Goal: Information Seeking & Learning: Learn about a topic

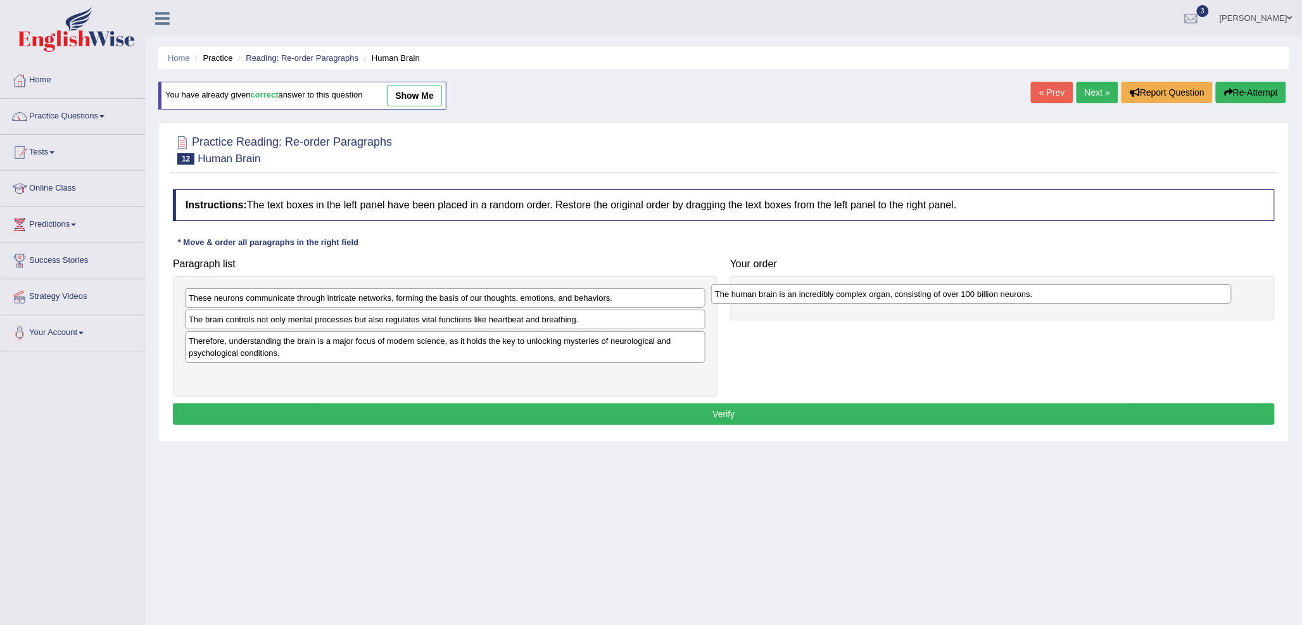
drag, startPoint x: 363, startPoint y: 341, endPoint x: 889, endPoint y: 293, distance: 528.4
click at [889, 293] on div "The human brain is an incredibly complex organ, consisting of over 100 billion …" at bounding box center [971, 294] width 521 height 20
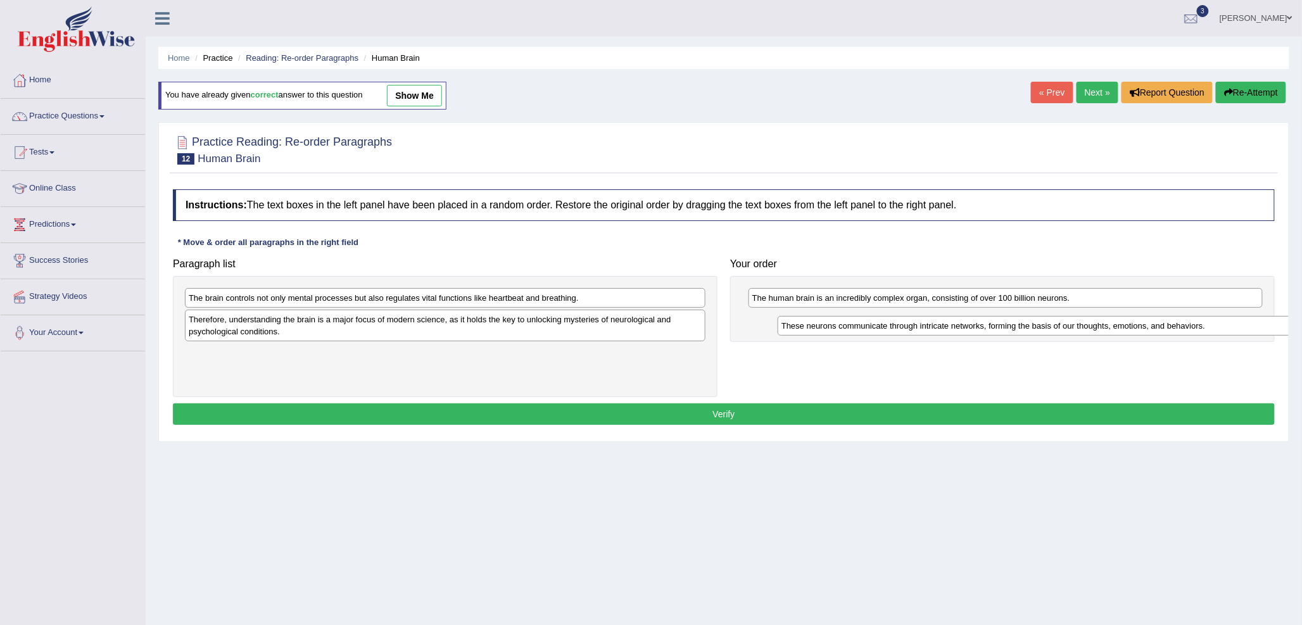
drag, startPoint x: 280, startPoint y: 301, endPoint x: 868, endPoint y: 324, distance: 588.2
click at [868, 324] on div "These neurons communicate through intricate networks, forming the basis of our …" at bounding box center [1038, 326] width 521 height 20
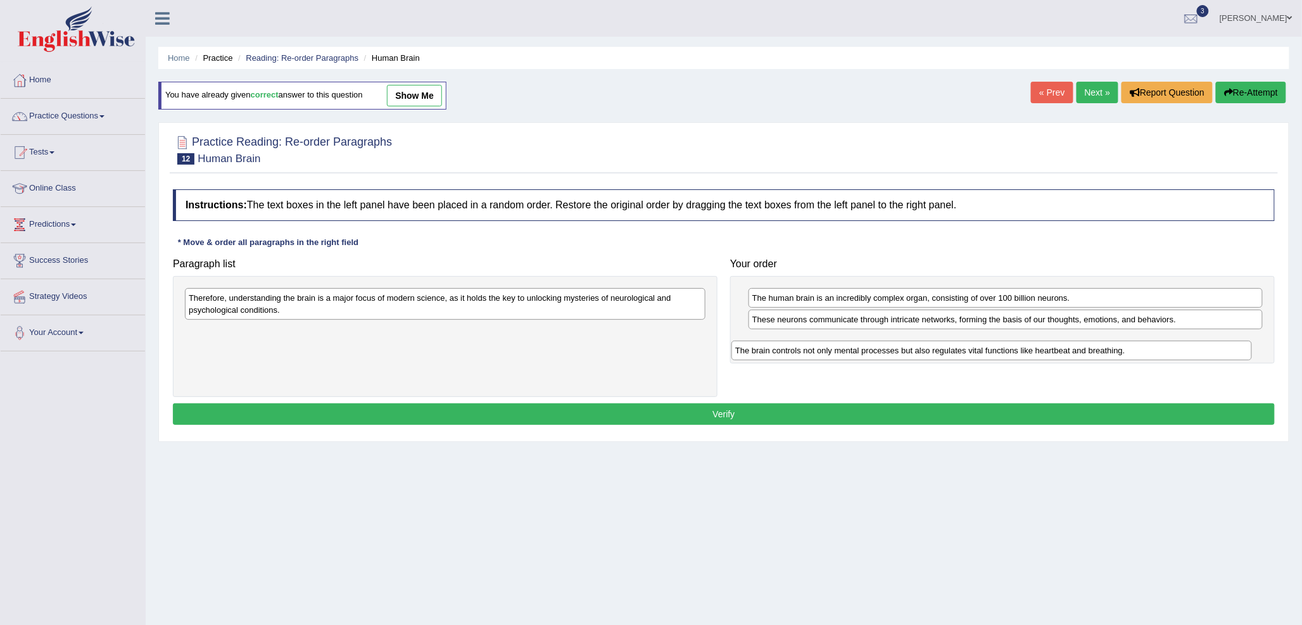
drag, startPoint x: 288, startPoint y: 298, endPoint x: 827, endPoint y: 339, distance: 540.5
click at [827, 341] on div "The brain controls not only mental processes but also regulates vital functions…" at bounding box center [991, 351] width 521 height 20
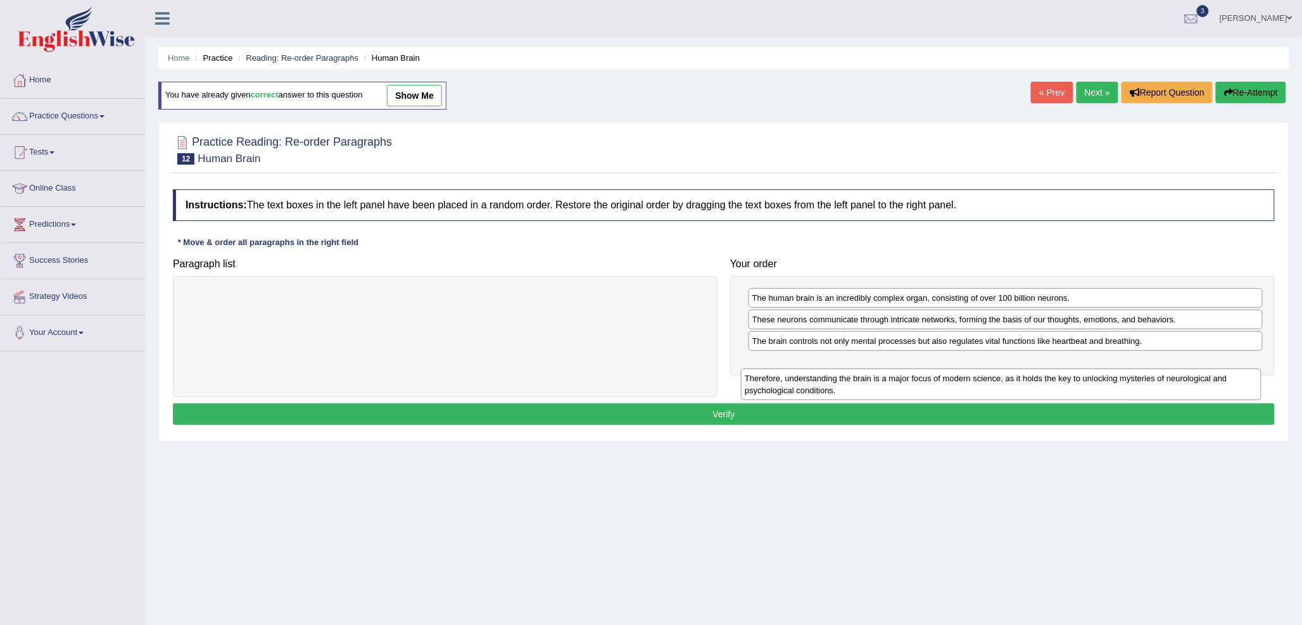
drag, startPoint x: 432, startPoint y: 310, endPoint x: 989, endPoint y: 384, distance: 562.2
click at [989, 385] on div "Therefore, understanding the brain is a major focus of modern science, as it ho…" at bounding box center [1001, 385] width 521 height 32
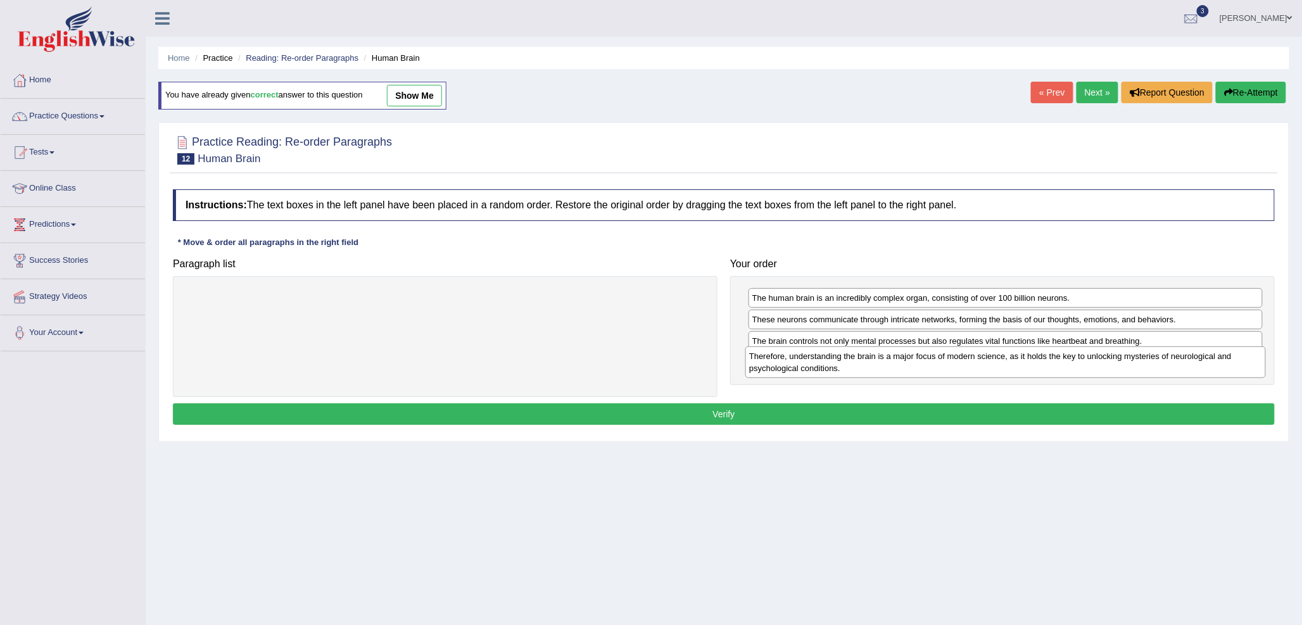
drag, startPoint x: 565, startPoint y: 301, endPoint x: 1124, endPoint y: 362, distance: 562.4
click at [1124, 359] on div "Therefore, understanding the brain is a major focus of modern science, as it ho…" at bounding box center [1005, 362] width 521 height 32
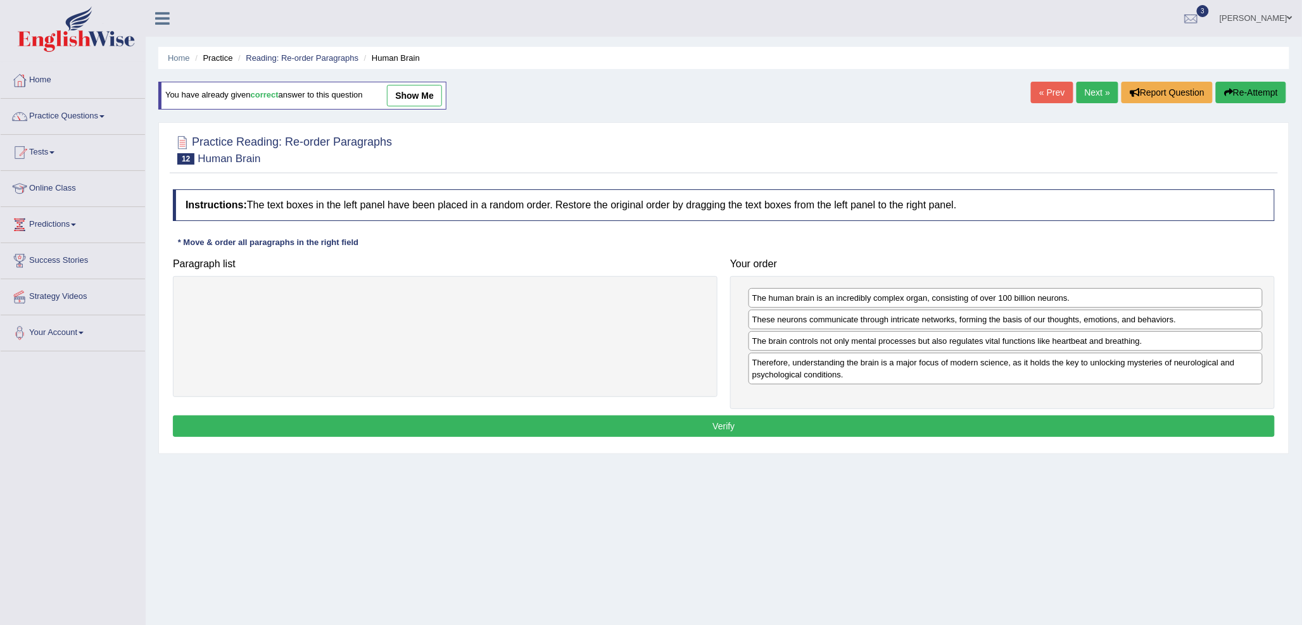
click at [834, 421] on button "Verify" at bounding box center [724, 426] width 1102 height 22
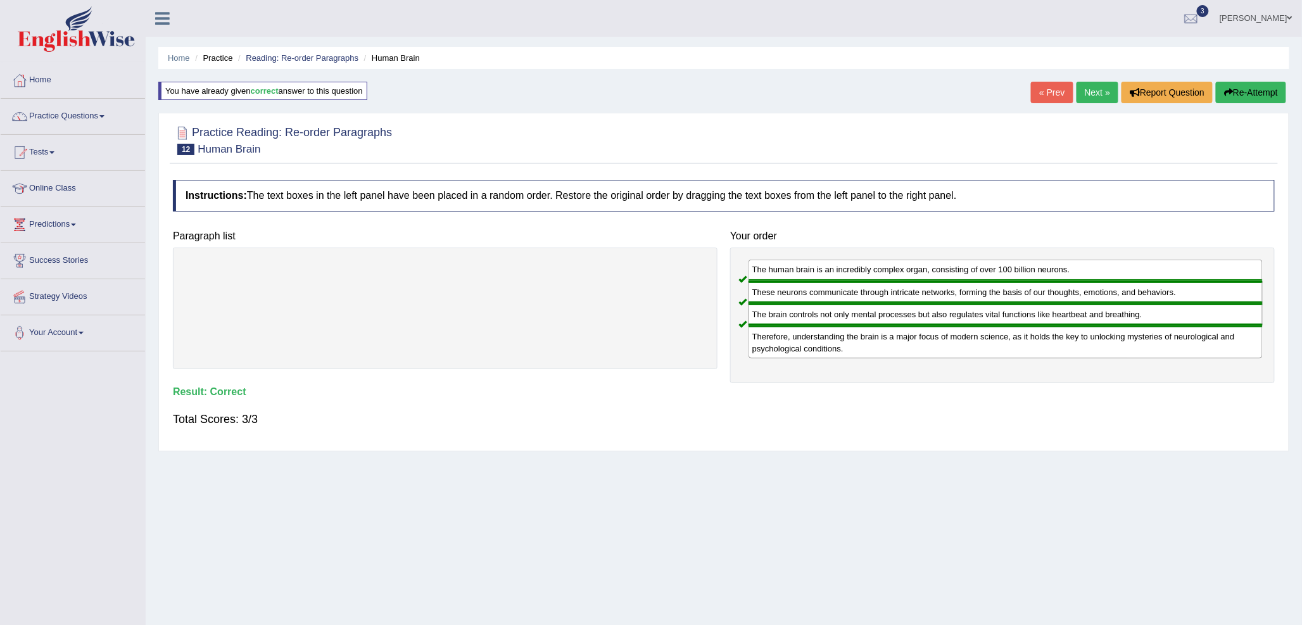
click at [1092, 94] on link "Next »" at bounding box center [1098, 93] width 42 height 22
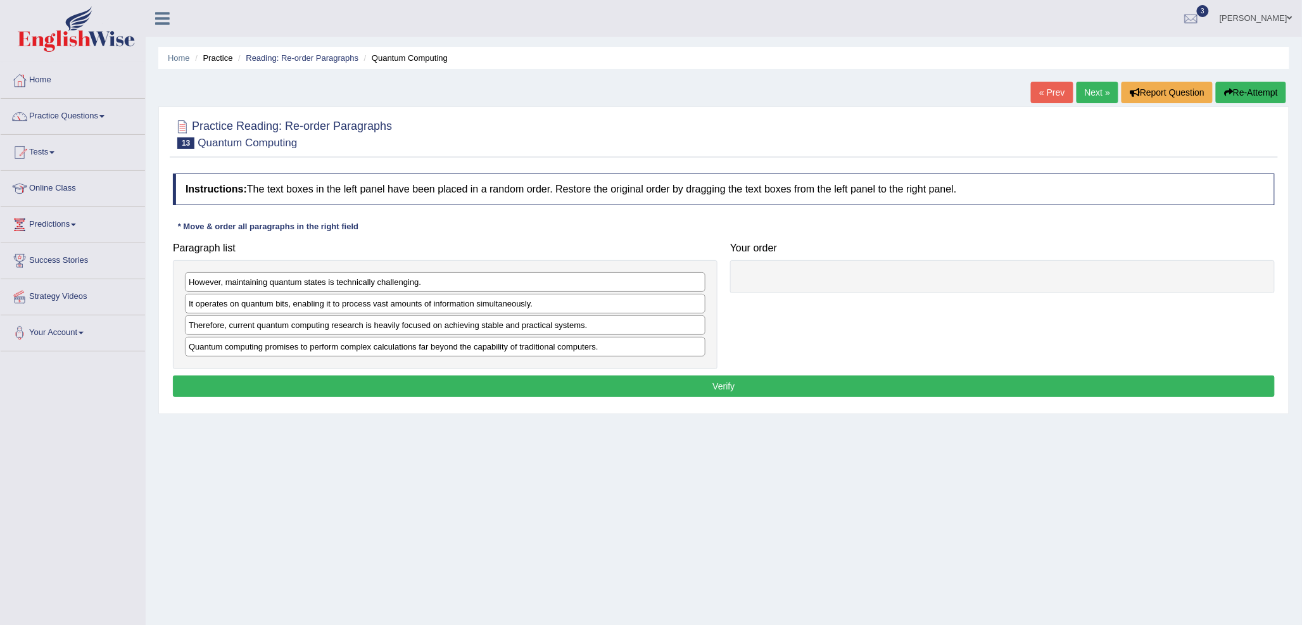
drag, startPoint x: 488, startPoint y: 384, endPoint x: 526, endPoint y: 325, distance: 70.1
click at [526, 325] on div "Instructions: The text boxes in the left panel have been placed in a random ord…" at bounding box center [724, 287] width 1108 height 240
drag, startPoint x: 516, startPoint y: 351, endPoint x: 1036, endPoint y: 269, distance: 527.1
click at [1036, 269] on div "Quantum computing promises to perform complex calculations far beyond the capab…" at bounding box center [966, 265] width 521 height 20
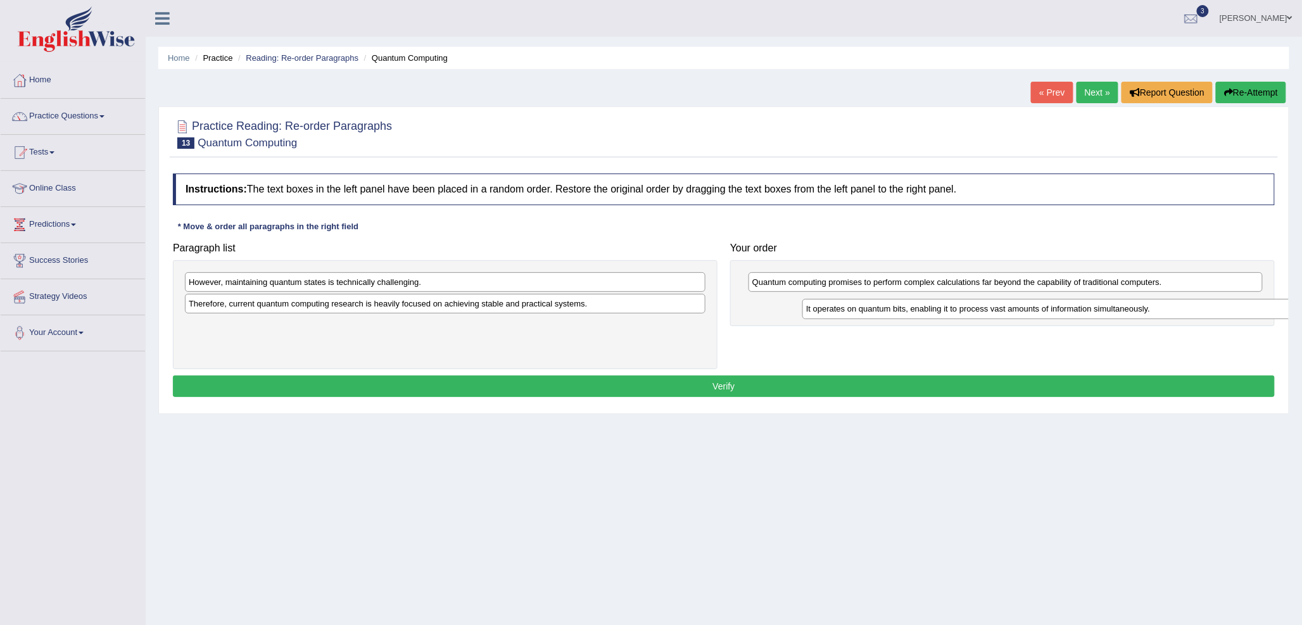
drag, startPoint x: 384, startPoint y: 308, endPoint x: 984, endPoint y: 308, distance: 599.1
click at [1002, 312] on div "It operates on quantum bits, enabling it to process vast amounts of information…" at bounding box center [1062, 309] width 521 height 20
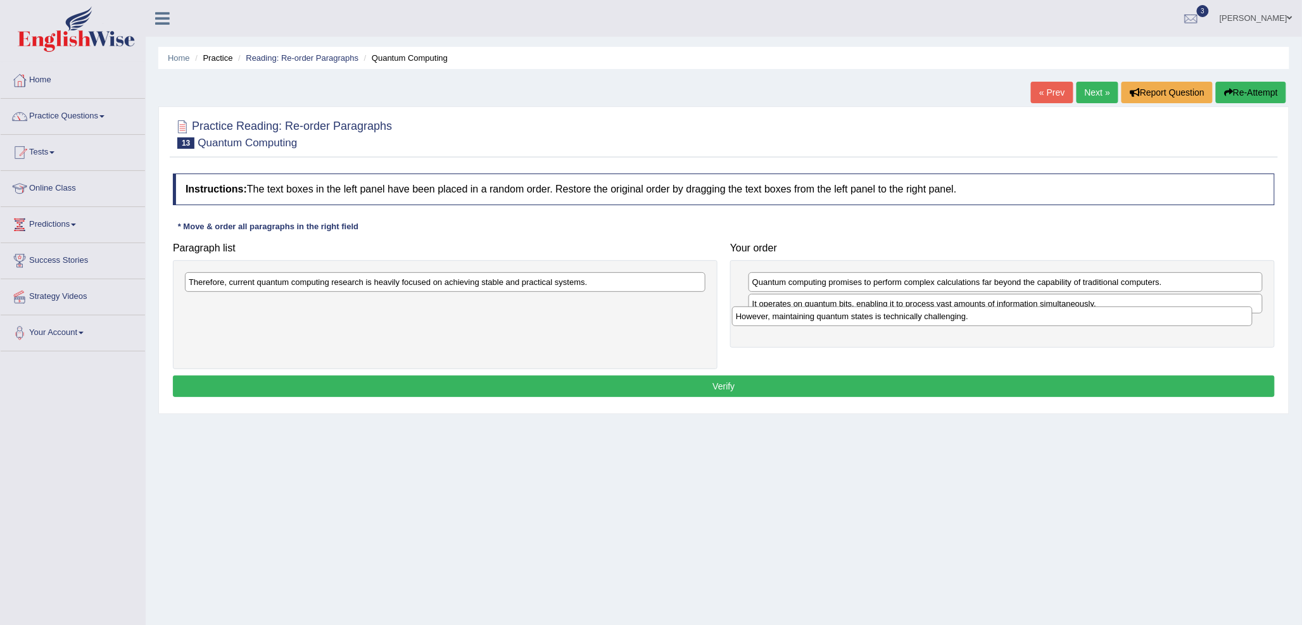
drag, startPoint x: 270, startPoint y: 281, endPoint x: 816, endPoint y: 307, distance: 545.9
click at [820, 312] on div "However, maintaining quantum states is technically challenging." at bounding box center [992, 317] width 521 height 20
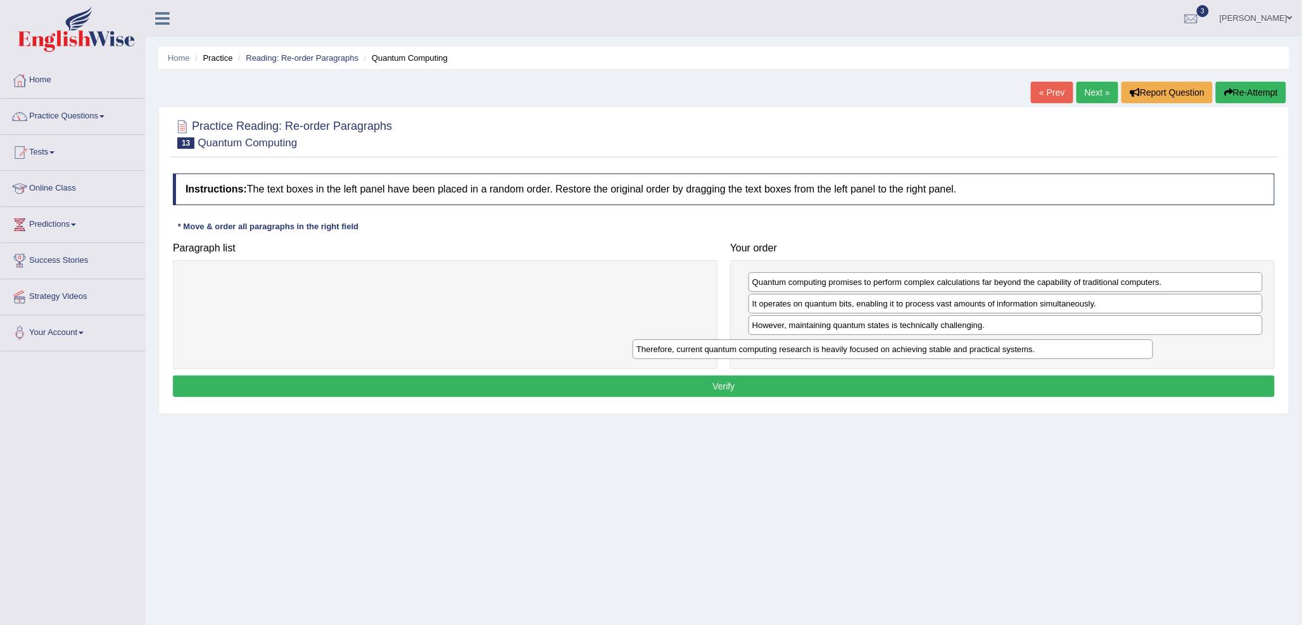
drag, startPoint x: 521, startPoint y: 275, endPoint x: 979, endPoint y: 341, distance: 462.5
click at [979, 341] on div "Therefore, current quantum computing research is heavily focused on achieving s…" at bounding box center [893, 349] width 521 height 20
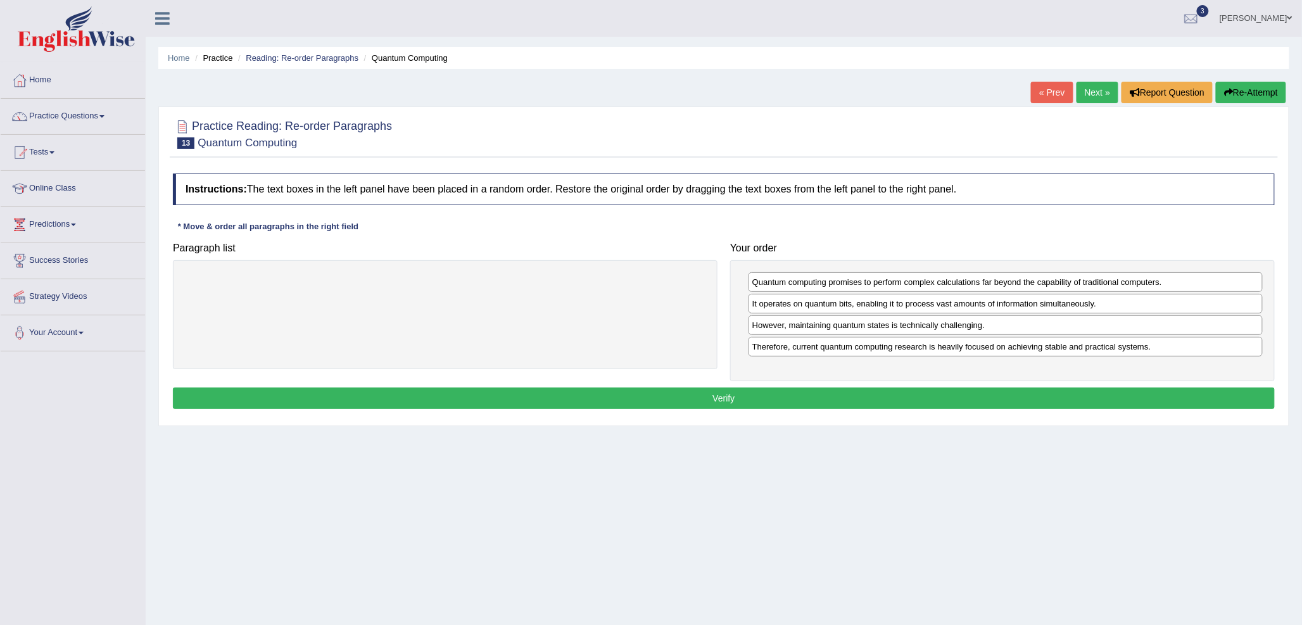
click at [790, 396] on button "Verify" at bounding box center [724, 399] width 1102 height 22
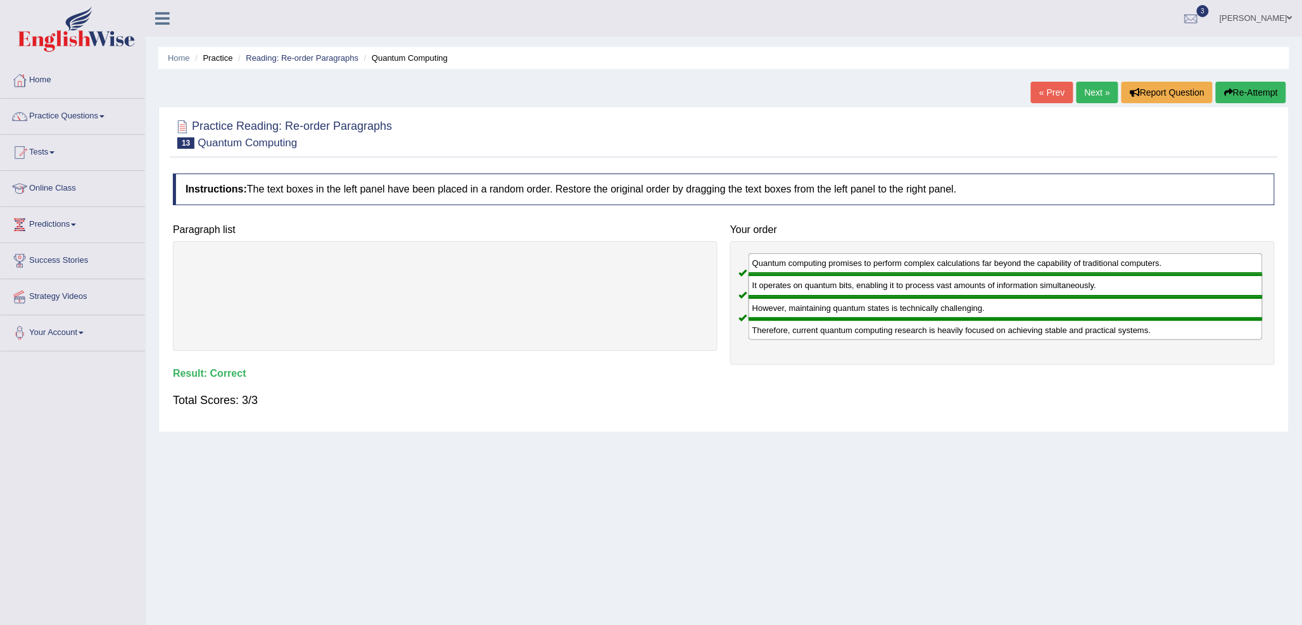
click at [1091, 100] on link "Next »" at bounding box center [1098, 93] width 42 height 22
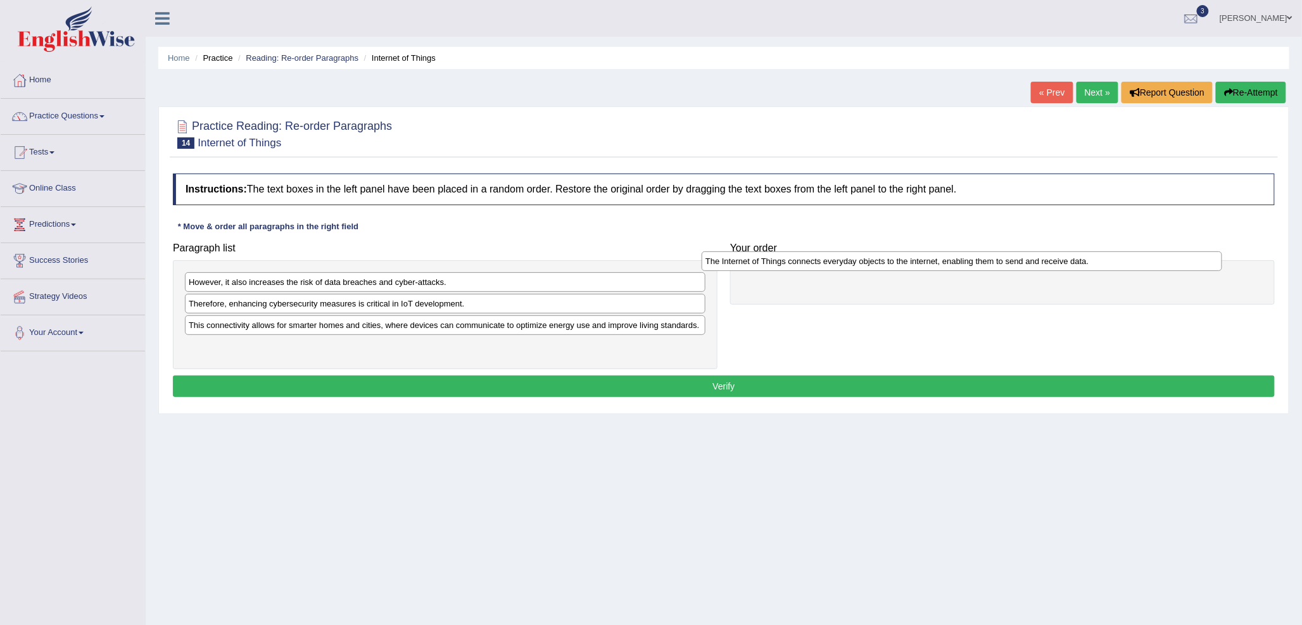
drag, startPoint x: 305, startPoint y: 282, endPoint x: 821, endPoint y: 261, distance: 517.2
click at [821, 261] on div "The Internet of Things connects everyday objects to the internet, enabling them…" at bounding box center [962, 261] width 521 height 20
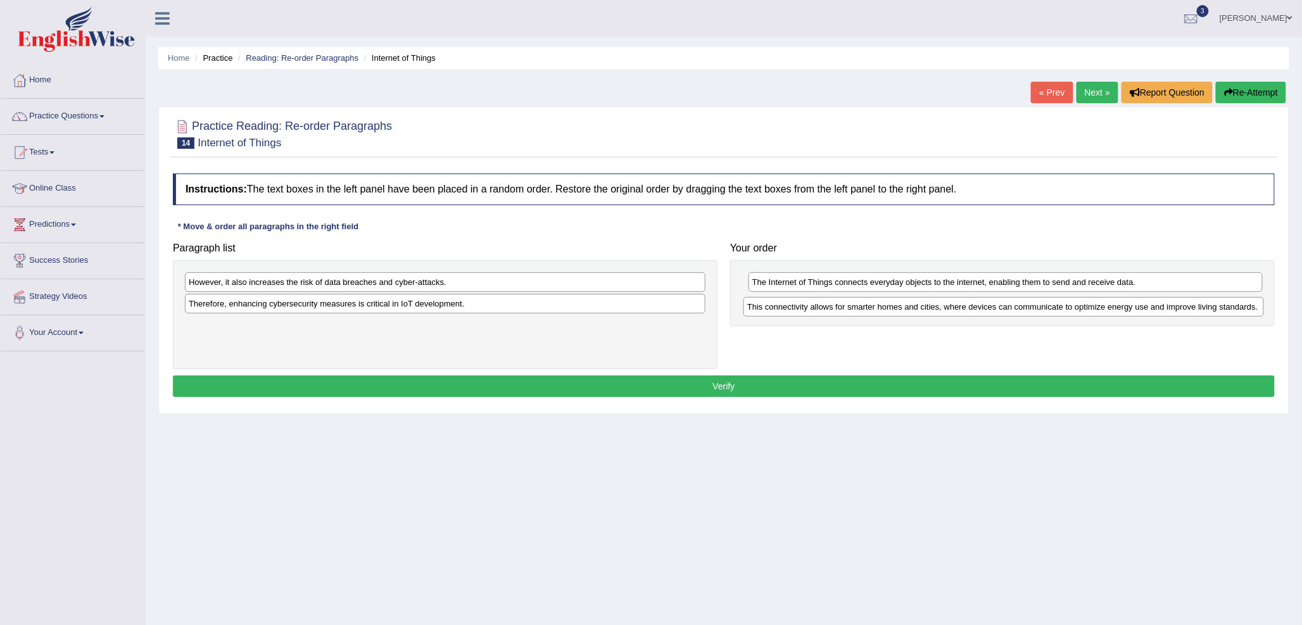
drag, startPoint x: 250, startPoint y: 324, endPoint x: 809, endPoint y: 303, distance: 559.6
click at [809, 303] on div "This connectivity allows for smarter homes and cities, where devices can commun…" at bounding box center [1004, 307] width 521 height 20
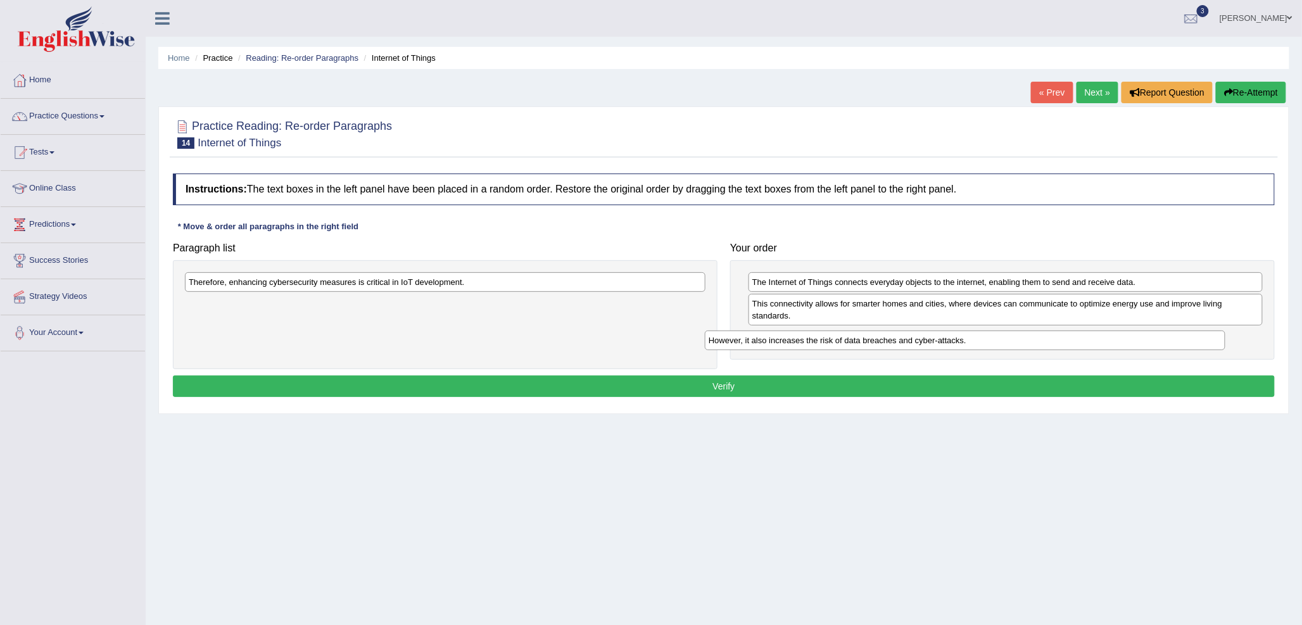
drag, startPoint x: 269, startPoint y: 286, endPoint x: 788, endPoint y: 345, distance: 523.2
click at [788, 345] on div "However, it also increases the risk of data breaches and cyber-attacks." at bounding box center [965, 341] width 521 height 20
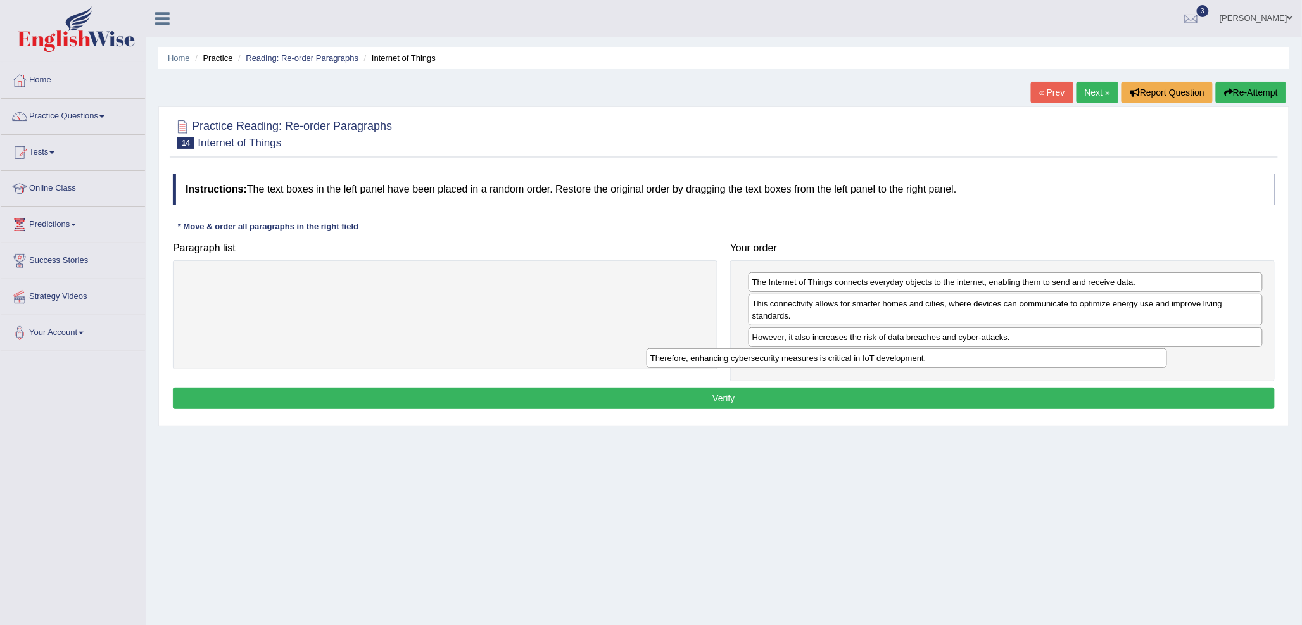
drag, startPoint x: 523, startPoint y: 286, endPoint x: 1030, endPoint y: 365, distance: 512.7
click at [1030, 365] on div "Therefore, enhancing cybersecurity measures is critical in IoT development." at bounding box center [907, 358] width 521 height 20
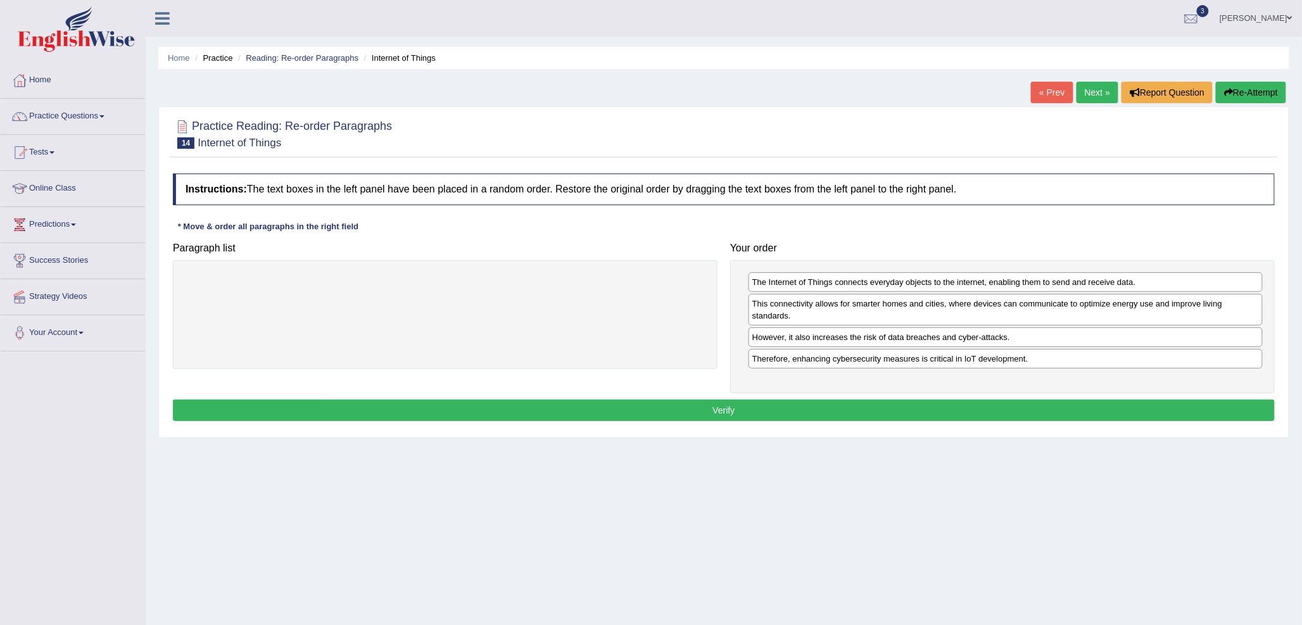
click at [811, 408] on button "Verify" at bounding box center [724, 411] width 1102 height 22
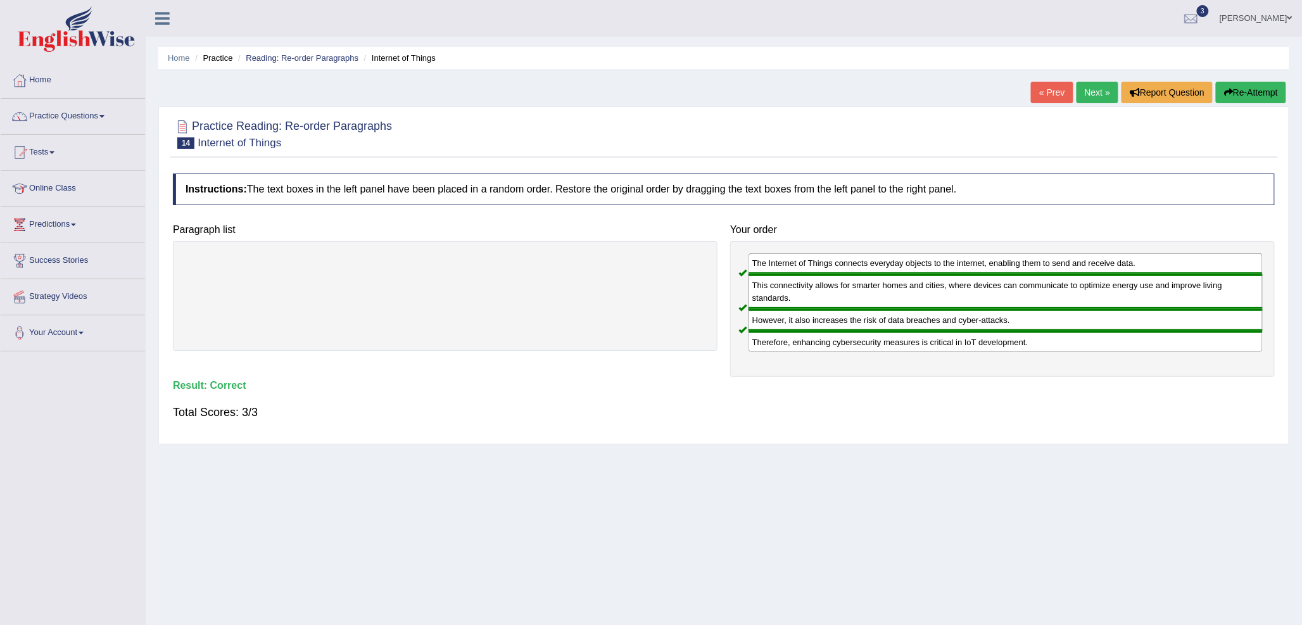
click at [1094, 91] on link "Next »" at bounding box center [1098, 93] width 42 height 22
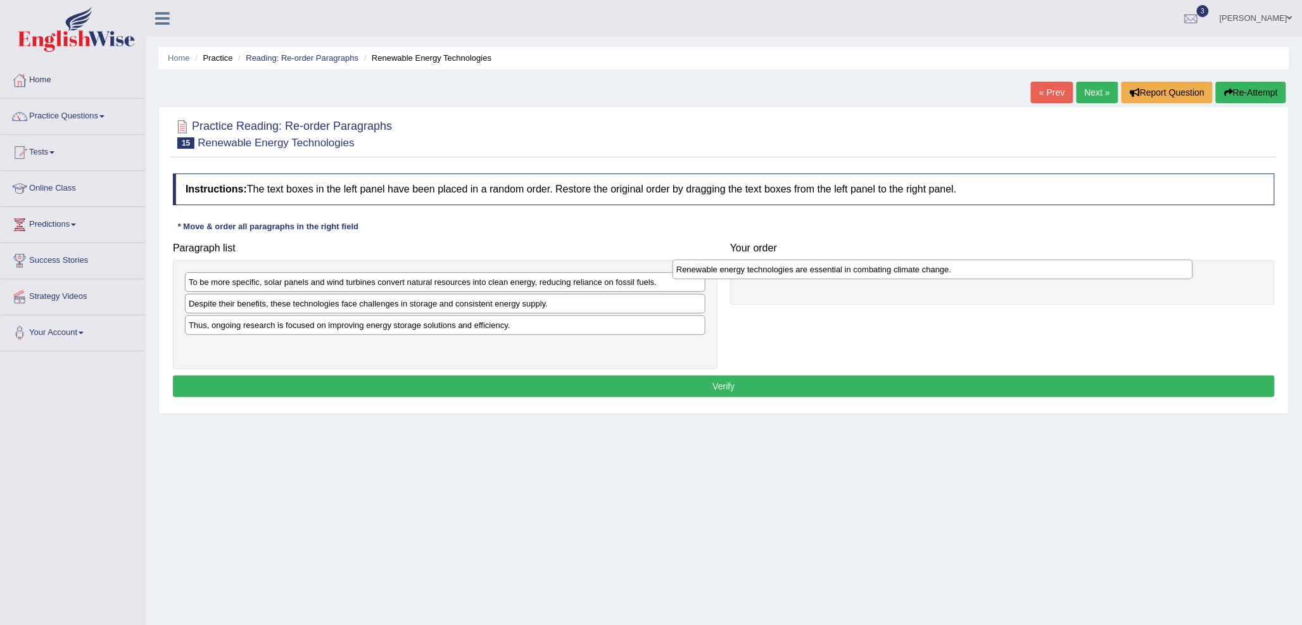
drag, startPoint x: 268, startPoint y: 287, endPoint x: 756, endPoint y: 274, distance: 487.8
click at [756, 274] on div "Renewable energy technologies are essential in combating climate change." at bounding box center [933, 270] width 521 height 20
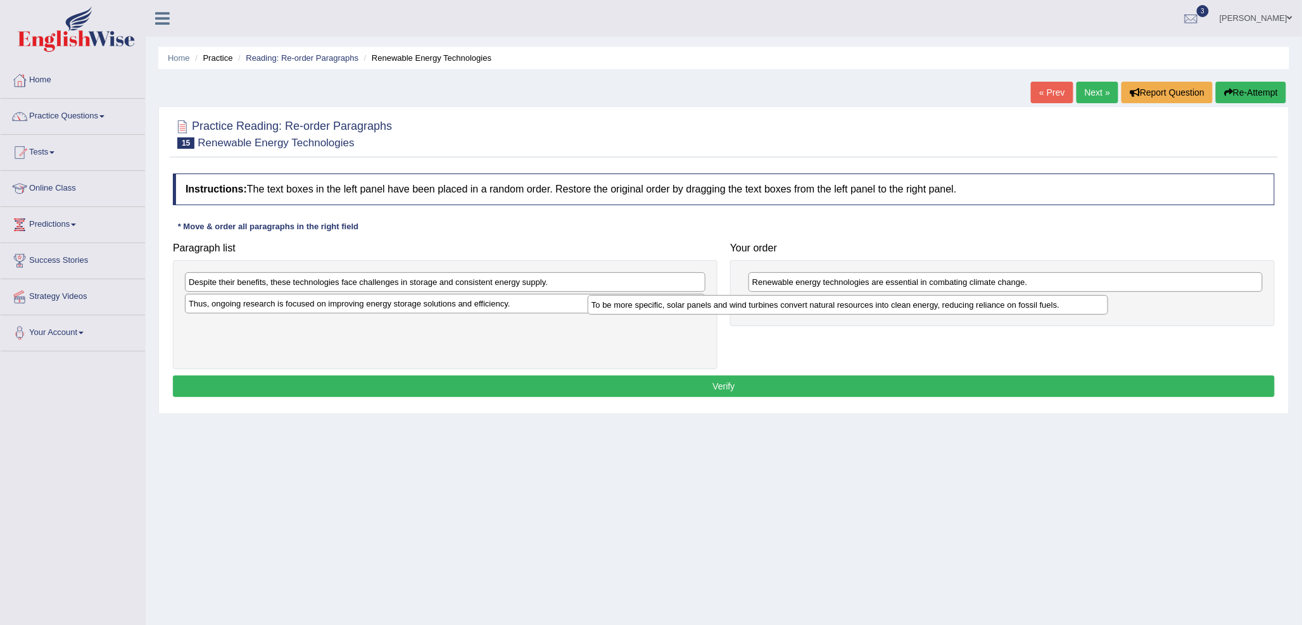
drag, startPoint x: 554, startPoint y: 285, endPoint x: 957, endPoint y: 308, distance: 404.1
click at [957, 308] on div "To be more specific, solar panels and wind turbines convert natural resources i…" at bounding box center [848, 305] width 521 height 20
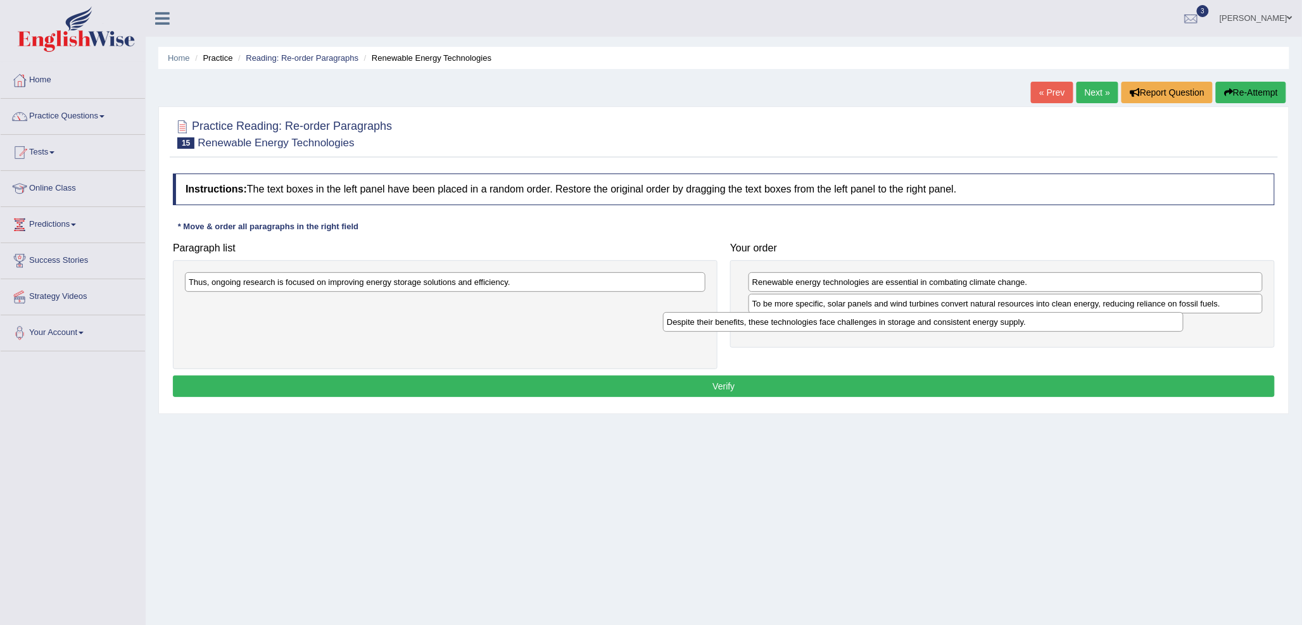
drag, startPoint x: 492, startPoint y: 292, endPoint x: 977, endPoint y: 329, distance: 486.6
click at [977, 331] on div "Despite their benefits, these technologies face challenges in storage and consi…" at bounding box center [923, 322] width 521 height 20
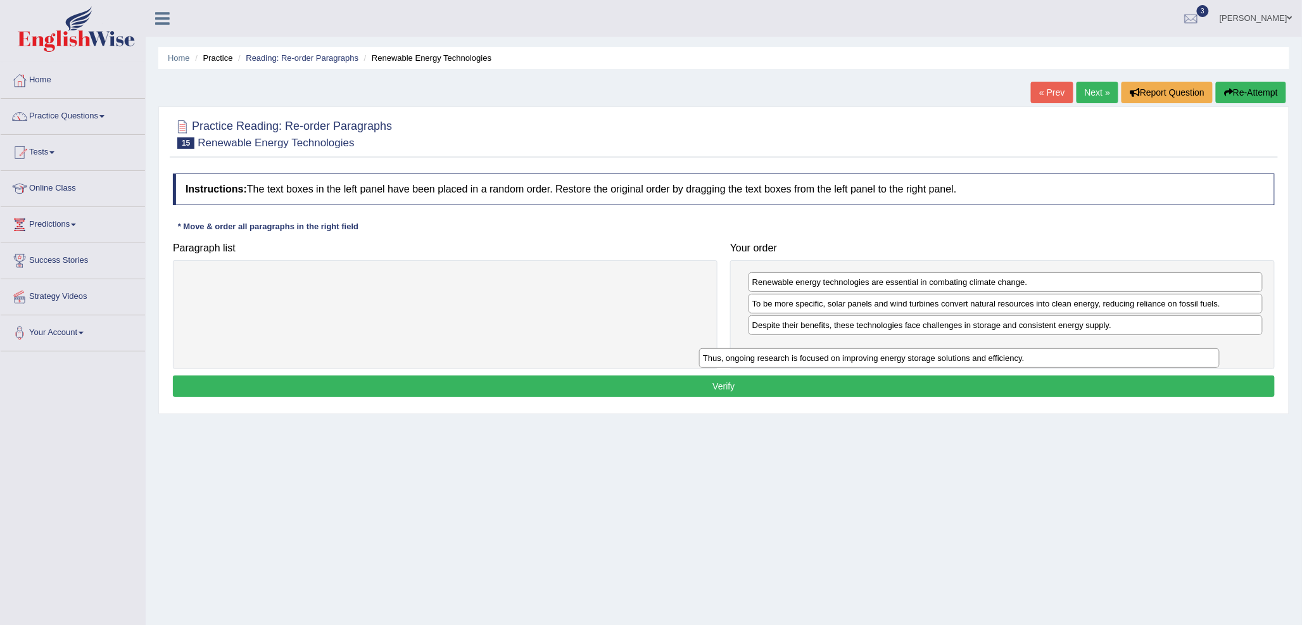
drag, startPoint x: 466, startPoint y: 284, endPoint x: 1046, endPoint y: 357, distance: 584.7
click at [1046, 357] on div "Thus, ongoing research is focused on improving energy storage solutions and eff…" at bounding box center [959, 358] width 521 height 20
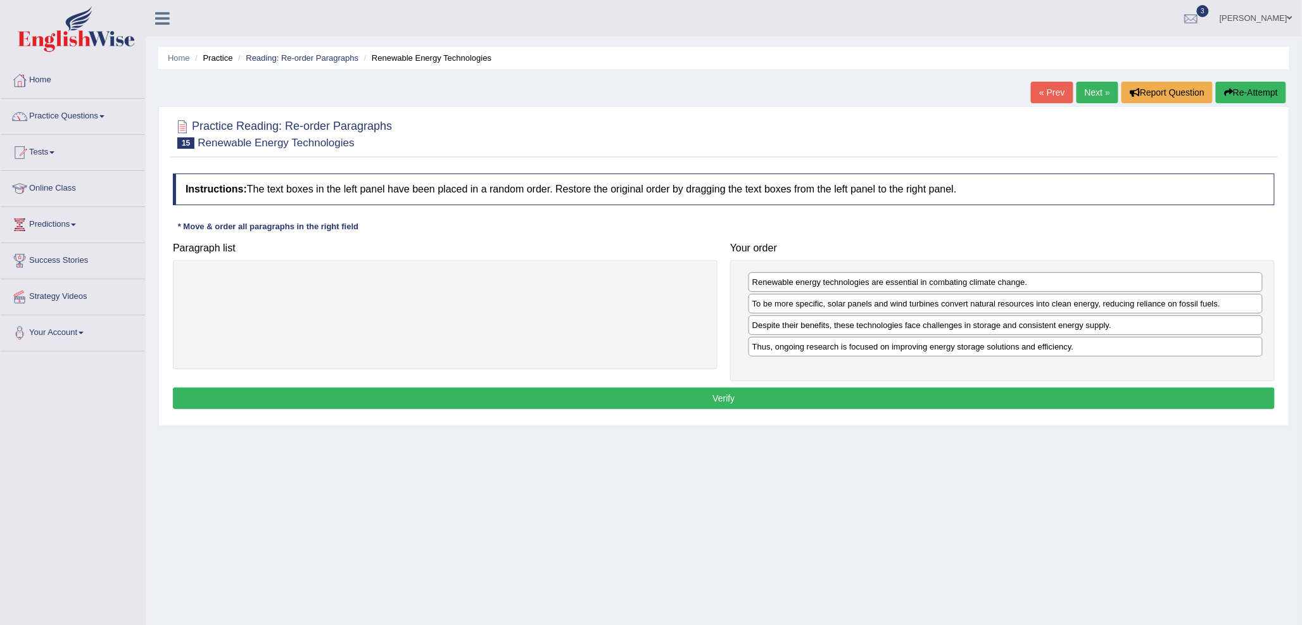
click at [807, 402] on button "Verify" at bounding box center [724, 399] width 1102 height 22
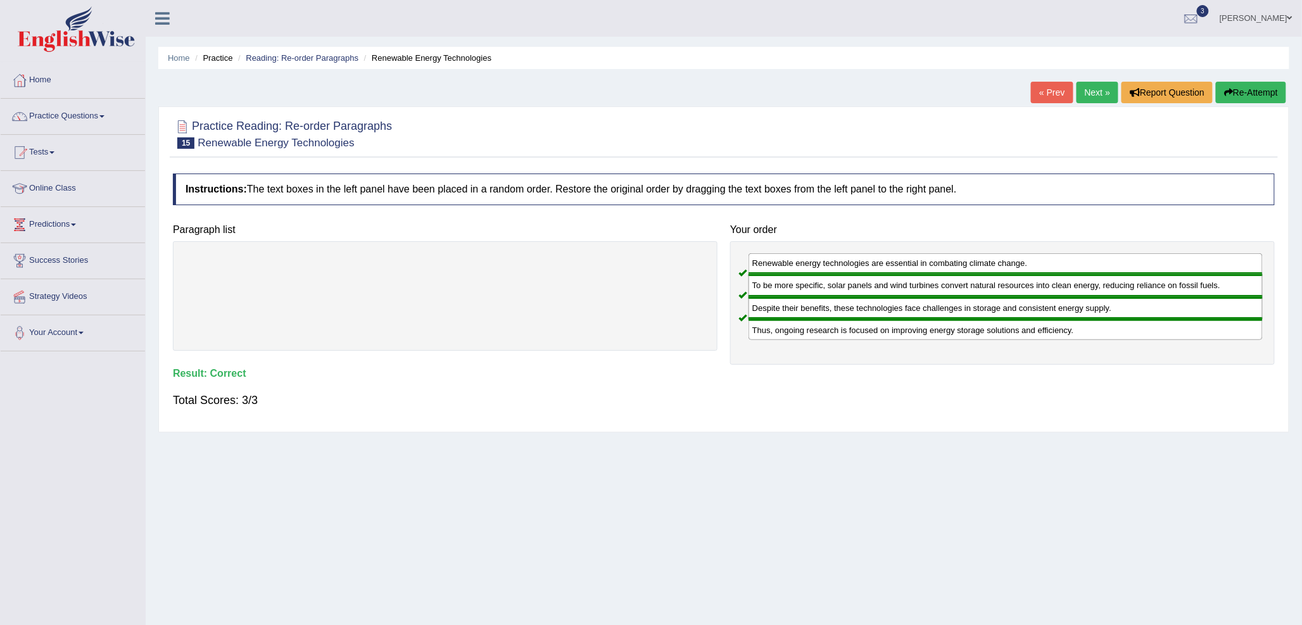
click at [1100, 94] on link "Next »" at bounding box center [1098, 93] width 42 height 22
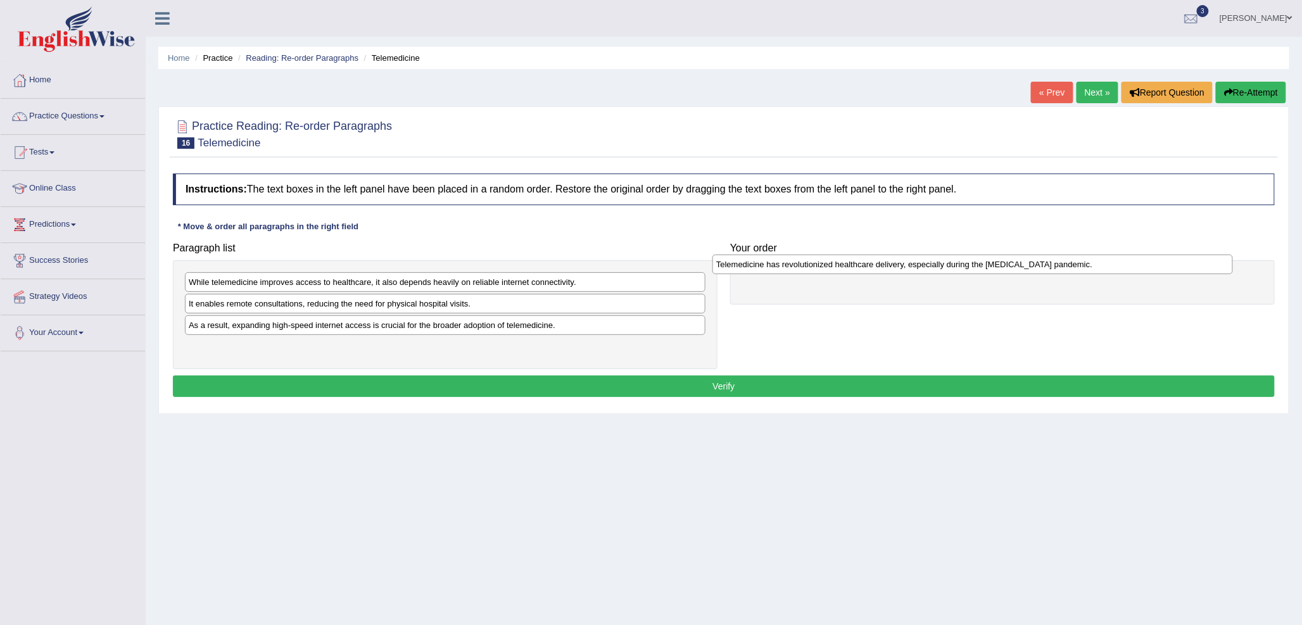
drag, startPoint x: 350, startPoint y: 288, endPoint x: 878, endPoint y: 270, distance: 527.8
click at [878, 270] on div "Telemedicine has revolutionized healthcare delivery, especially during the COVI…" at bounding box center [972, 265] width 521 height 20
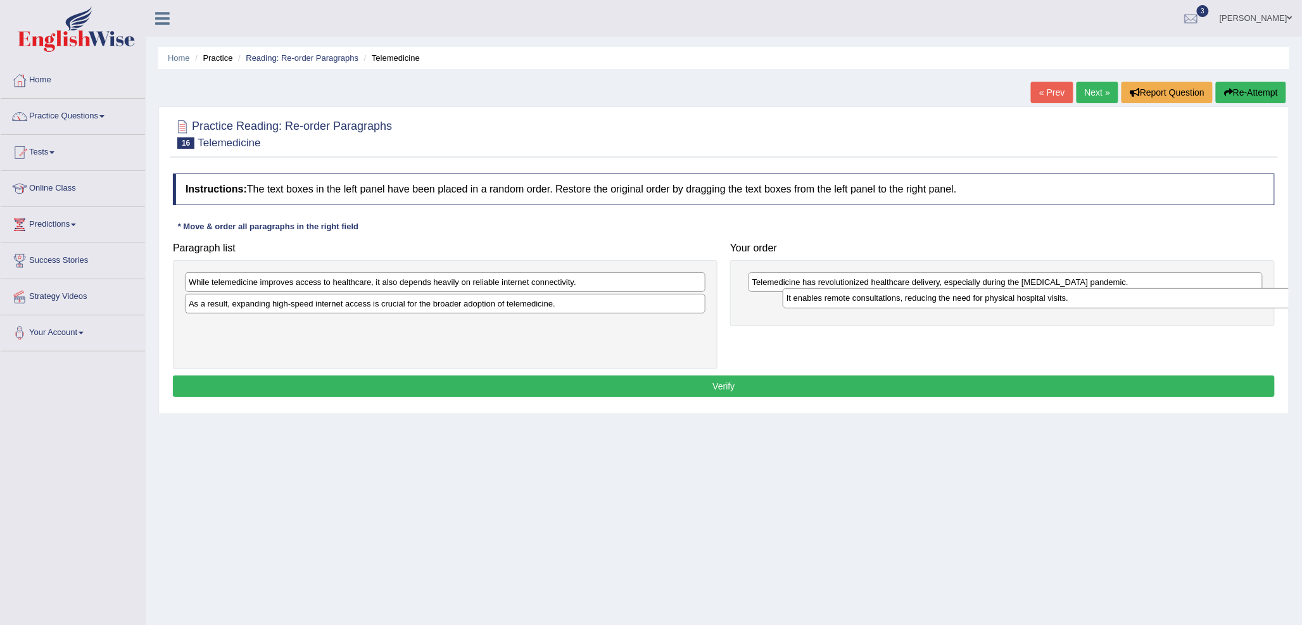
drag, startPoint x: 231, startPoint y: 307, endPoint x: 828, endPoint y: 301, distance: 597.9
click at [828, 301] on div "It enables remote consultations, reducing the need for physical hospital visits." at bounding box center [1043, 298] width 521 height 20
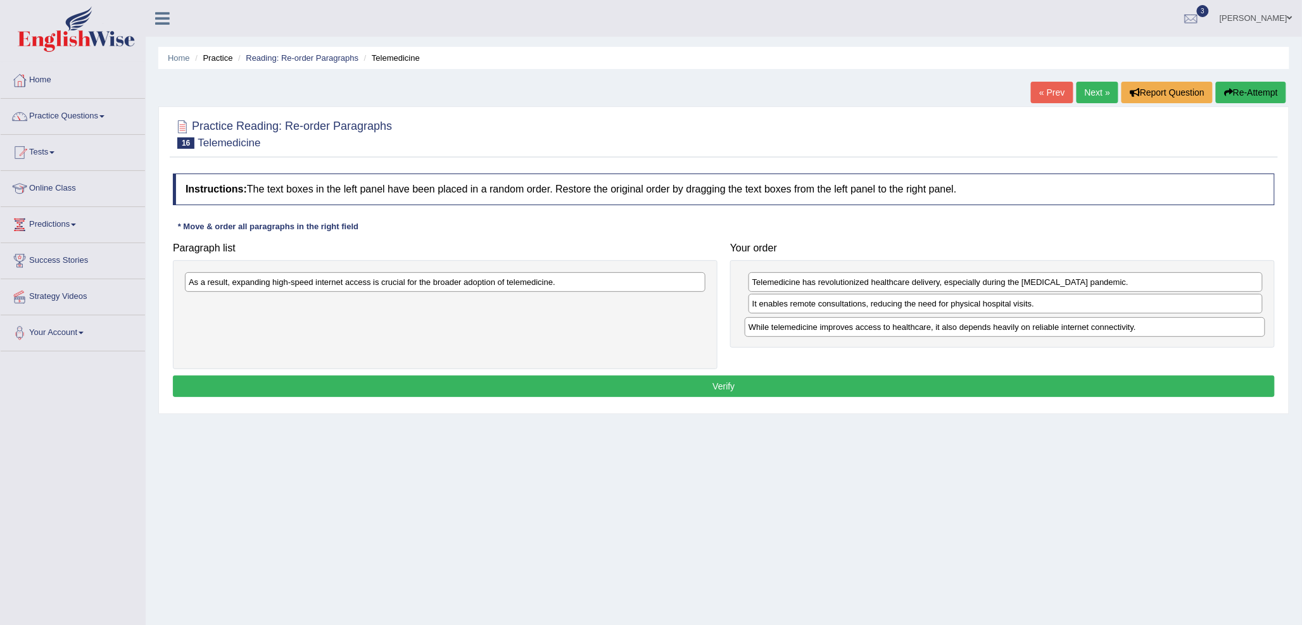
drag, startPoint x: 300, startPoint y: 288, endPoint x: 860, endPoint y: 332, distance: 561.7
click at [860, 332] on div "While telemedicine improves access to healthcare, it also depends heavily on re…" at bounding box center [1005, 327] width 521 height 20
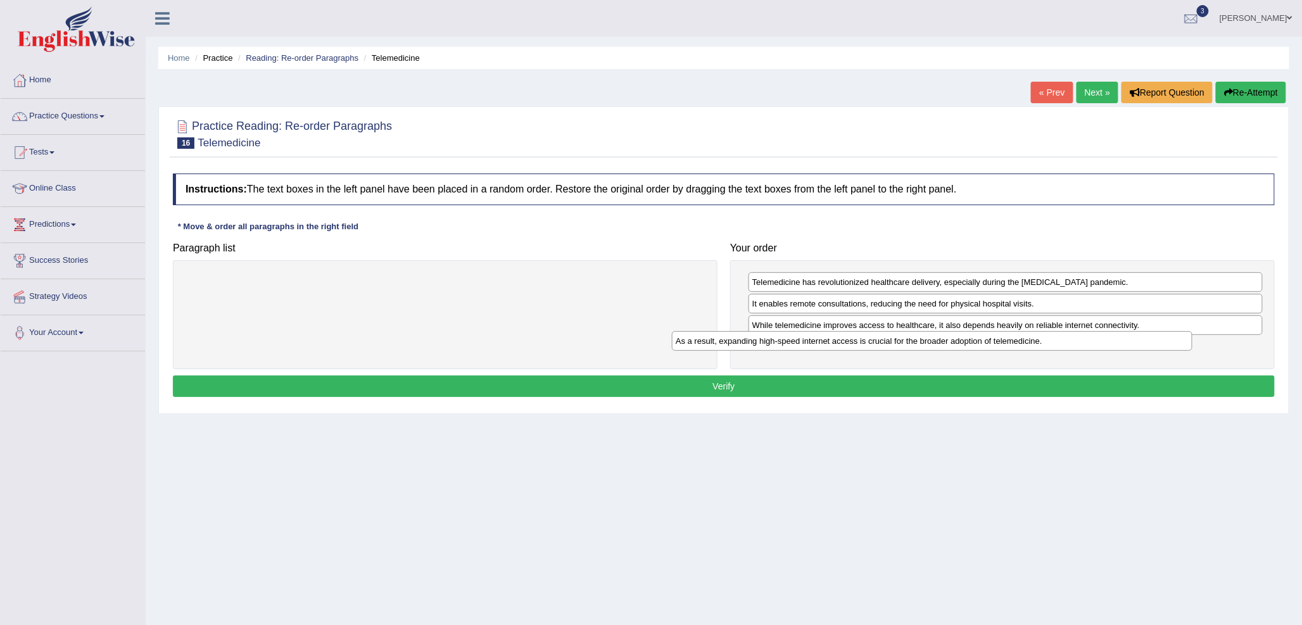
drag, startPoint x: 505, startPoint y: 289, endPoint x: 1003, endPoint y: 352, distance: 502.3
click at [1003, 351] on div "As a result, expanding high-speed internet access is crucial for the broader ad…" at bounding box center [932, 341] width 521 height 20
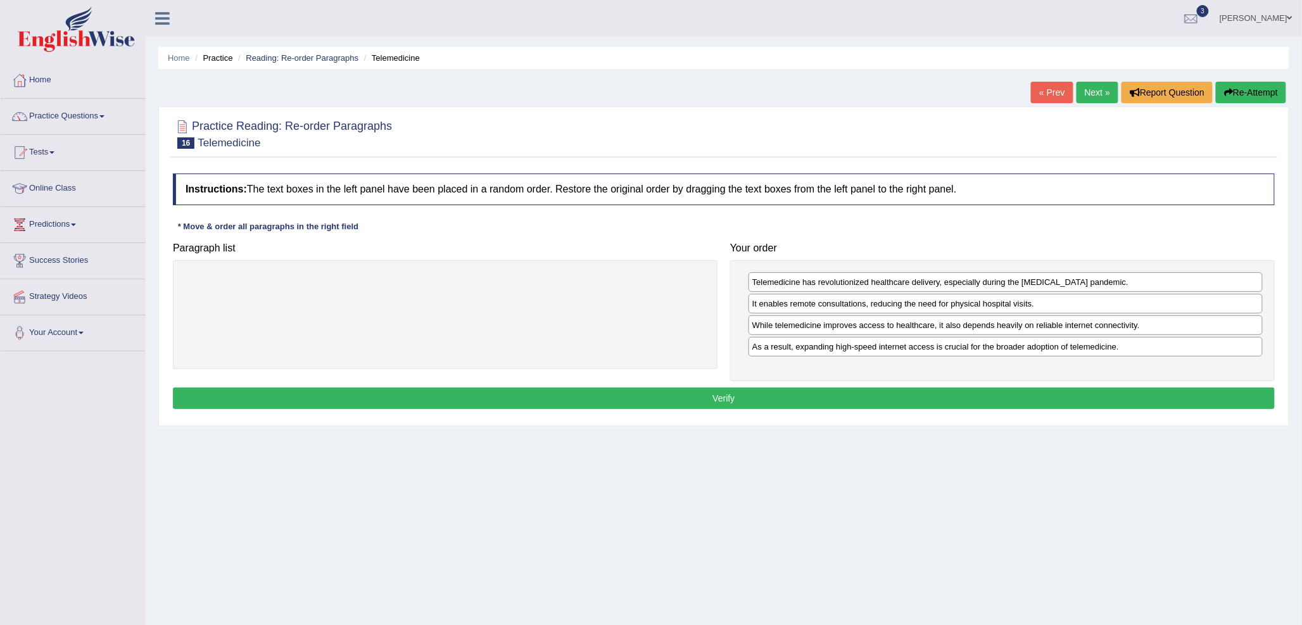
click at [830, 391] on button "Verify" at bounding box center [724, 399] width 1102 height 22
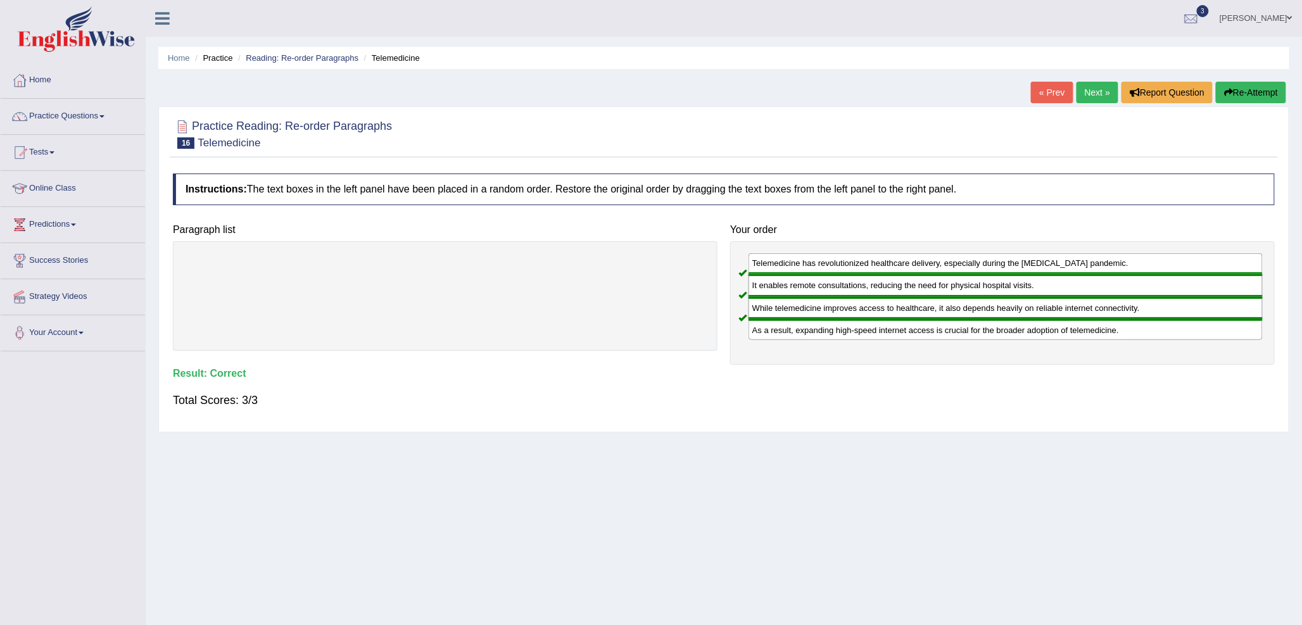
click at [1088, 86] on link "Next »" at bounding box center [1098, 93] width 42 height 22
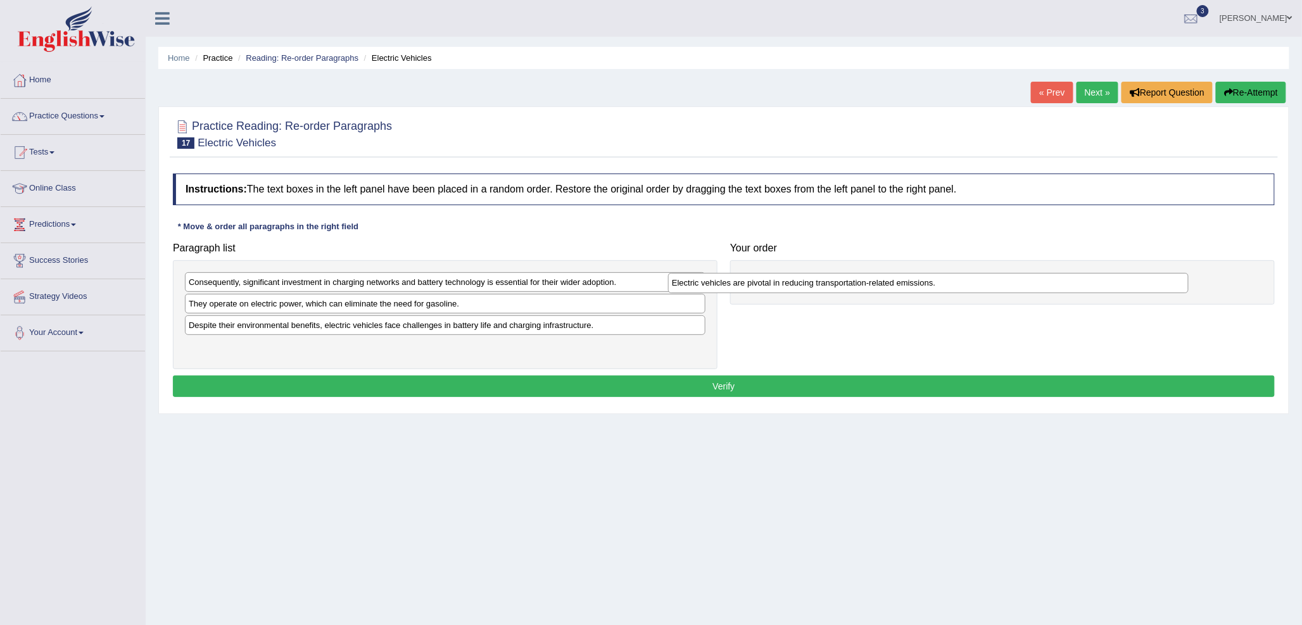
drag, startPoint x: 408, startPoint y: 311, endPoint x: 833, endPoint y: 291, distance: 425.4
click at [836, 290] on div "Electric vehicles are pivotal in reducing transportation-related emissions." at bounding box center [928, 283] width 521 height 20
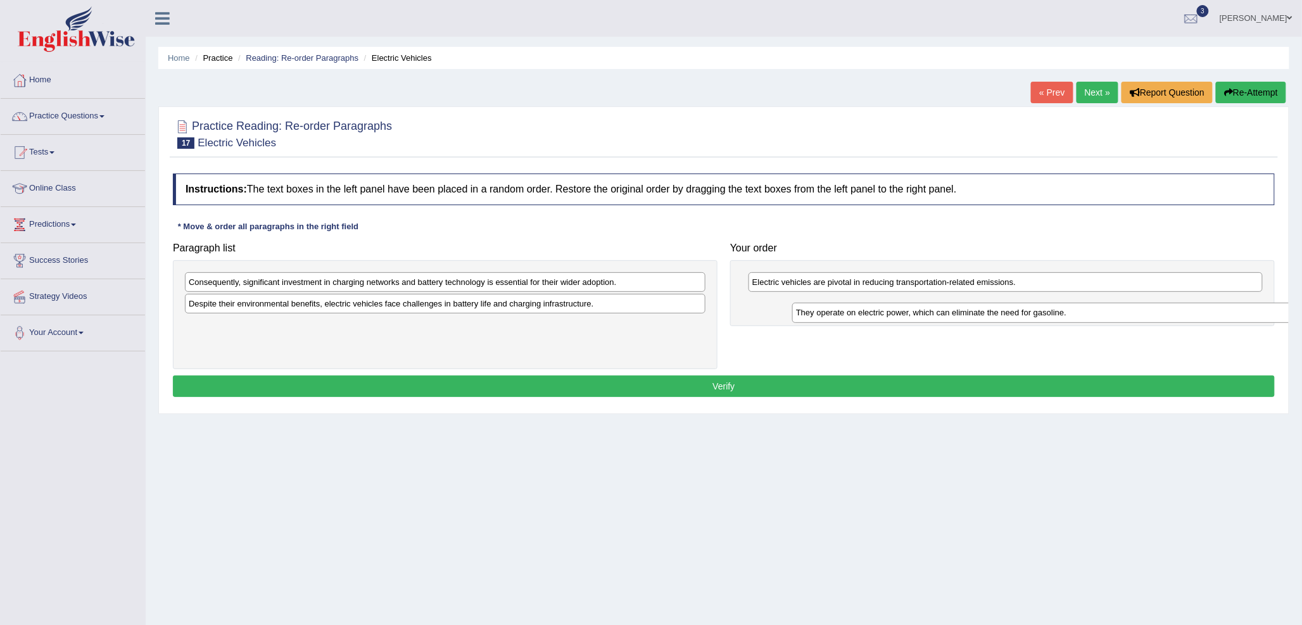
drag, startPoint x: 315, startPoint y: 305, endPoint x: 923, endPoint y: 305, distance: 608.6
click at [923, 305] on div "They operate on electric power, which can eliminate the need for gasoline." at bounding box center [1052, 313] width 521 height 20
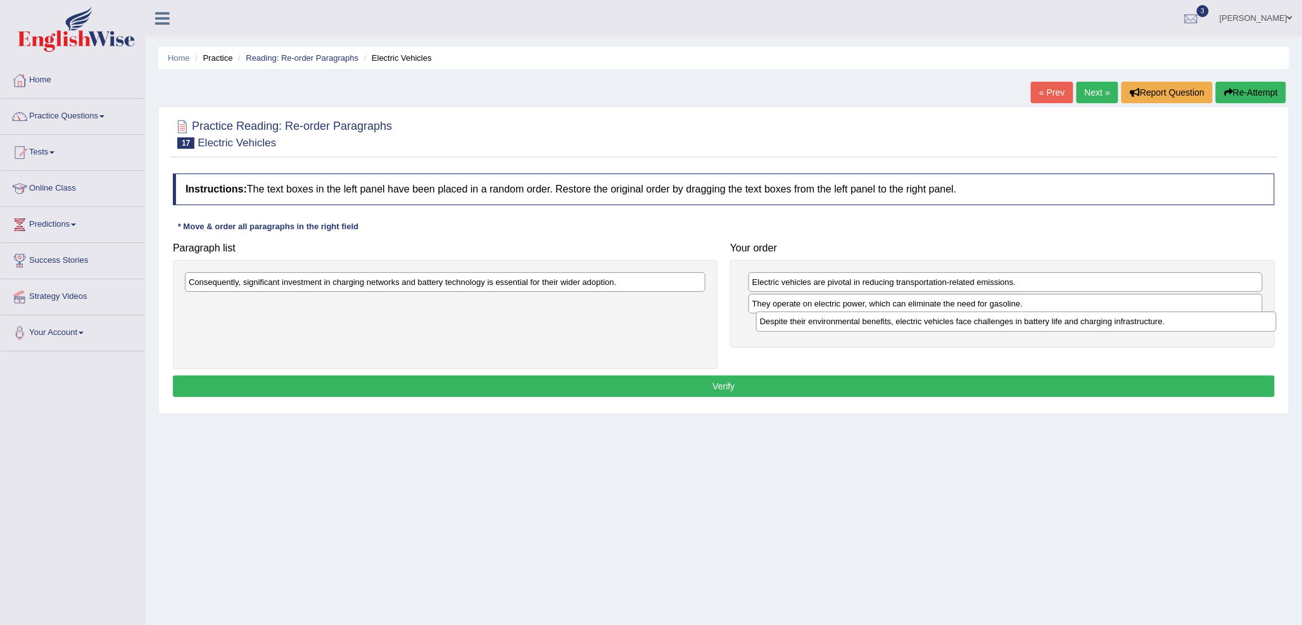
drag, startPoint x: 286, startPoint y: 309, endPoint x: 858, endPoint y: 327, distance: 571.5
click at [858, 327] on div "Despite their environmental benefits, electric vehicles face challenges in batt…" at bounding box center [1016, 322] width 521 height 20
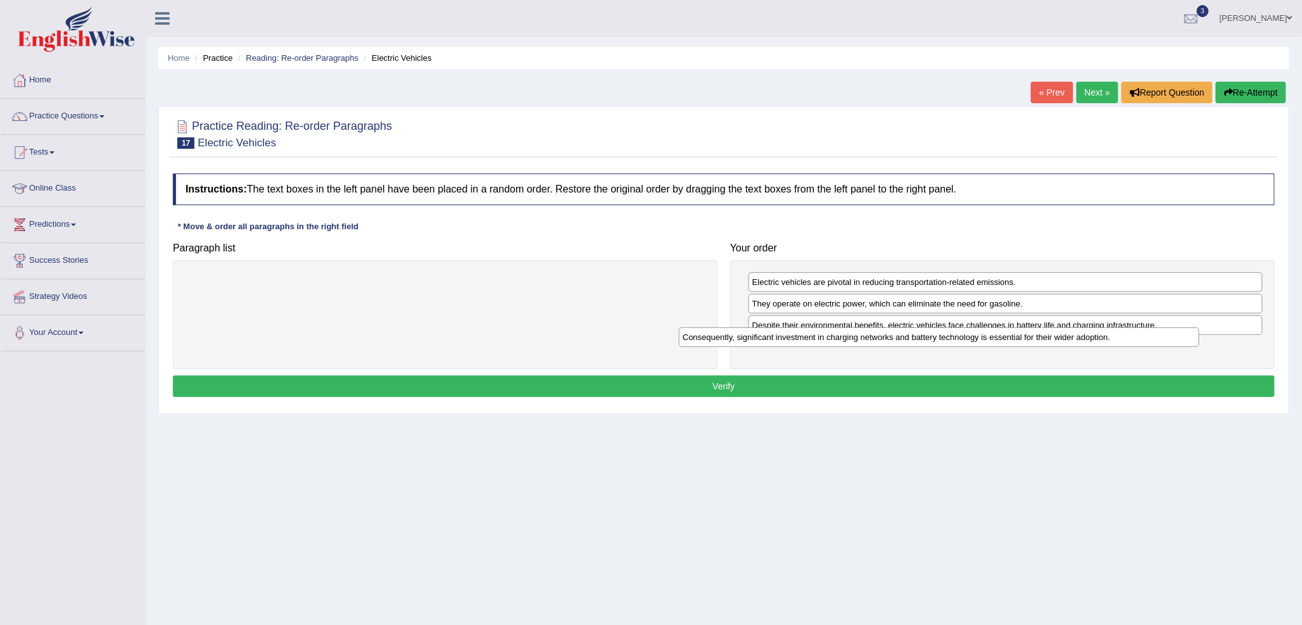
drag, startPoint x: 343, startPoint y: 289, endPoint x: 837, endPoint y: 344, distance: 497.0
click at [837, 344] on div "Consequently, significant investment in charging networks and battery technolog…" at bounding box center [939, 337] width 521 height 20
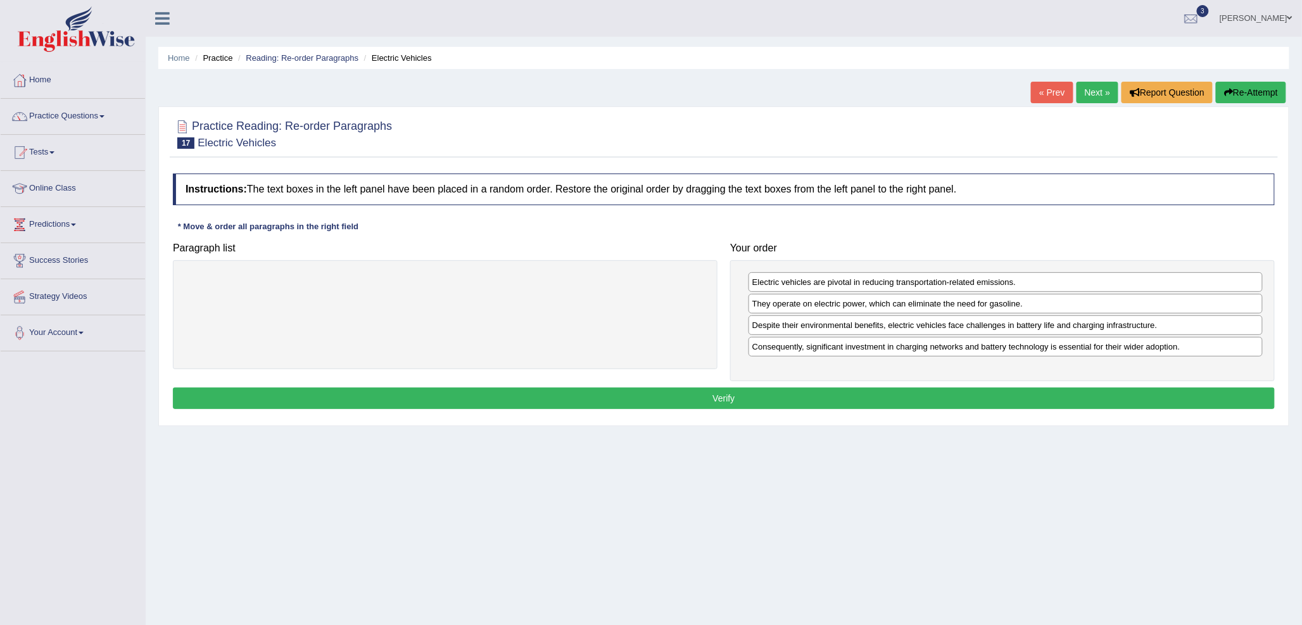
click at [836, 397] on button "Verify" at bounding box center [724, 399] width 1102 height 22
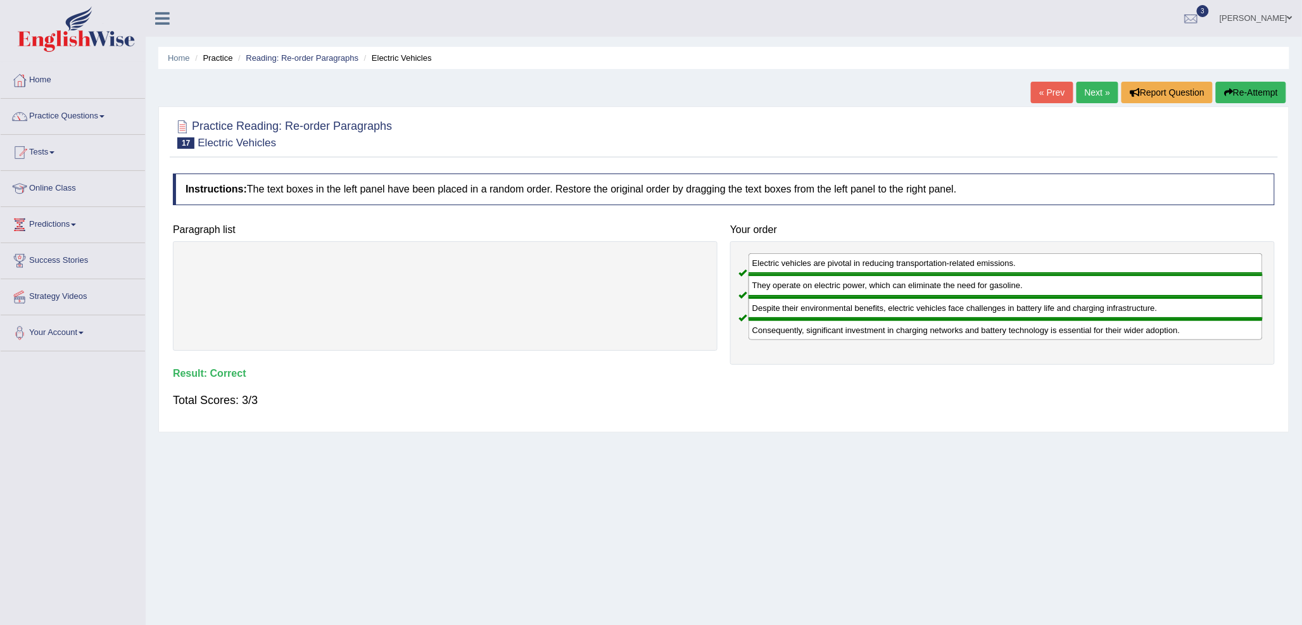
click at [1101, 99] on link "Next »" at bounding box center [1098, 93] width 42 height 22
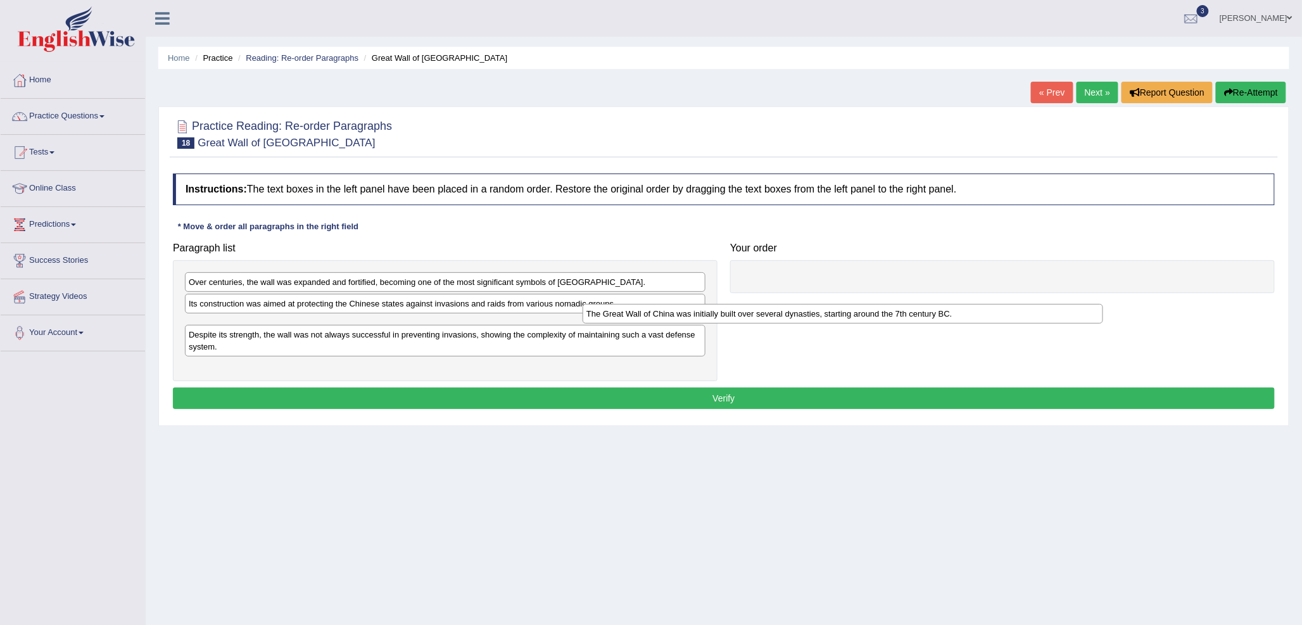
drag, startPoint x: 346, startPoint y: 283, endPoint x: 761, endPoint y: 310, distance: 415.1
click at [761, 310] on div "The Great Wall of China was initially built over several dynasties, starting ar…" at bounding box center [843, 314] width 521 height 20
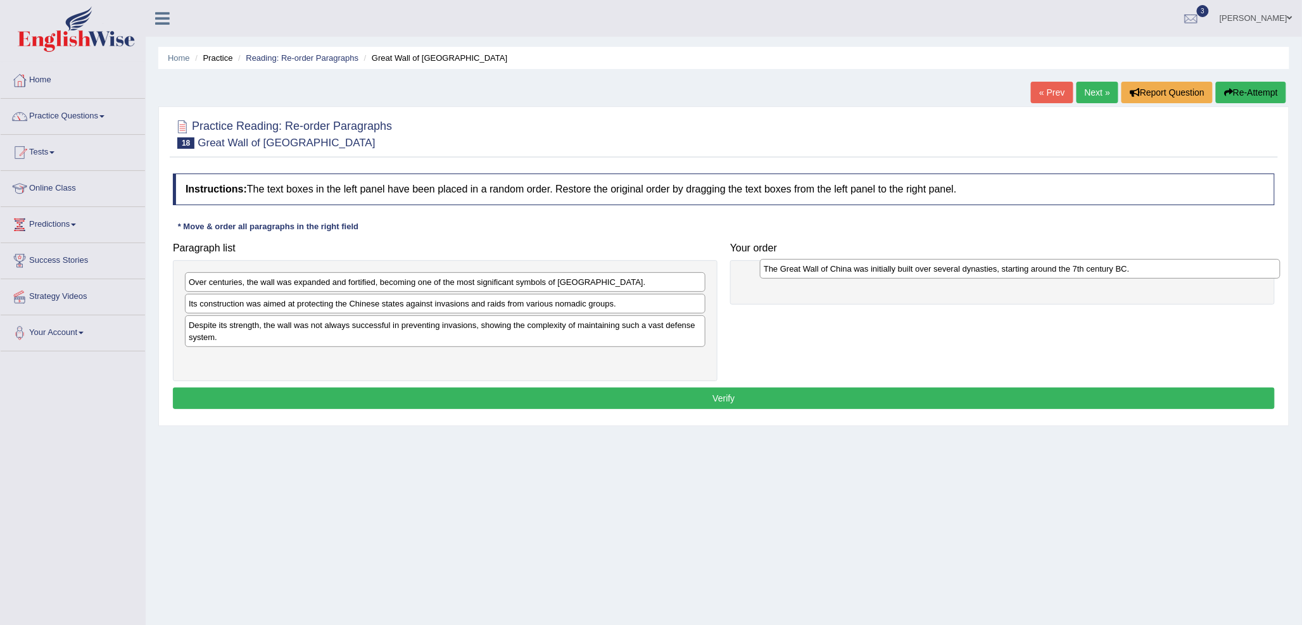
drag, startPoint x: 285, startPoint y: 332, endPoint x: 860, endPoint y: 275, distance: 577.9
click at [860, 275] on div "The Great Wall of China was initially built over several dynasties, starting ar…" at bounding box center [1020, 269] width 521 height 20
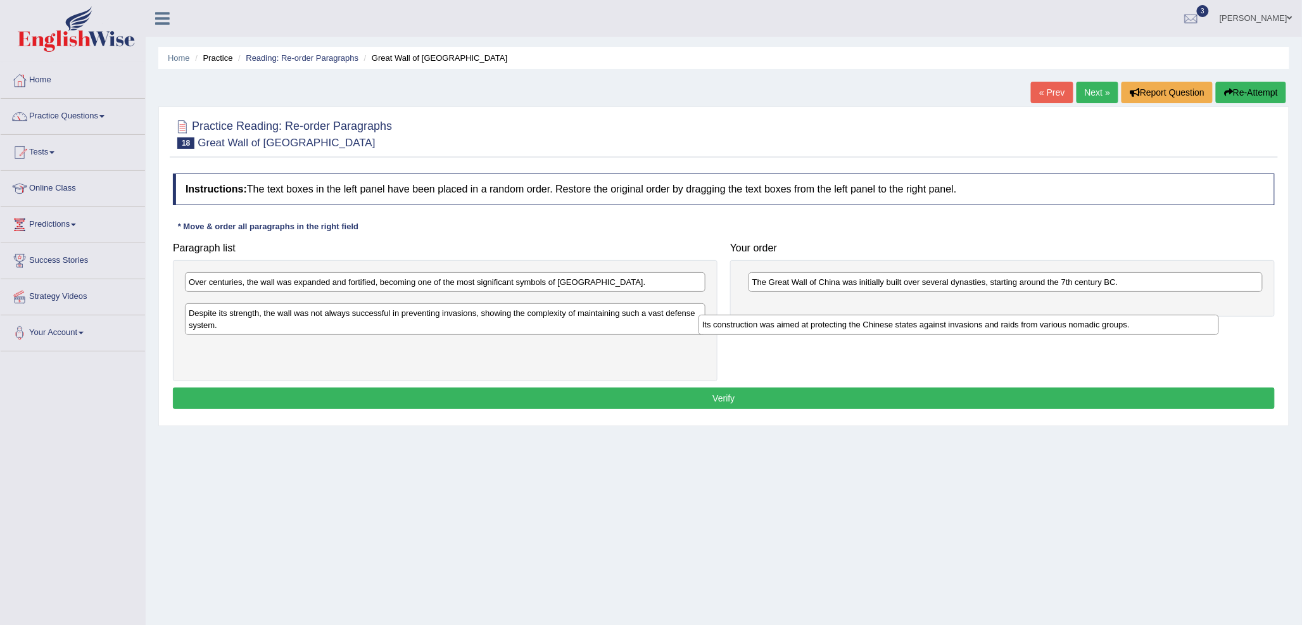
drag, startPoint x: 305, startPoint y: 305, endPoint x: 828, endPoint y: 324, distance: 522.8
click at [826, 326] on div "Its construction was aimed at protecting the Chinese states against invasions a…" at bounding box center [959, 325] width 521 height 20
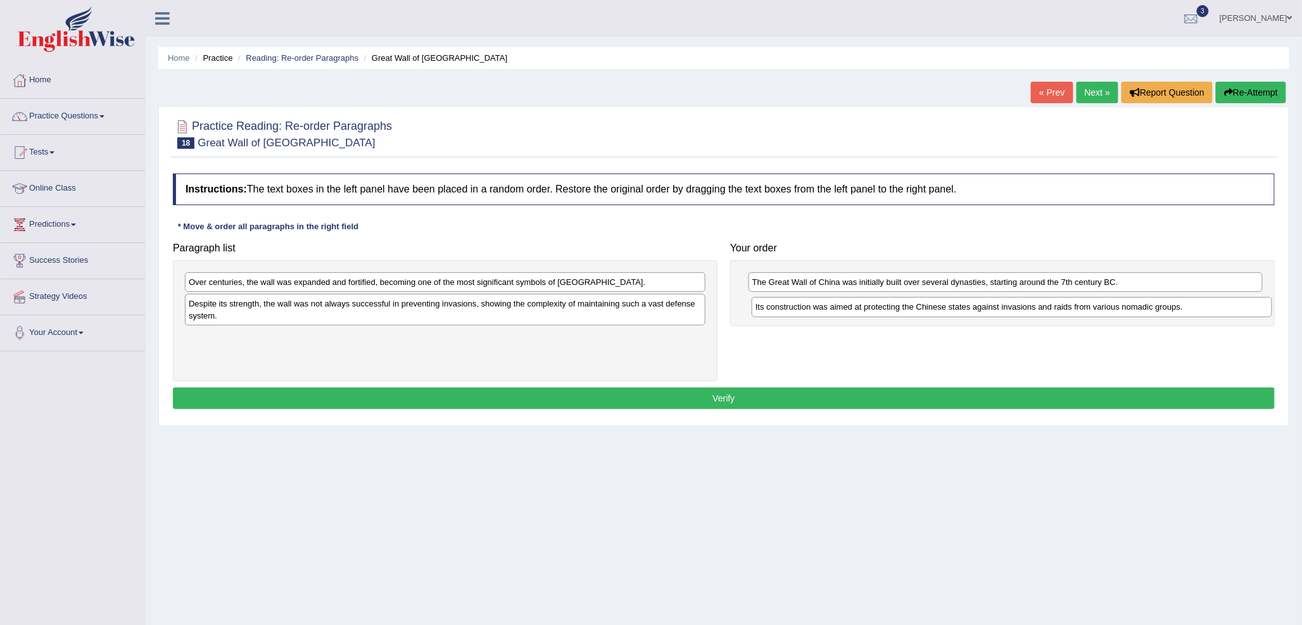
drag, startPoint x: 241, startPoint y: 305, endPoint x: 808, endPoint y: 308, distance: 566.8
click at [808, 308] on div "Its construction was aimed at protecting the Chinese states against invasions a…" at bounding box center [1012, 307] width 521 height 20
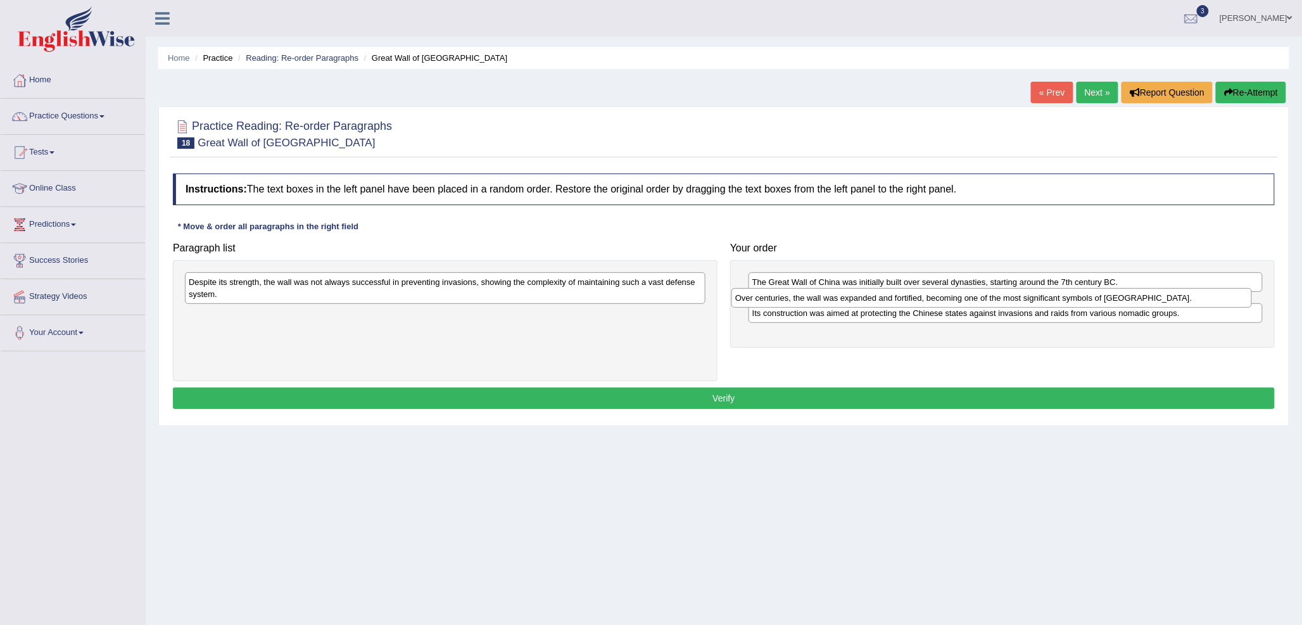
drag, startPoint x: 463, startPoint y: 289, endPoint x: 1010, endPoint y: 305, distance: 547.4
click at [1010, 305] on div "Over centuries, the wall was expanded and fortified, becoming one of the most s…" at bounding box center [991, 298] width 521 height 20
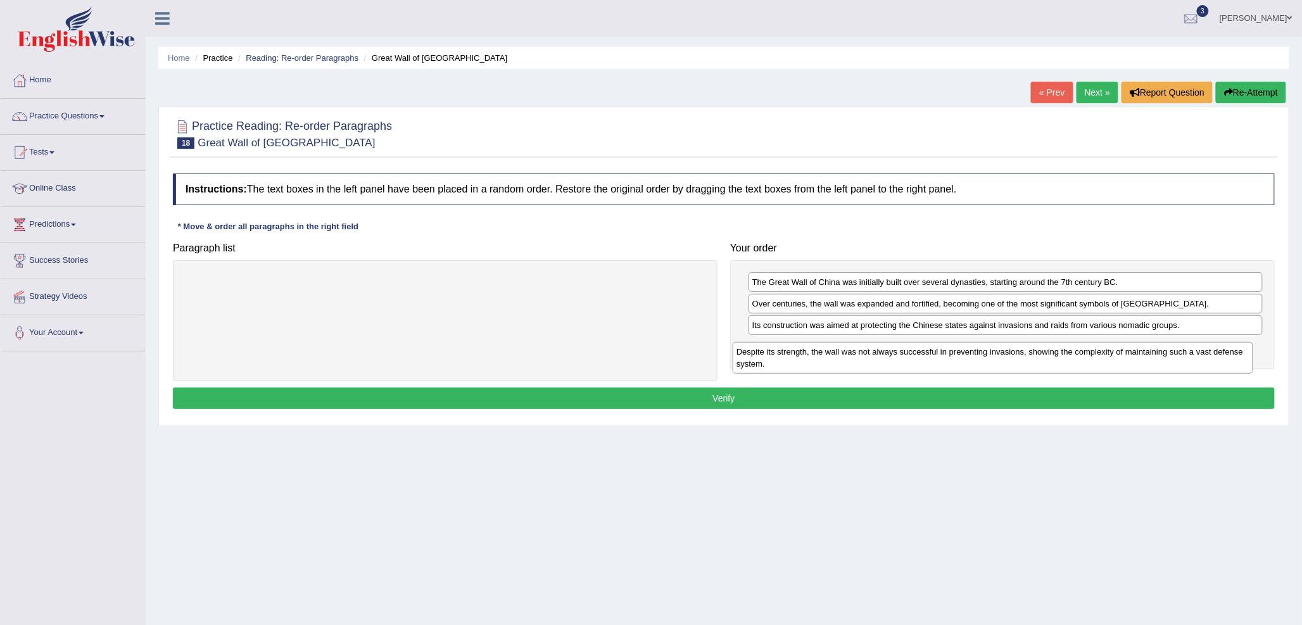
drag, startPoint x: 271, startPoint y: 294, endPoint x: 843, endPoint y: 361, distance: 575.7
click at [843, 361] on div "Despite its strength, the wall was not always successful in preventing invasion…" at bounding box center [993, 358] width 521 height 32
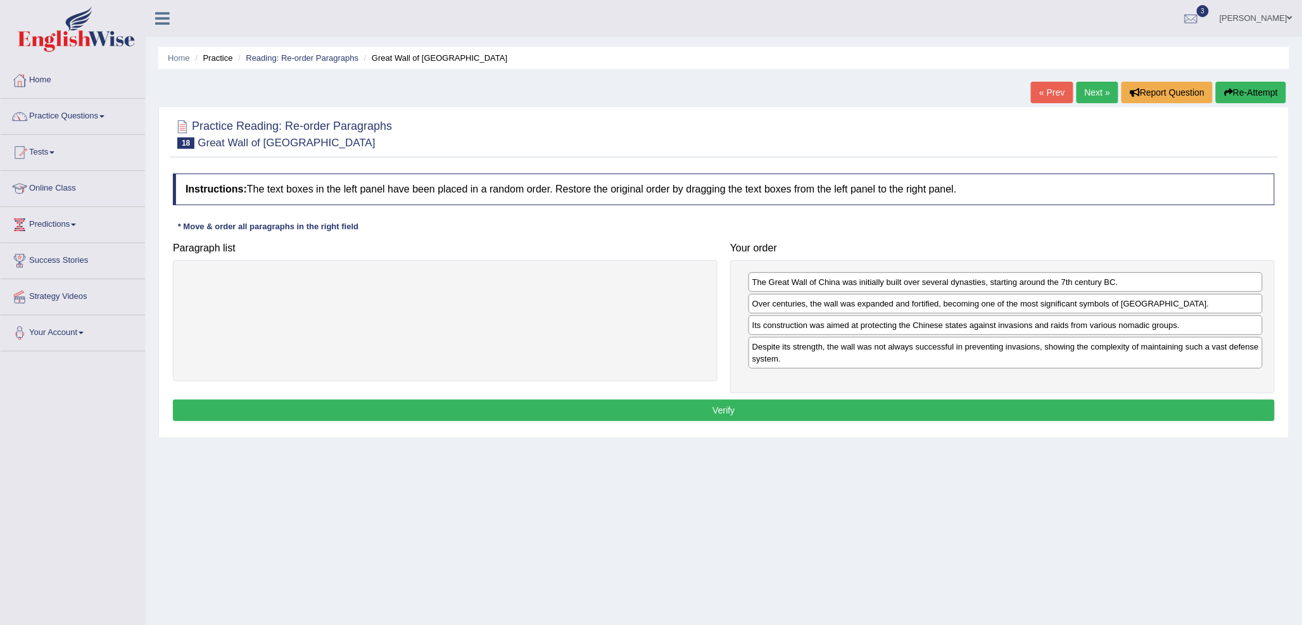
click at [745, 408] on button "Verify" at bounding box center [724, 411] width 1102 height 22
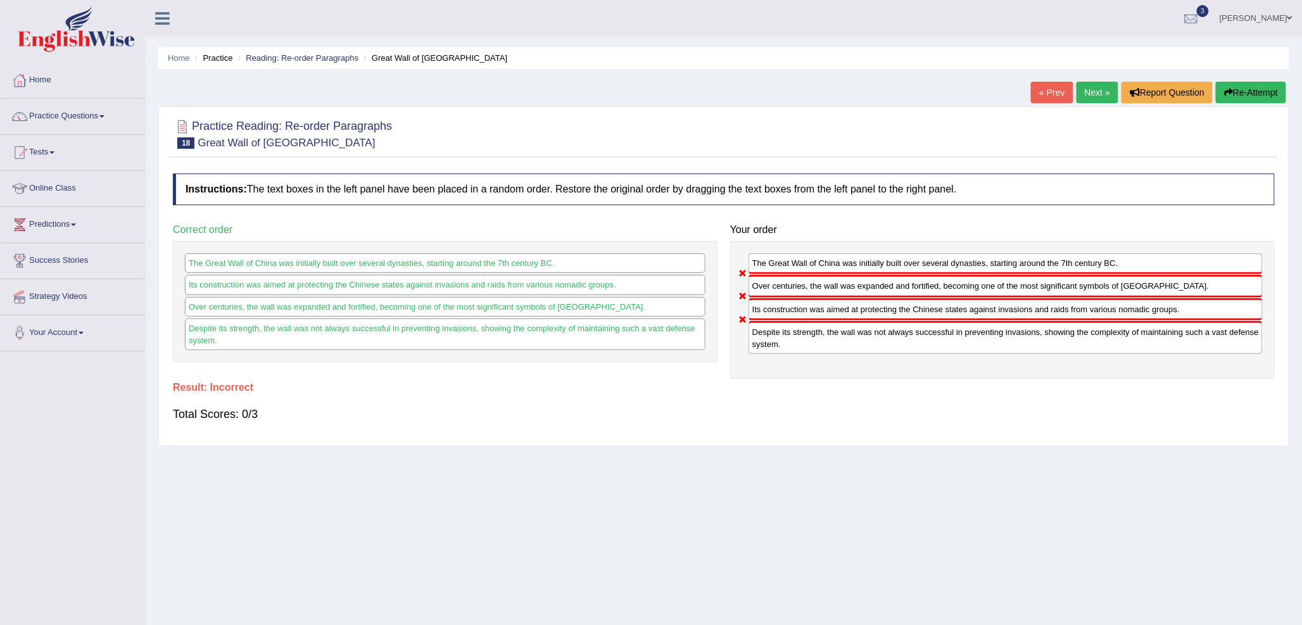
click at [1094, 89] on link "Next »" at bounding box center [1098, 93] width 42 height 22
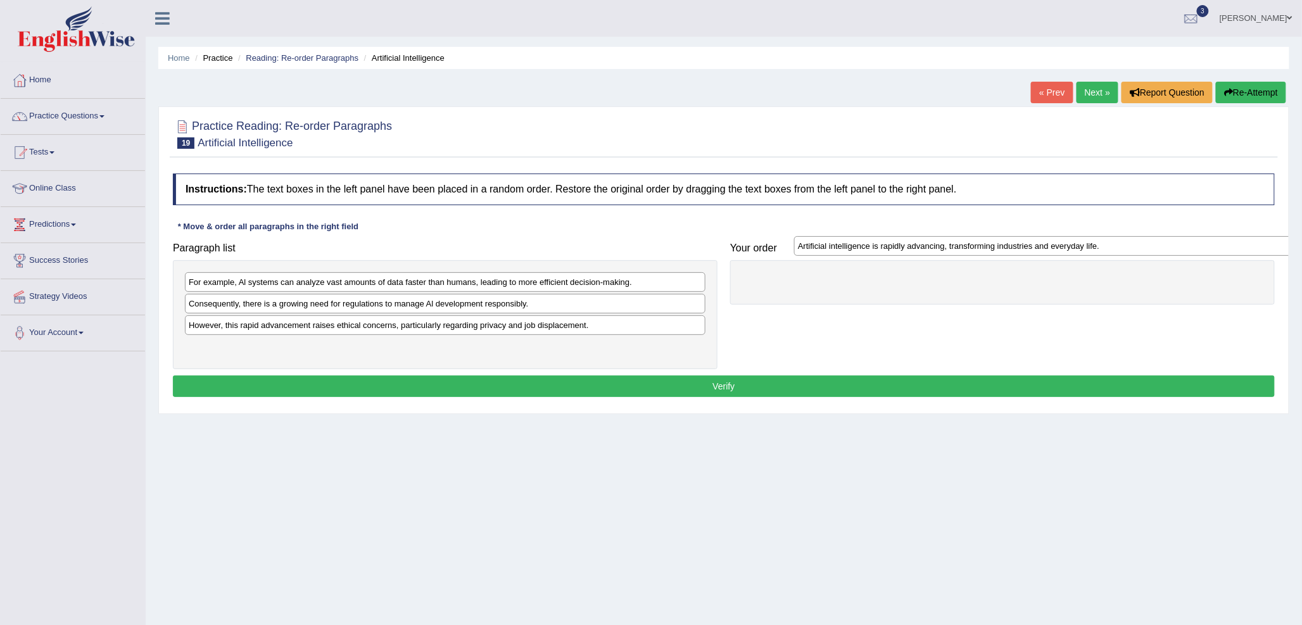
drag, startPoint x: 274, startPoint y: 333, endPoint x: 883, endPoint y: 253, distance: 614.4
click at [883, 253] on div "Artificial intelligence is rapidly advancing, transforming industries and every…" at bounding box center [1054, 246] width 521 height 20
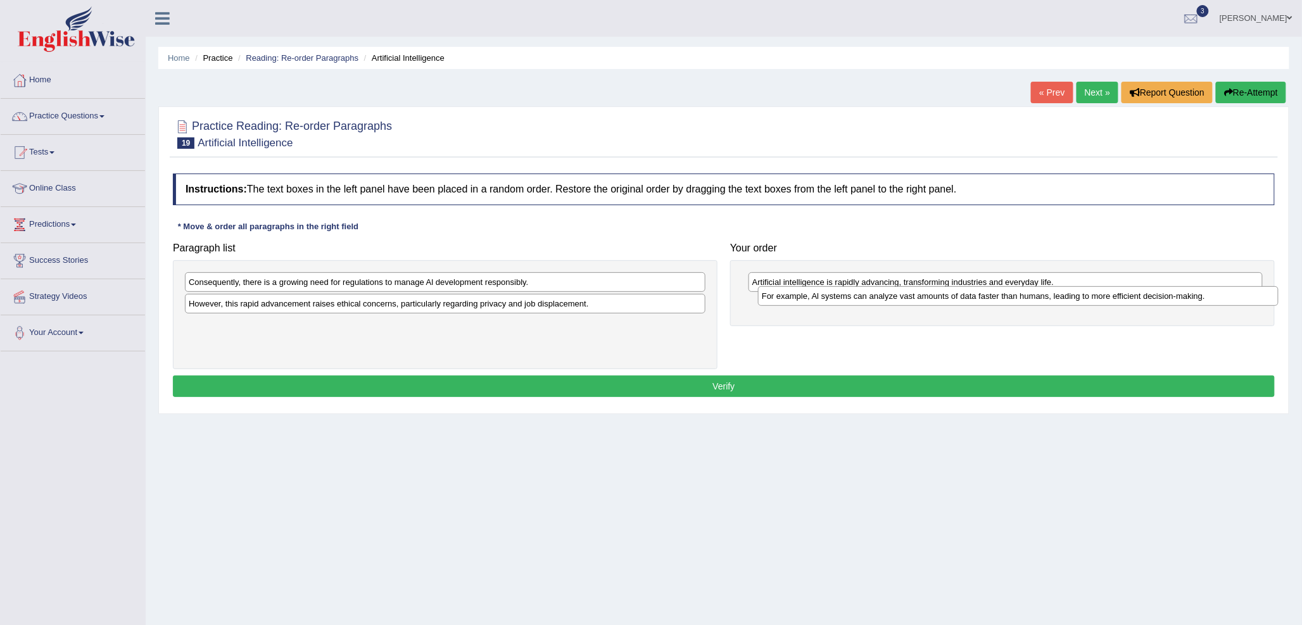
drag, startPoint x: 273, startPoint y: 282, endPoint x: 846, endPoint y: 296, distance: 573.3
click at [846, 296] on div "For example, Al systems can analyze vast amounts of data faster than humans, le…" at bounding box center [1018, 296] width 521 height 20
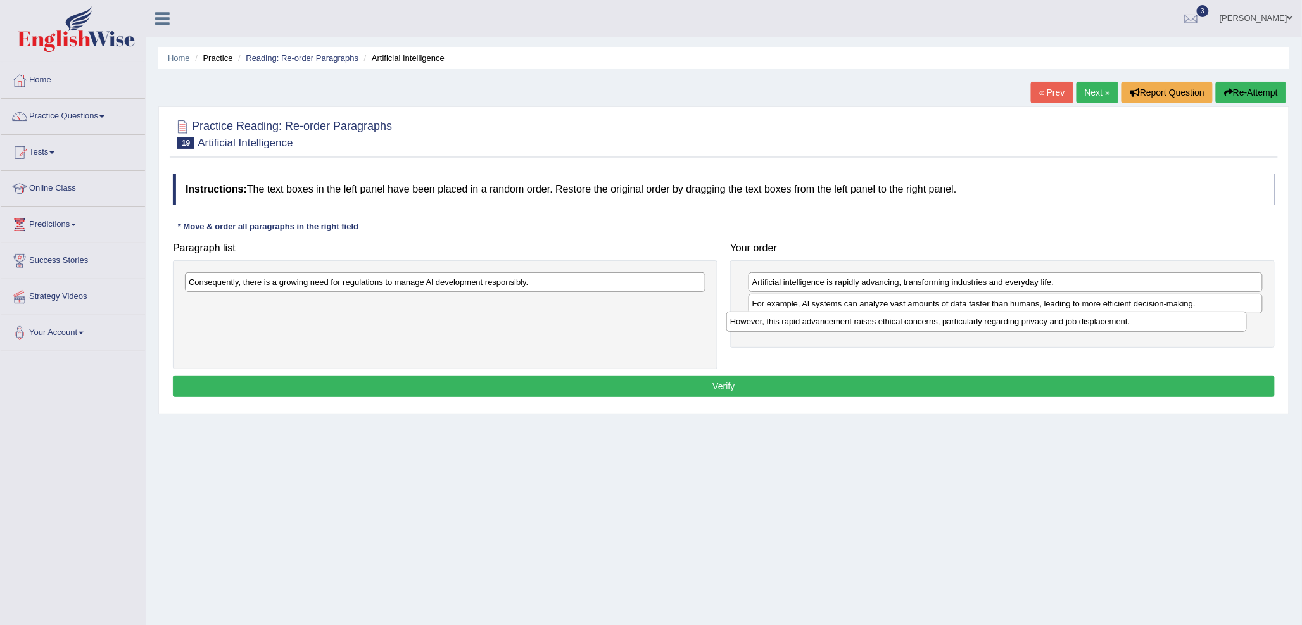
drag, startPoint x: 318, startPoint y: 307, endPoint x: 859, endPoint y: 324, distance: 541.8
click at [859, 324] on div "However, this rapid advancement raises ethical concerns, particularly regarding…" at bounding box center [986, 322] width 521 height 20
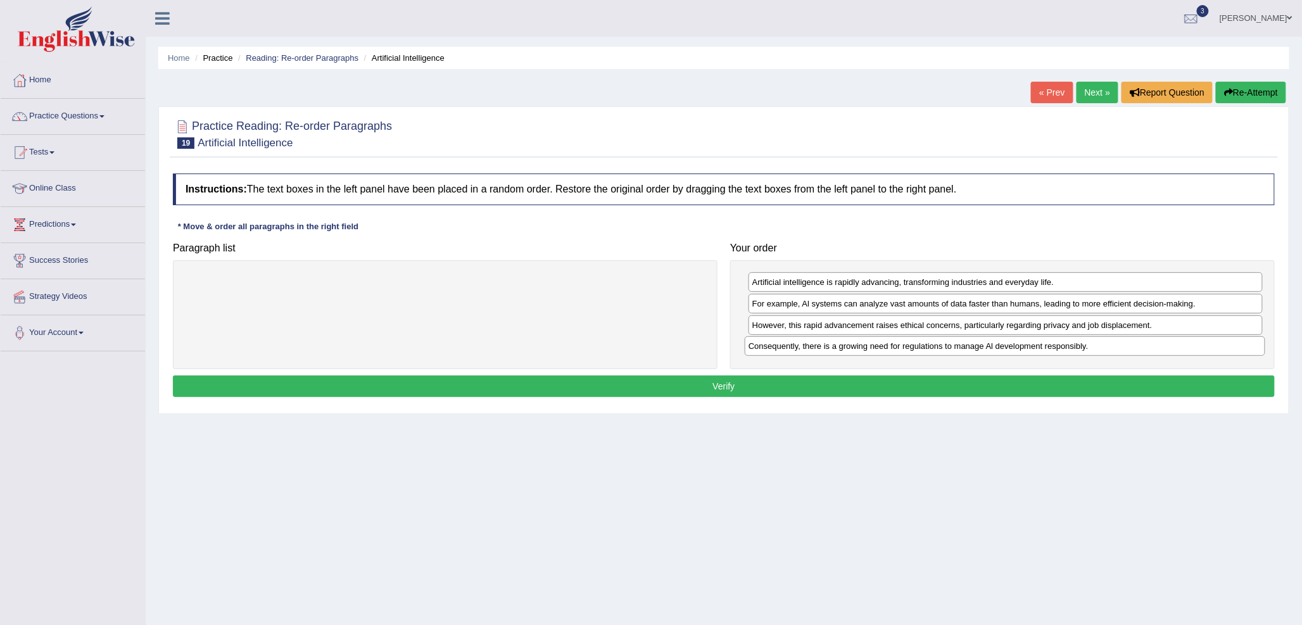
drag, startPoint x: 481, startPoint y: 282, endPoint x: 1042, endPoint y: 346, distance: 564.1
click at [1042, 346] on div "Consequently, there is a growing need for regulations to manage Al development …" at bounding box center [1005, 346] width 521 height 20
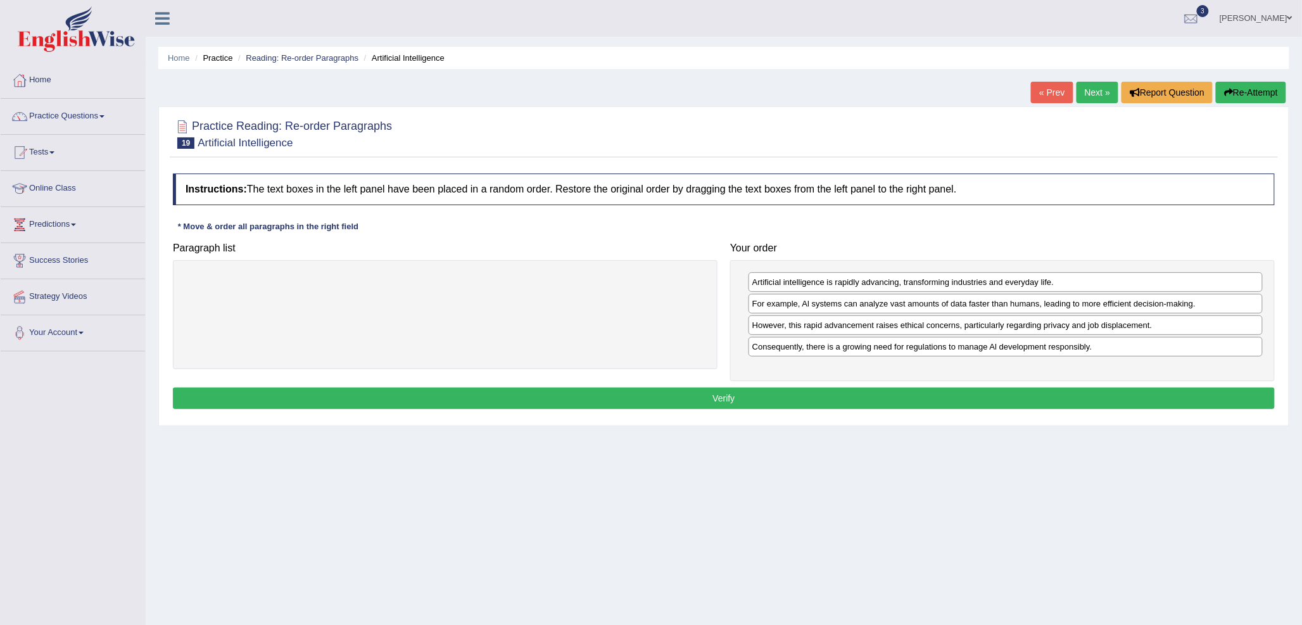
click at [845, 405] on button "Verify" at bounding box center [724, 399] width 1102 height 22
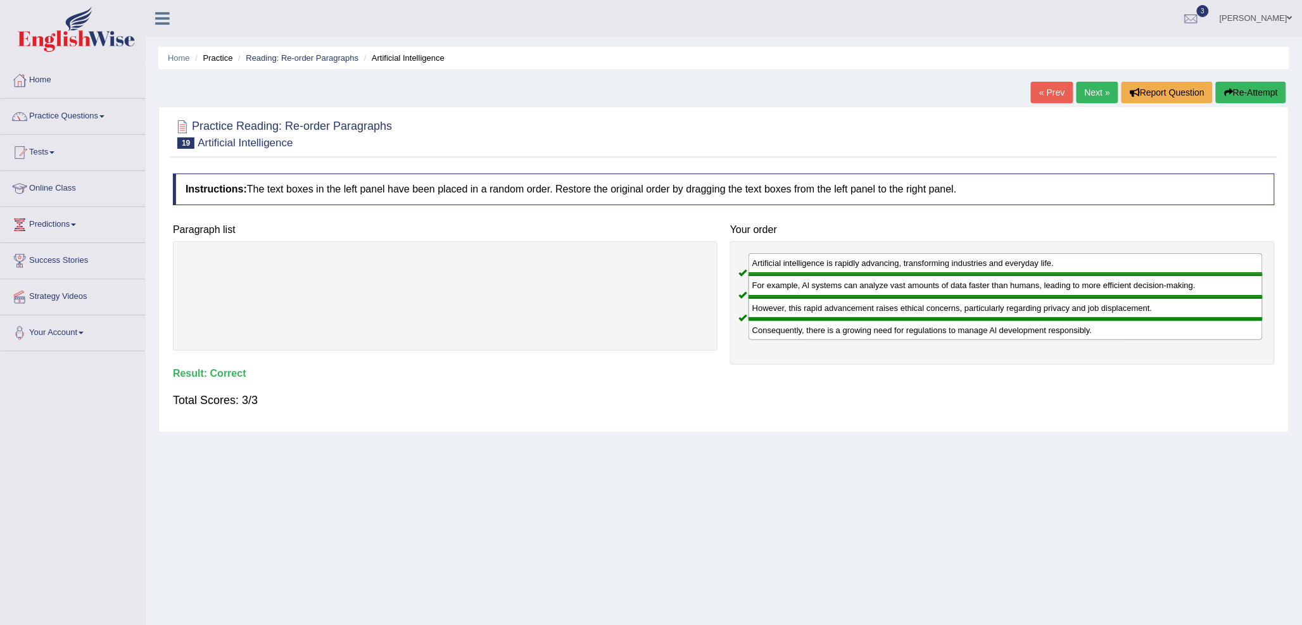
click at [1087, 87] on link "Next »" at bounding box center [1098, 93] width 42 height 22
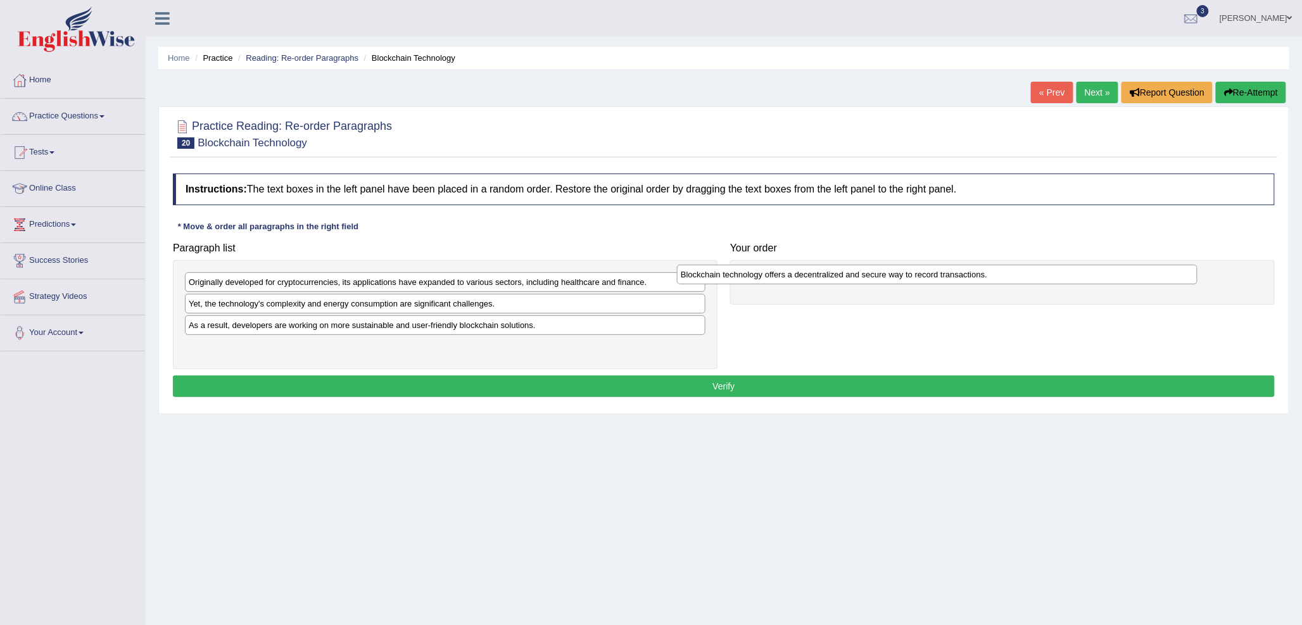
drag, startPoint x: 350, startPoint y: 282, endPoint x: 842, endPoint y: 275, distance: 492.1
click at [842, 275] on div "Blockchain technology offers a decentralized and secure way to record transacti…" at bounding box center [937, 275] width 521 height 20
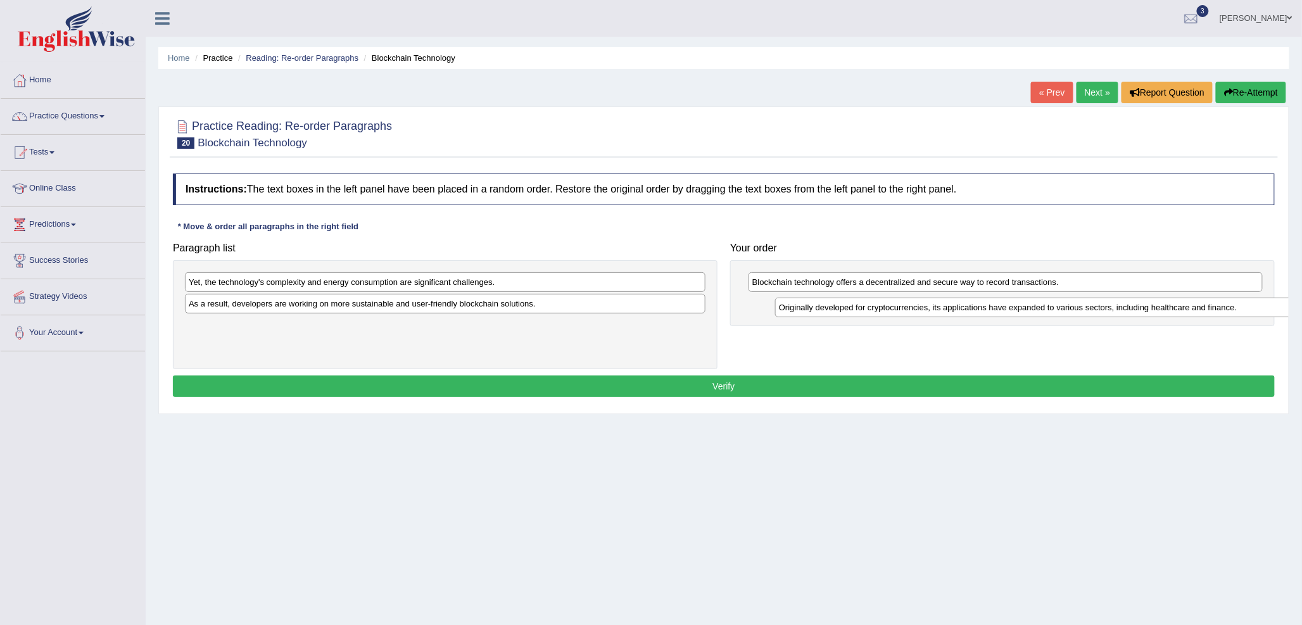
drag, startPoint x: 630, startPoint y: 292, endPoint x: 1220, endPoint y: 317, distance: 590.8
click at [1220, 317] on div "Originally developed for cryptocurrencies, its applications have expanded to va…" at bounding box center [1035, 308] width 521 height 20
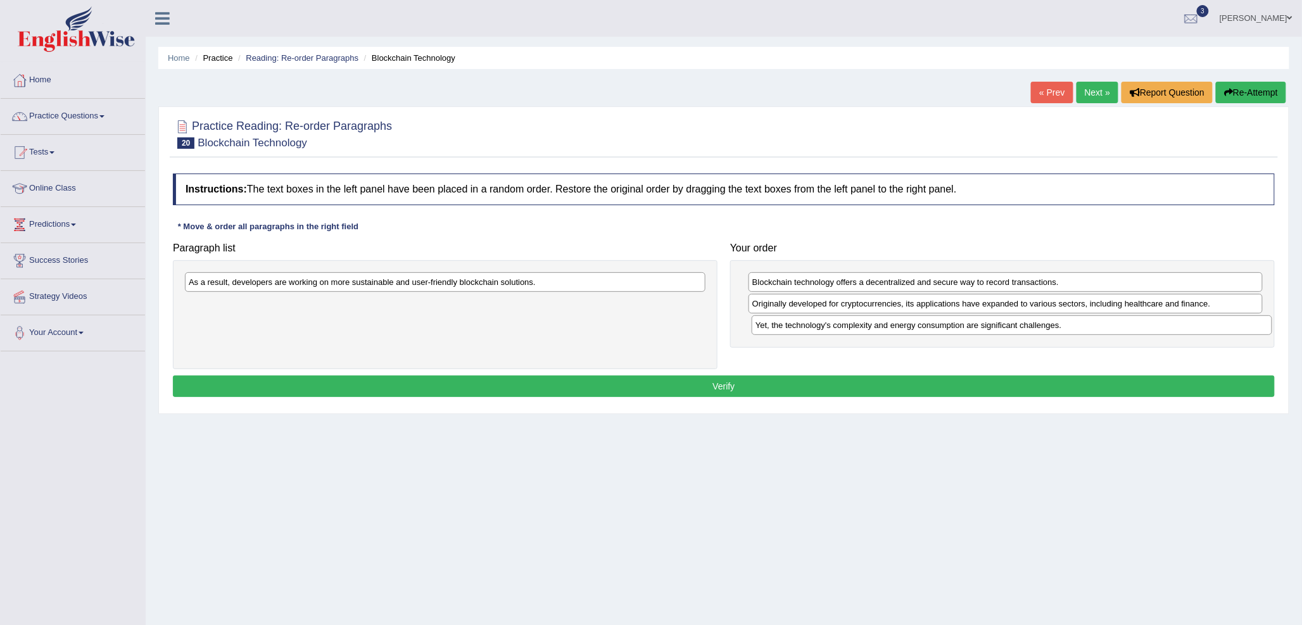
drag, startPoint x: 358, startPoint y: 280, endPoint x: 887, endPoint y: 324, distance: 530.6
click at [923, 323] on div "Yet, the technology's complexity and energy consumption are significant challen…" at bounding box center [1012, 325] width 521 height 20
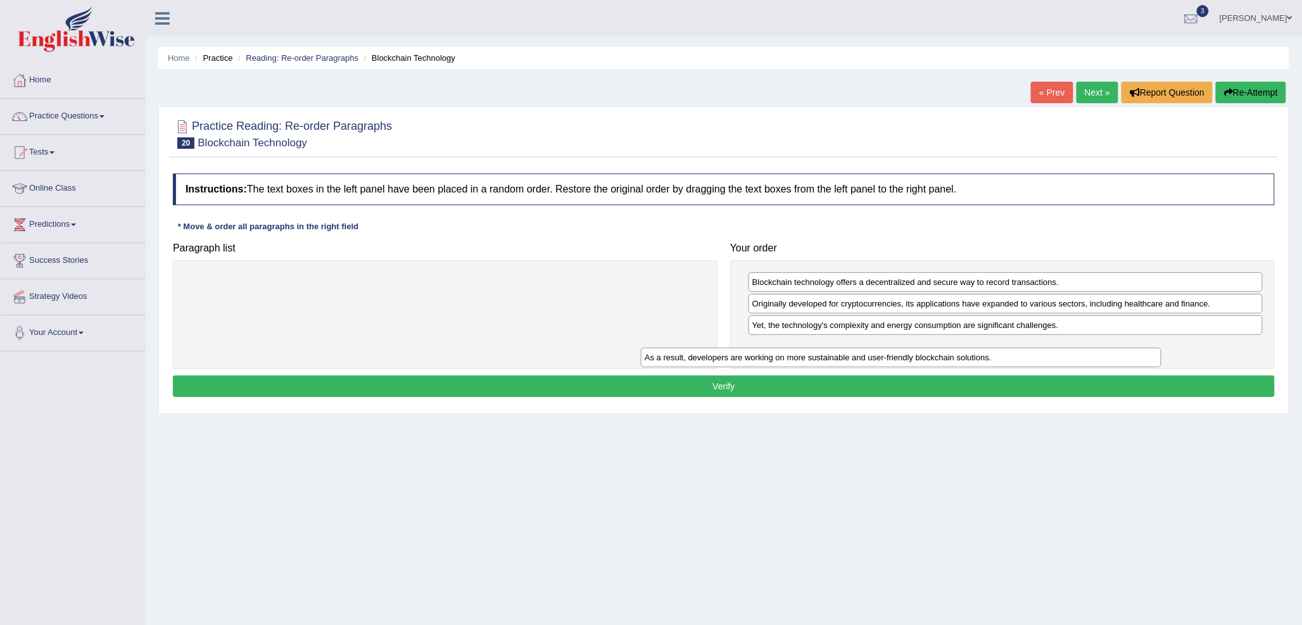
drag, startPoint x: 648, startPoint y: 286, endPoint x: 1118, endPoint y: 353, distance: 474.7
click at [1118, 353] on div "As a result, developers are working on more sustainable and user-friendly block…" at bounding box center [901, 358] width 521 height 20
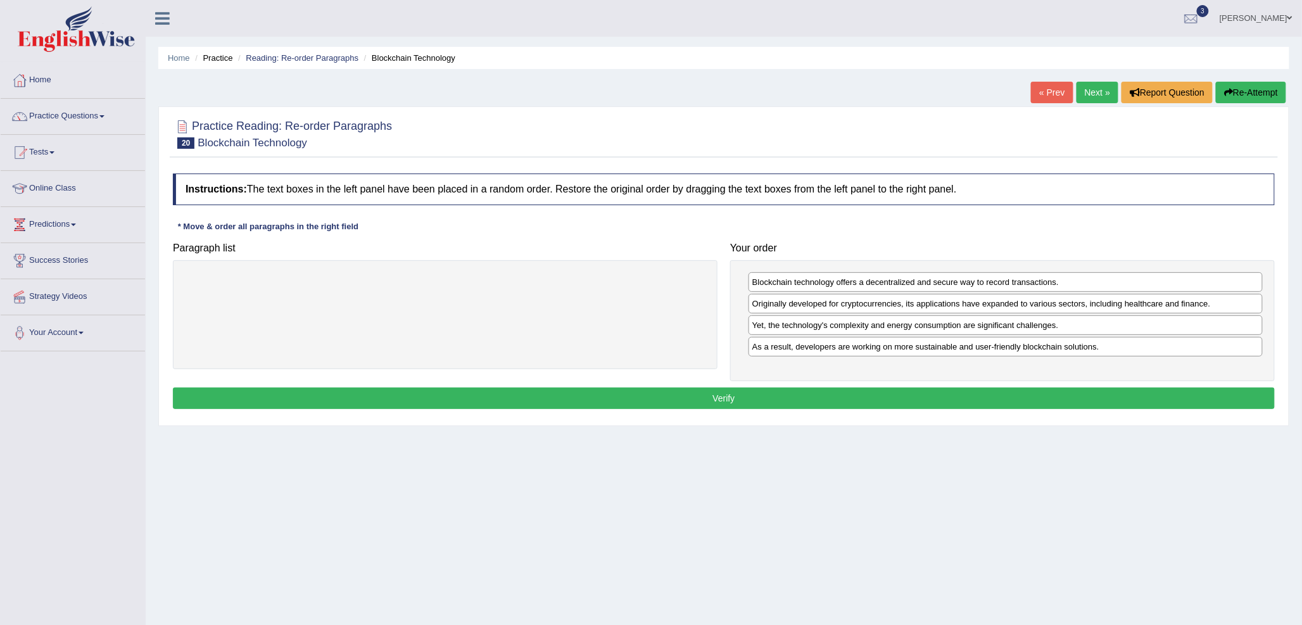
click at [854, 397] on button "Verify" at bounding box center [724, 399] width 1102 height 22
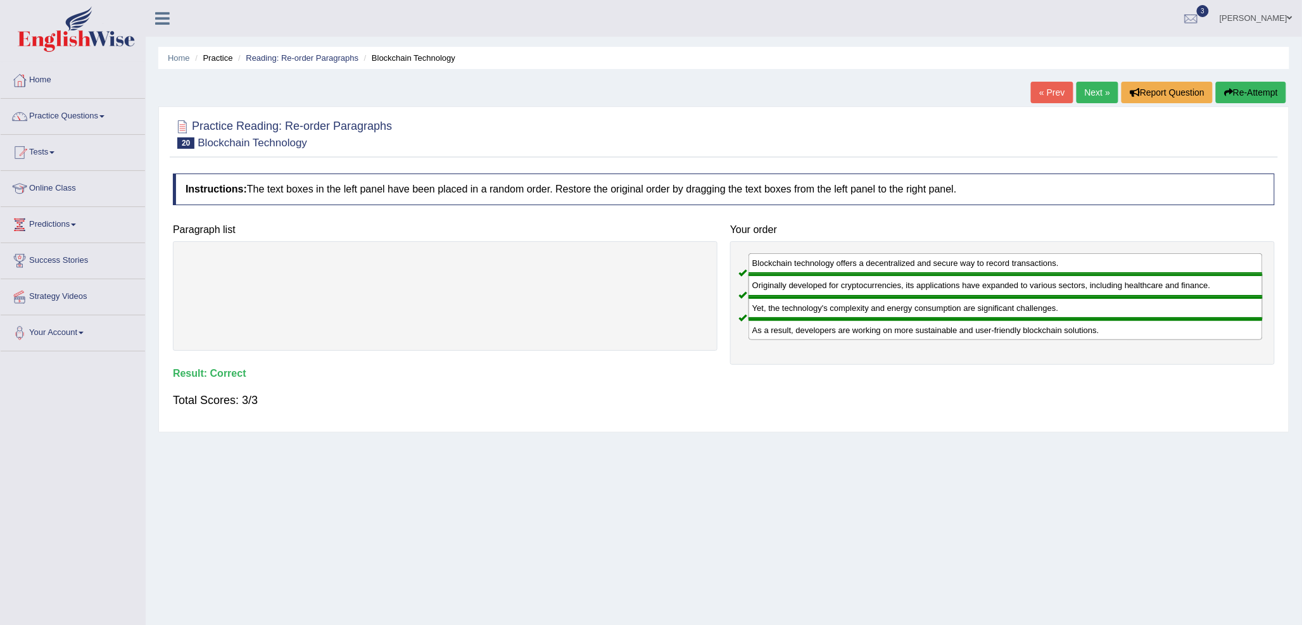
click at [1092, 97] on link "Next »" at bounding box center [1098, 93] width 42 height 22
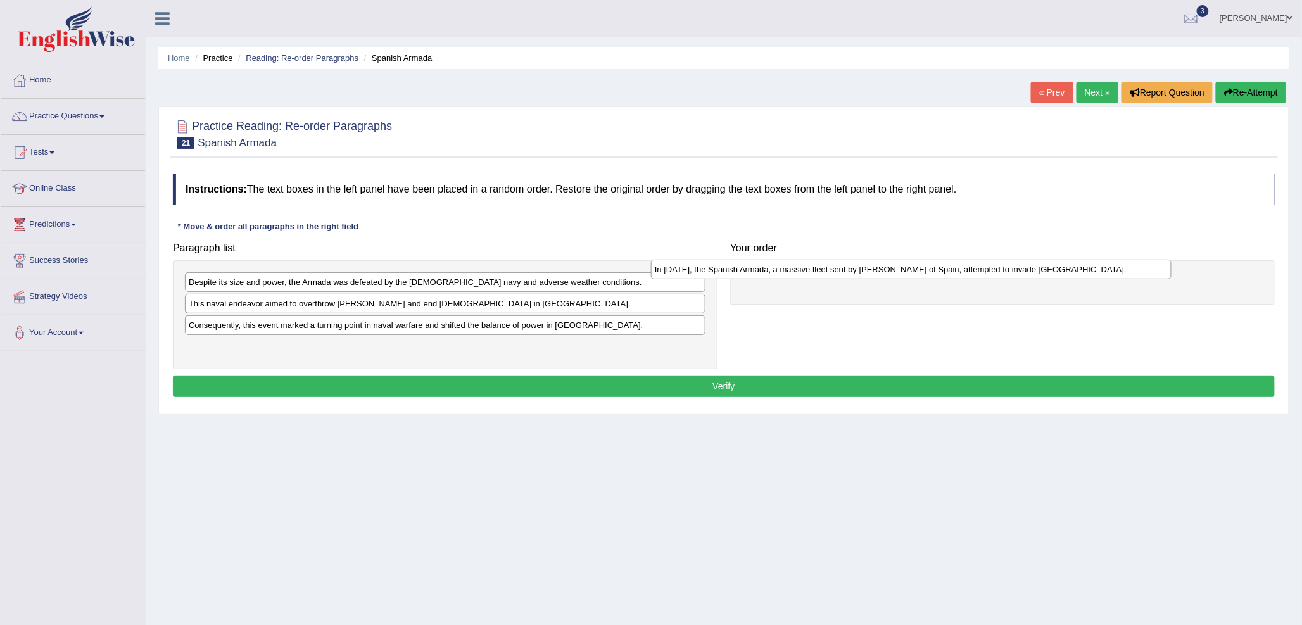
drag, startPoint x: 407, startPoint y: 333, endPoint x: 873, endPoint y: 277, distance: 469.5
click at [873, 277] on div "In 1588, the Spanish Armada, a massive fleet sent by King Philip II of Spain, a…" at bounding box center [911, 270] width 521 height 20
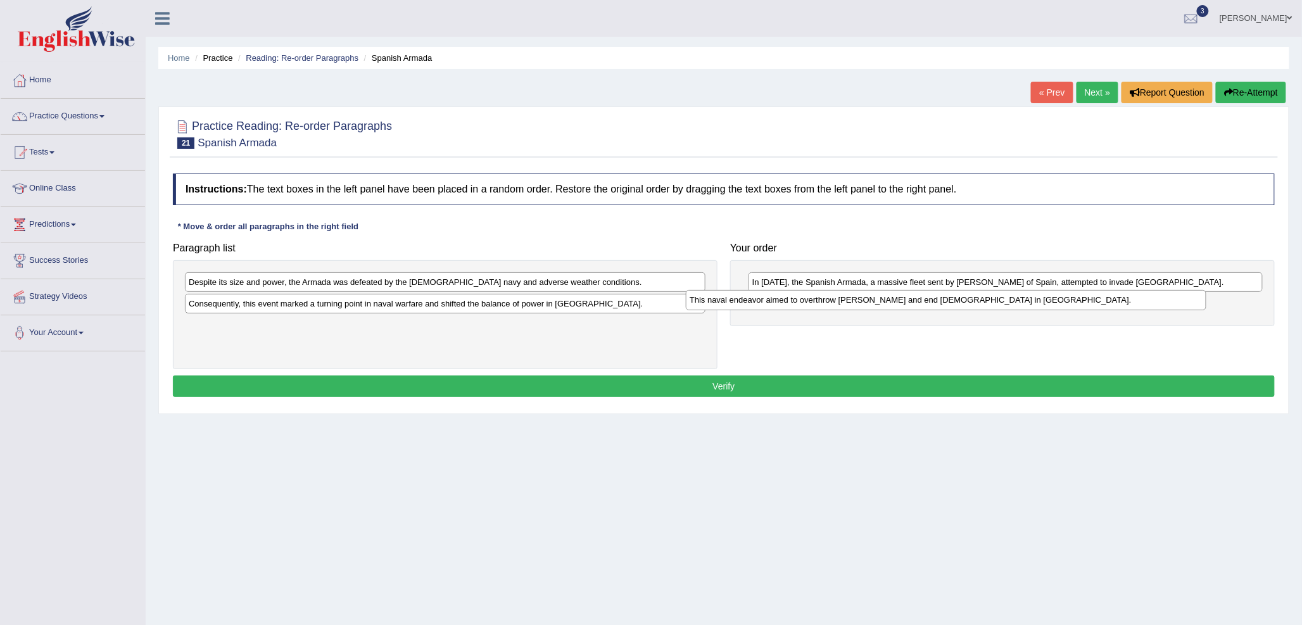
drag, startPoint x: 331, startPoint y: 308, endPoint x: 833, endPoint y: 305, distance: 501.6
click at [833, 305] on div "This naval endeavor aimed to overthrow Queen Elizabeth I and end Protestantism …" at bounding box center [946, 300] width 521 height 20
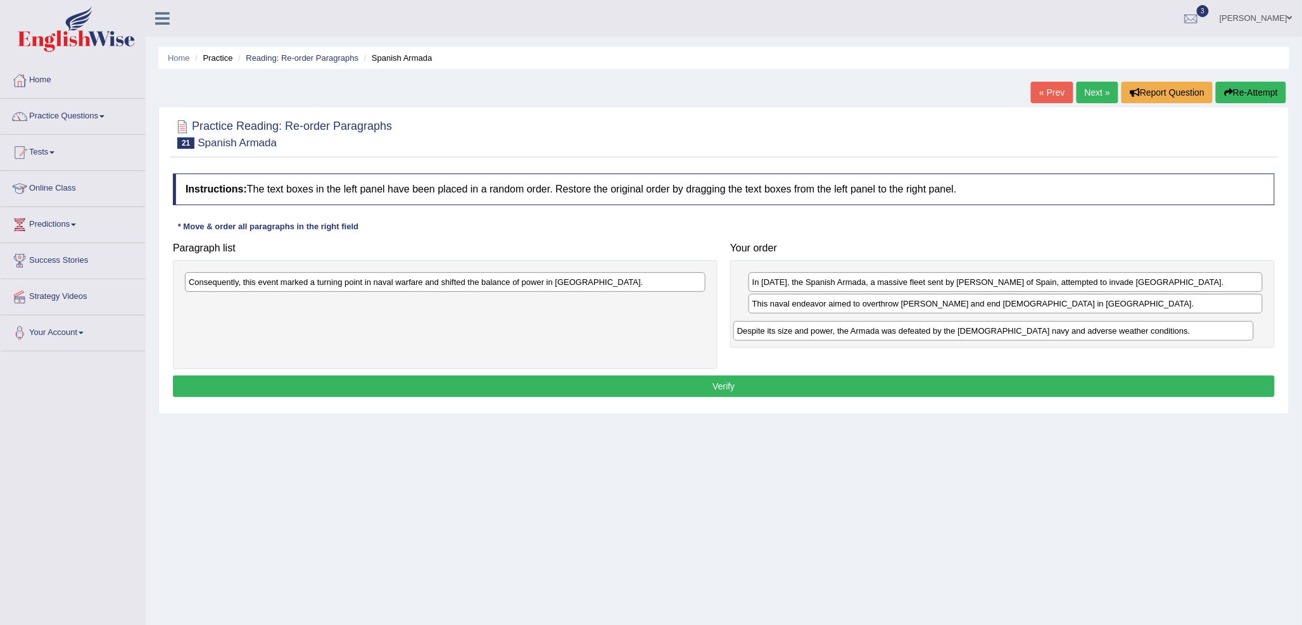
drag, startPoint x: 554, startPoint y: 284, endPoint x: 1103, endPoint y: 332, distance: 550.6
click at [1103, 332] on div "Despite its size and power, the Armada was defeated by the English navy and adv…" at bounding box center [993, 331] width 521 height 20
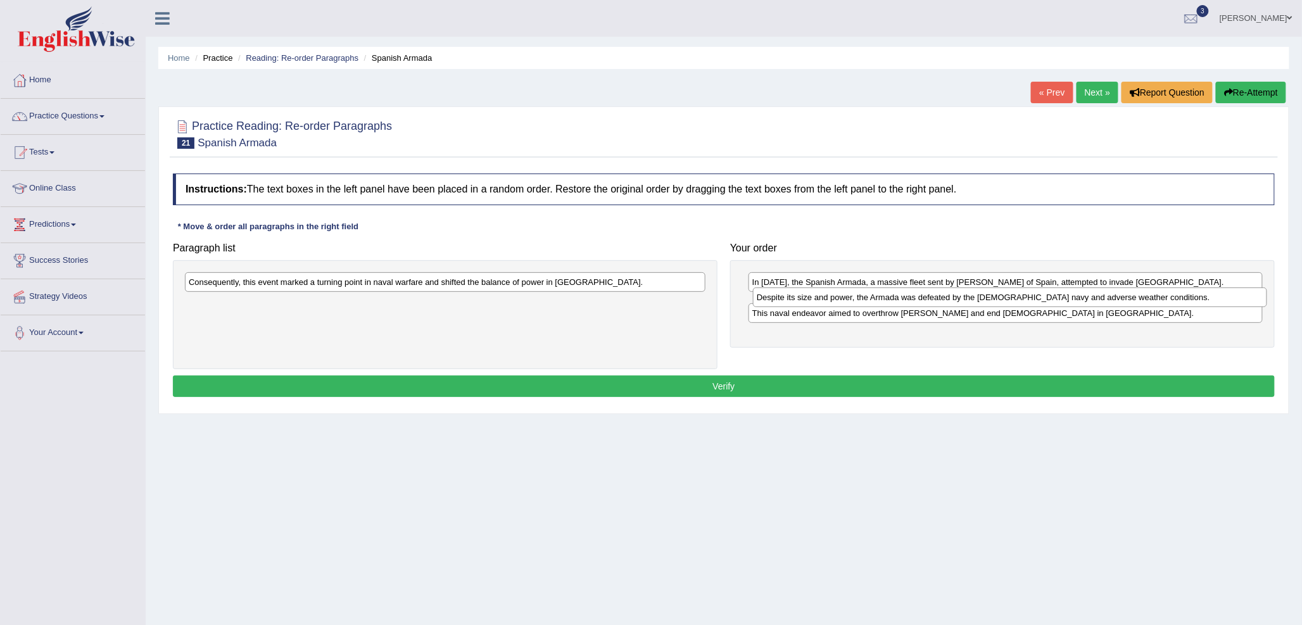
drag, startPoint x: 826, startPoint y: 331, endPoint x: 830, endPoint y: 302, distance: 28.8
click at [830, 302] on div "Despite its size and power, the Armada was defeated by the English navy and adv…" at bounding box center [1010, 298] width 514 height 20
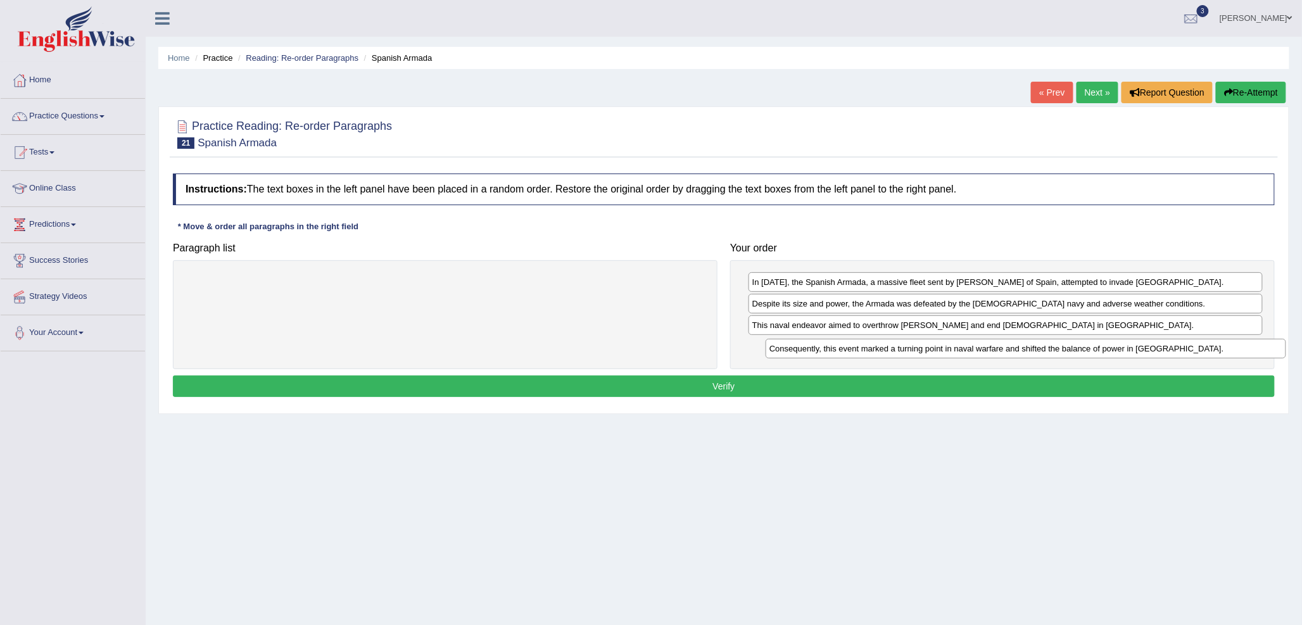
drag, startPoint x: 478, startPoint y: 288, endPoint x: 1059, endPoint y: 353, distance: 585.0
click at [1059, 353] on div "Consequently, this event marked a turning point in naval warfare and shifted th…" at bounding box center [1026, 349] width 521 height 20
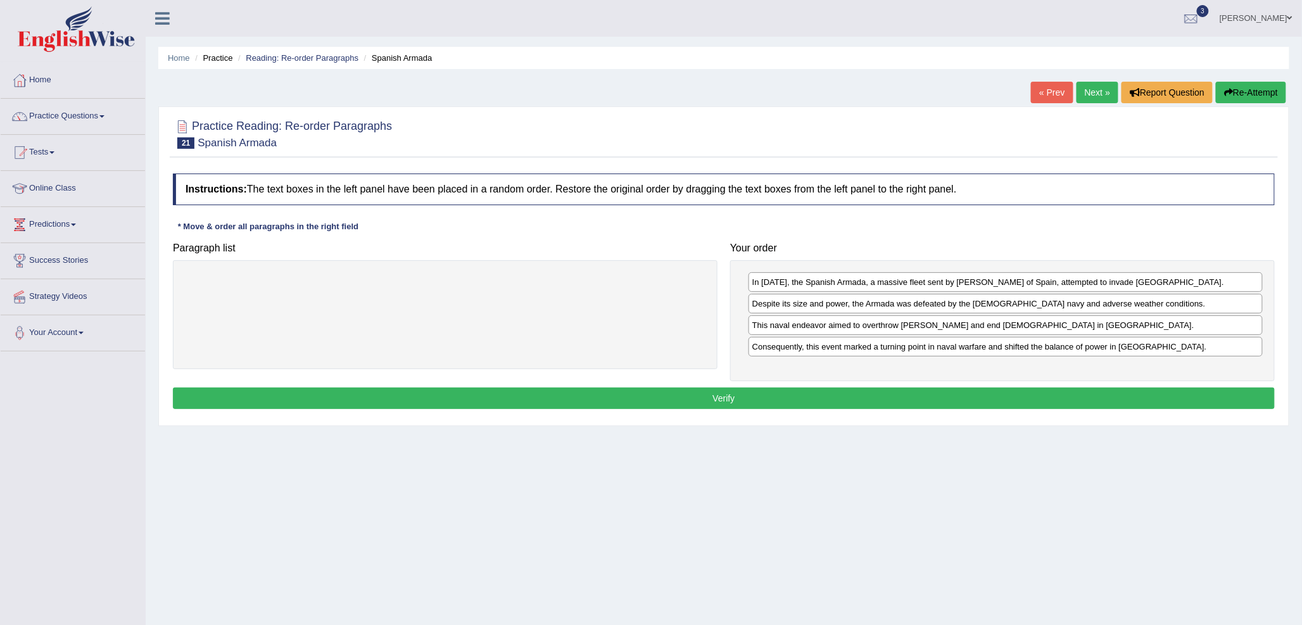
click at [828, 391] on button "Verify" at bounding box center [724, 399] width 1102 height 22
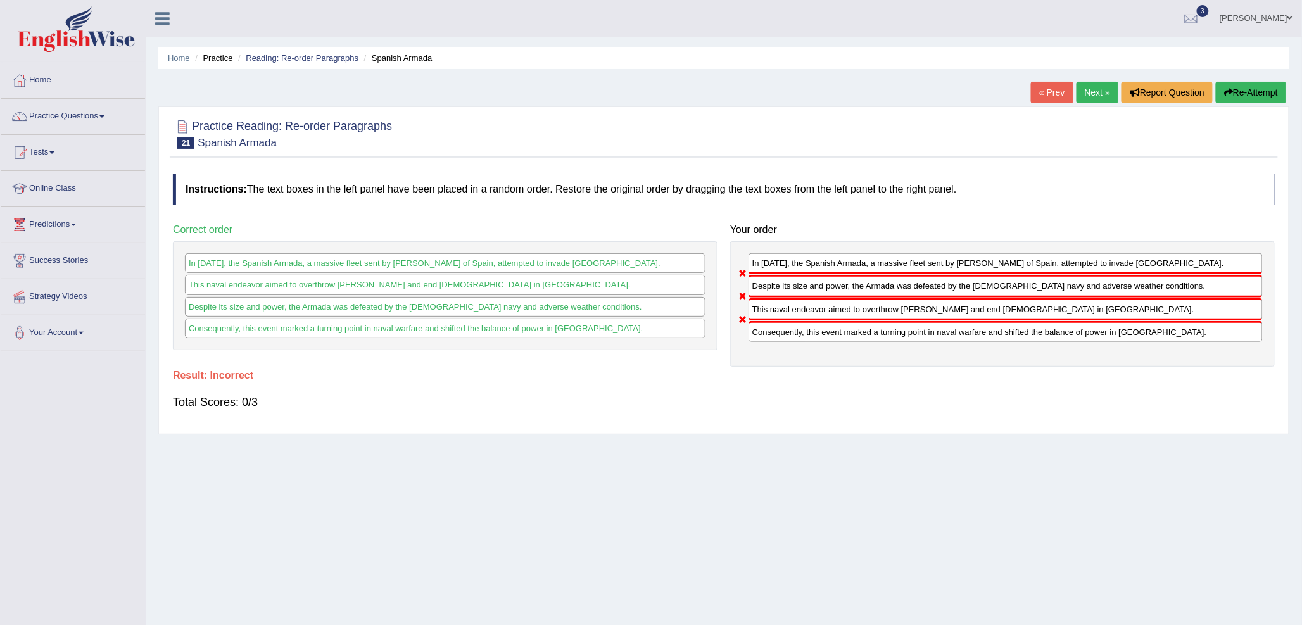
click at [1091, 85] on link "Next »" at bounding box center [1098, 93] width 42 height 22
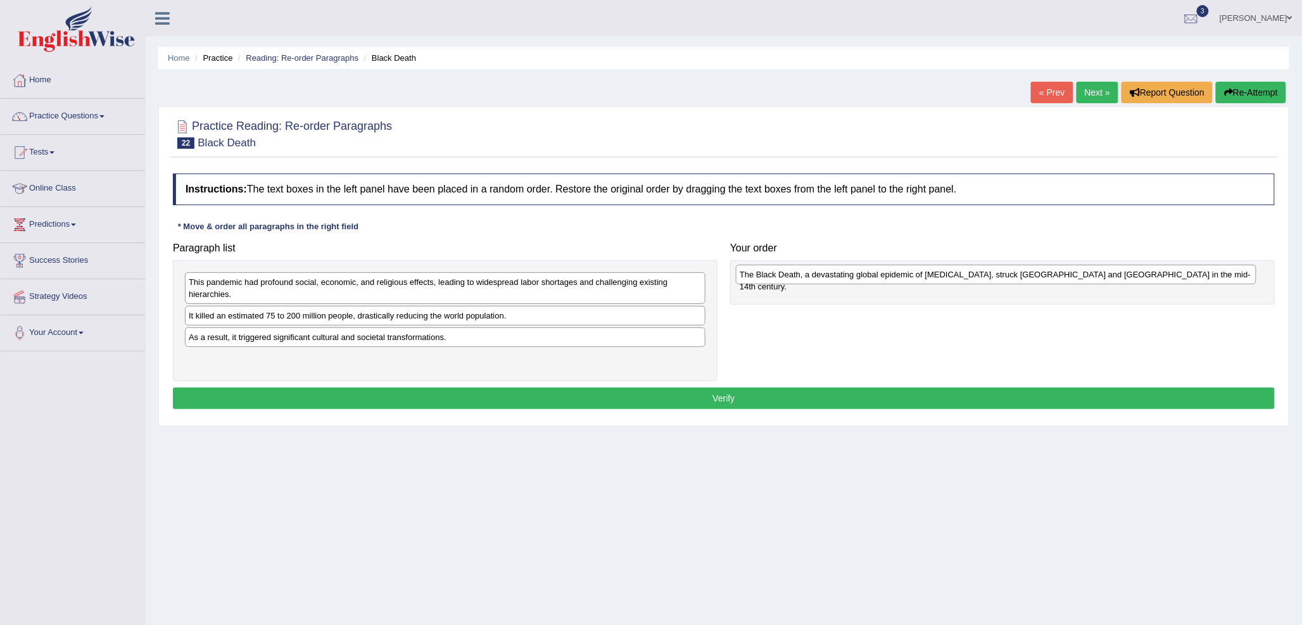
drag, startPoint x: 484, startPoint y: 340, endPoint x: 1035, endPoint y: 277, distance: 554.6
click at [1035, 277] on div "The Black Death, a devastating global epidemic of [MEDICAL_DATA], struck [GEOGR…" at bounding box center [996, 275] width 521 height 20
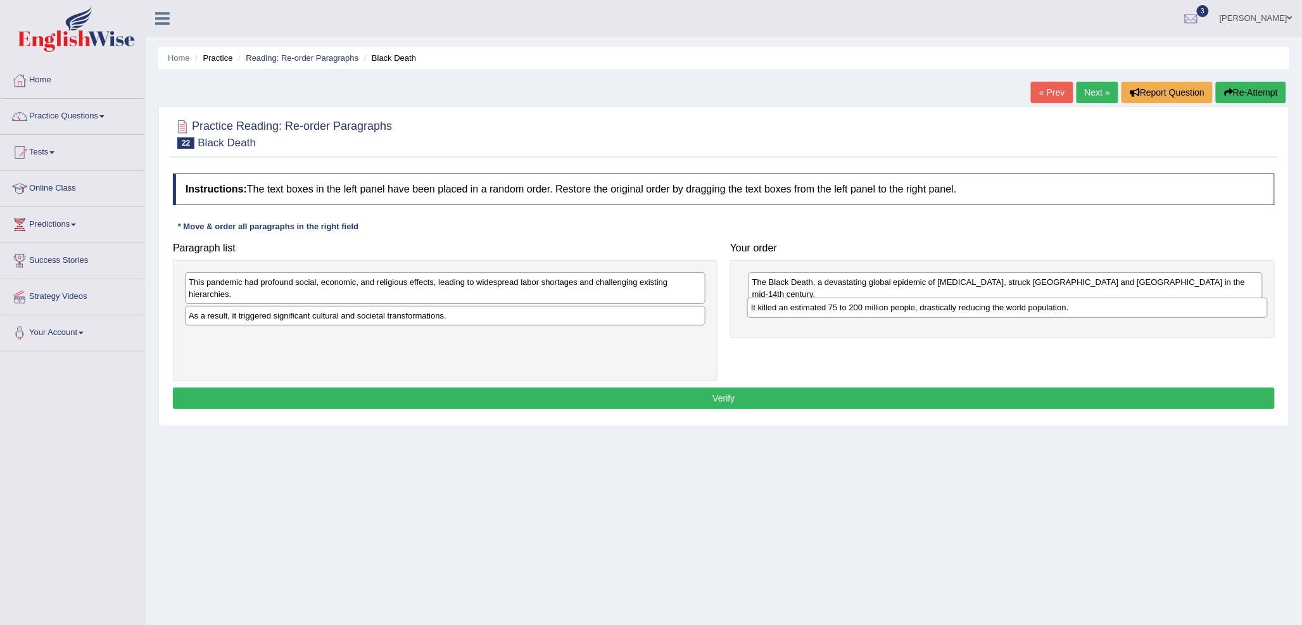
drag, startPoint x: 421, startPoint y: 315, endPoint x: 985, endPoint y: 307, distance: 563.7
click at [985, 307] on div "It killed an estimated 75 to 200 million people, drastically reducing the world…" at bounding box center [1007, 308] width 521 height 20
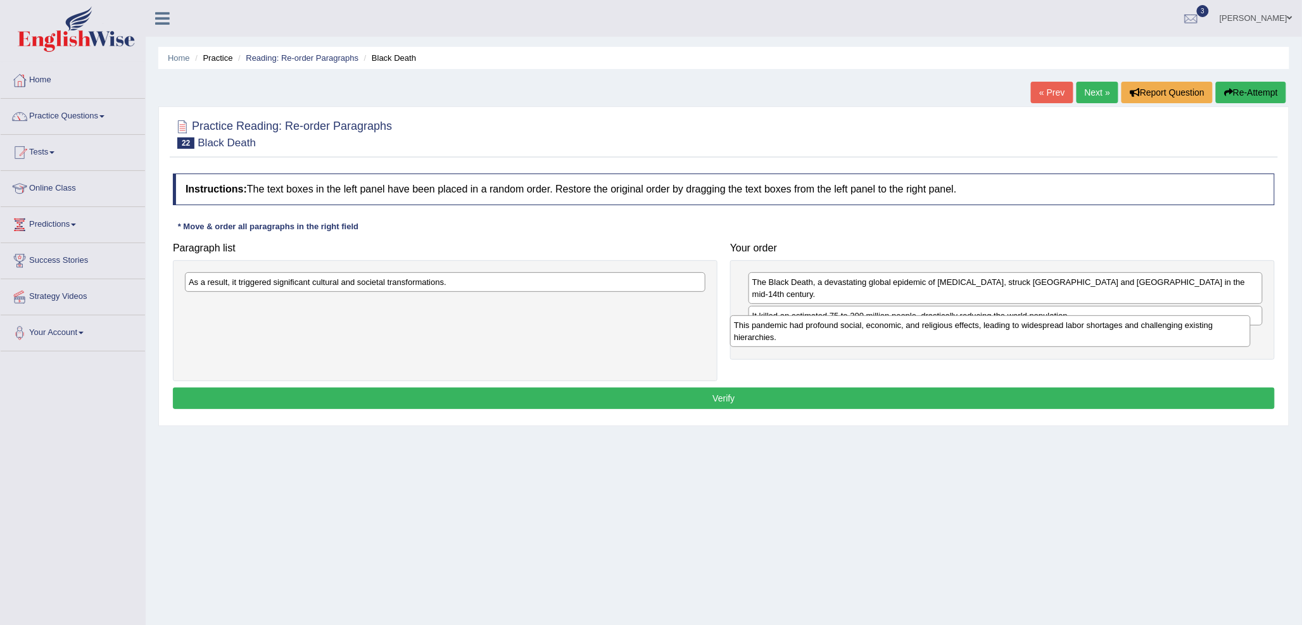
drag, startPoint x: 536, startPoint y: 296, endPoint x: 1089, endPoint y: 339, distance: 554.5
click at [1090, 339] on div "This pandemic had profound social, economic, and religious effects, leading to …" at bounding box center [990, 331] width 521 height 32
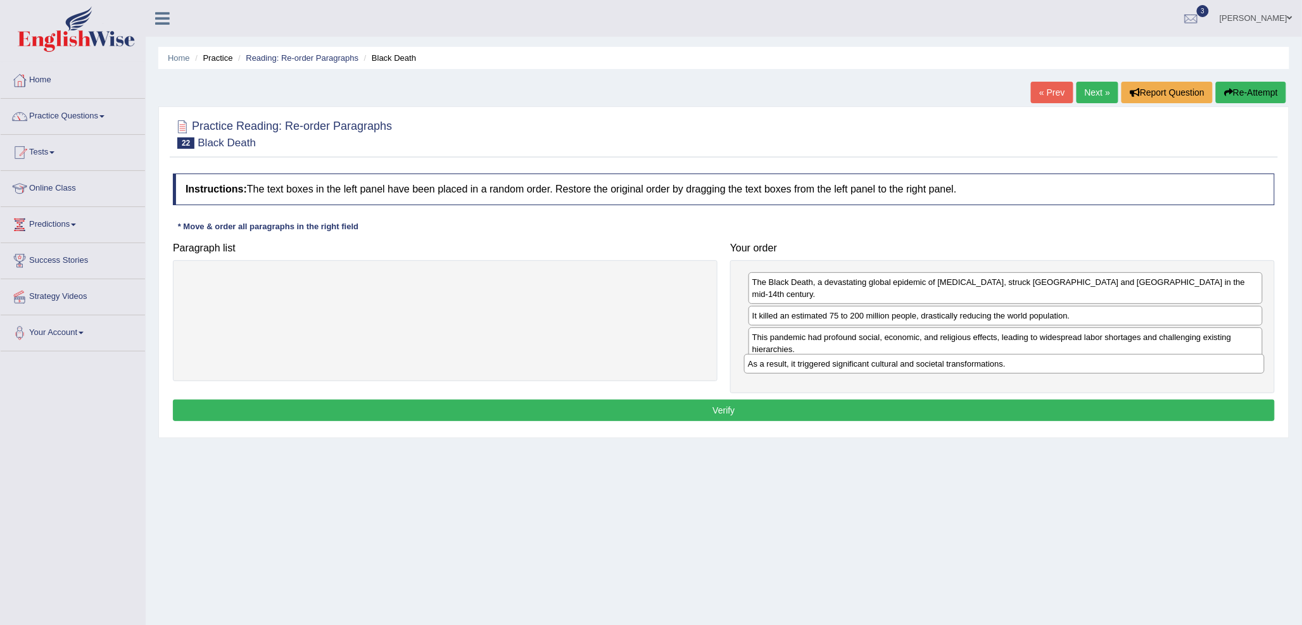
drag, startPoint x: 429, startPoint y: 282, endPoint x: 988, endPoint y: 364, distance: 565.2
click at [988, 364] on div "As a result, it triggered significant cultural and societal transformations." at bounding box center [1004, 364] width 521 height 20
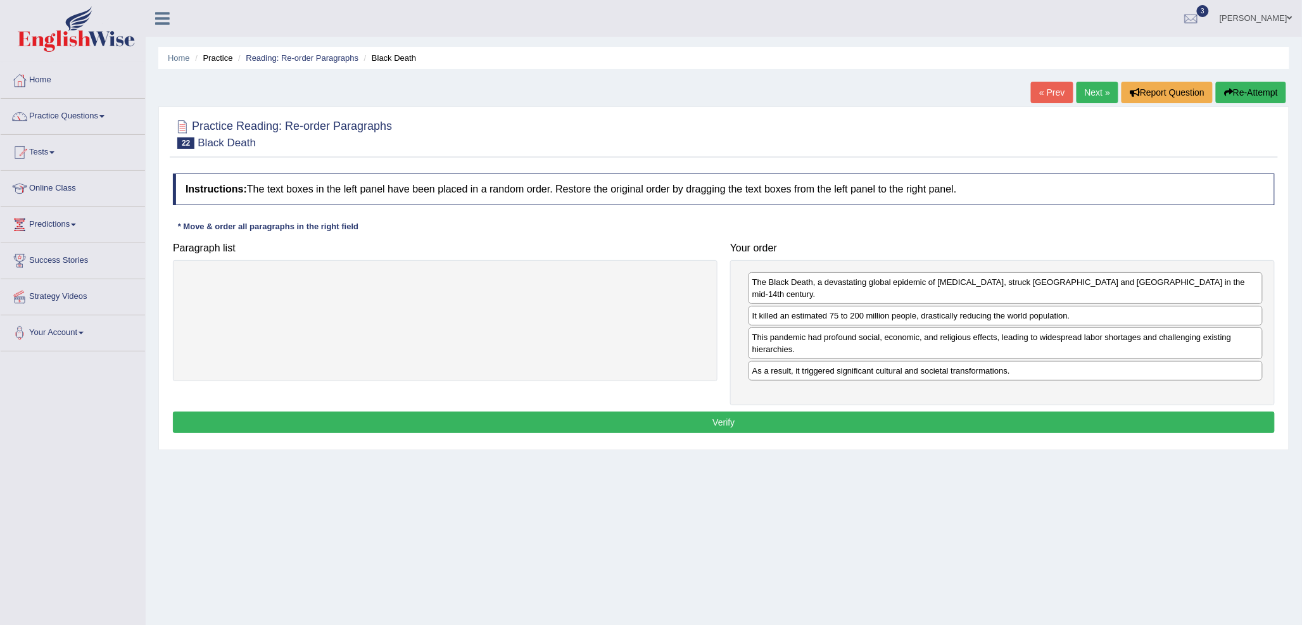
click at [799, 412] on button "Verify" at bounding box center [724, 423] width 1102 height 22
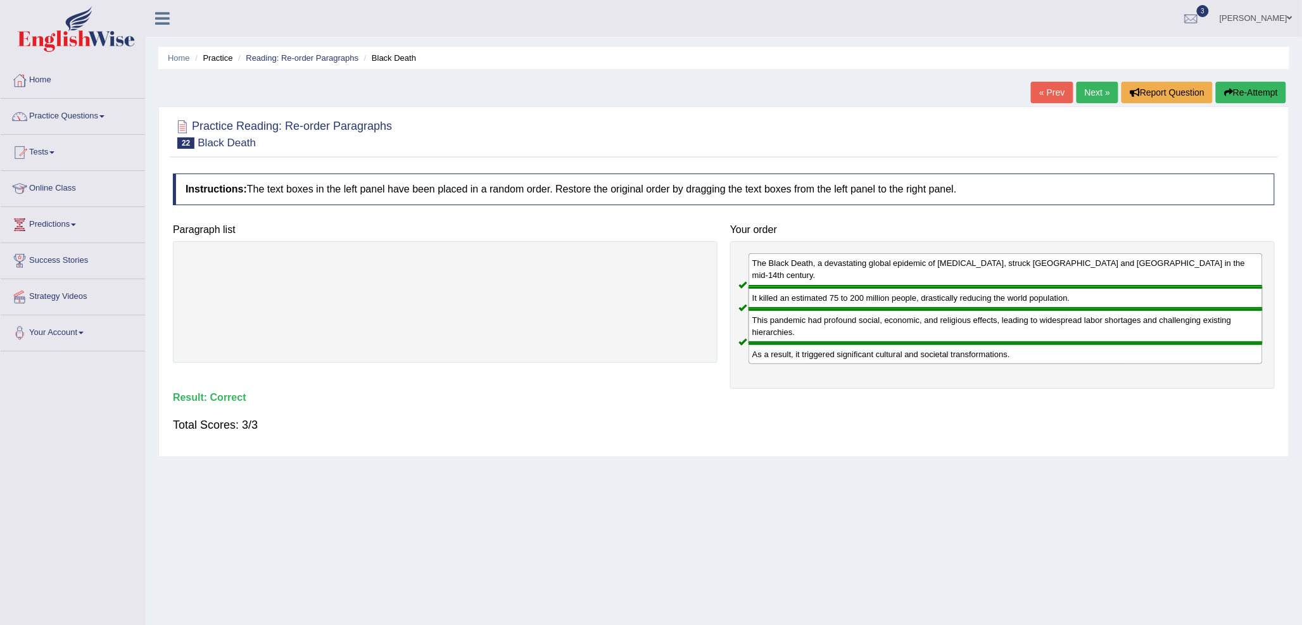
click at [1087, 85] on link "Next »" at bounding box center [1098, 93] width 42 height 22
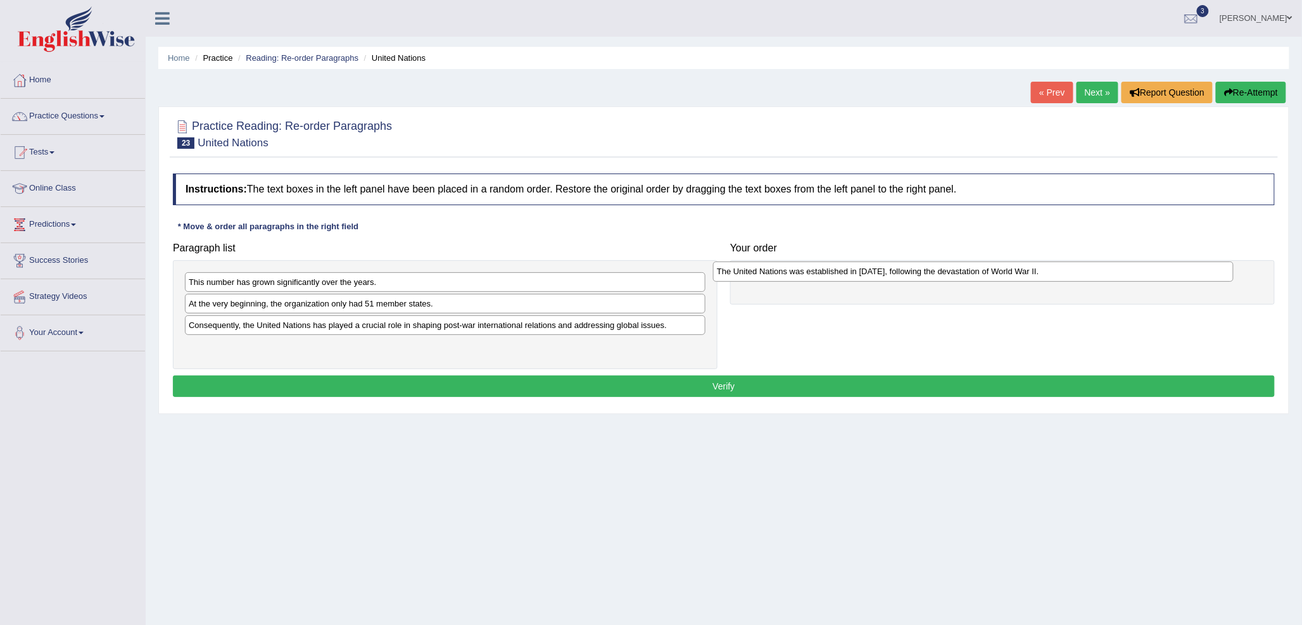
drag, startPoint x: 498, startPoint y: 307, endPoint x: 1033, endPoint y: 274, distance: 536.2
click at [1033, 274] on div "The United Nations was established in 1945, following the devastation of World …" at bounding box center [973, 272] width 521 height 20
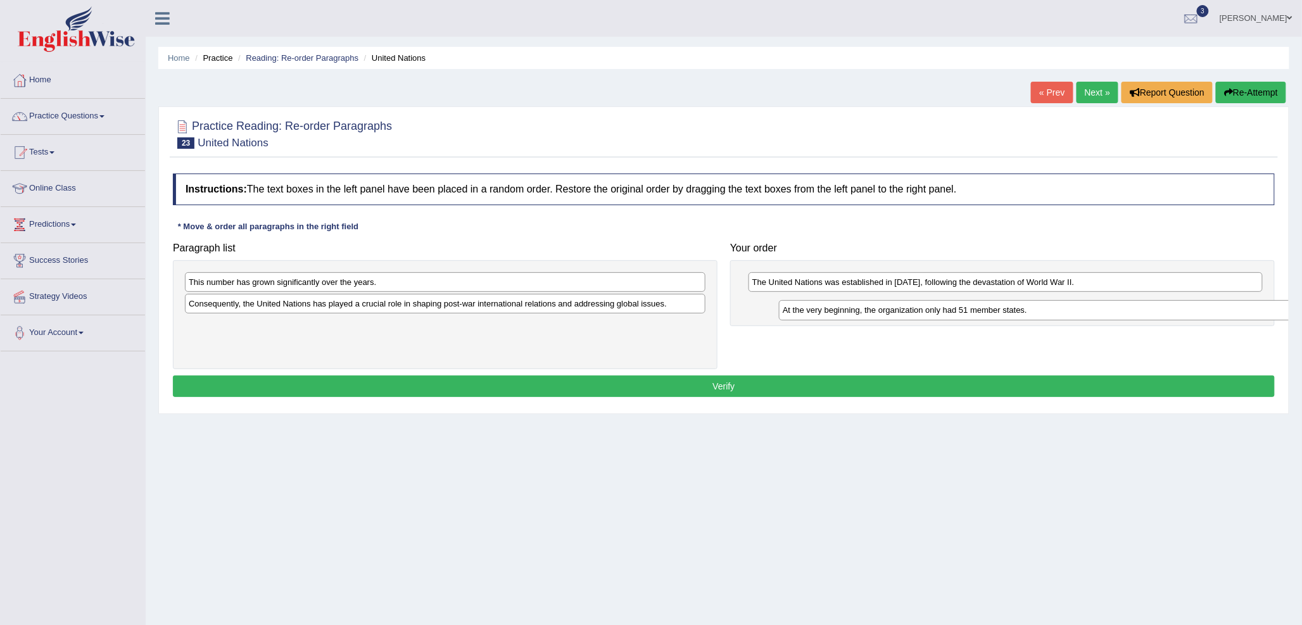
drag, startPoint x: 448, startPoint y: 308, endPoint x: 1042, endPoint y: 314, distance: 594.1
click at [1042, 314] on div "At the very beginning, the organization only had 51 member states." at bounding box center [1039, 310] width 521 height 20
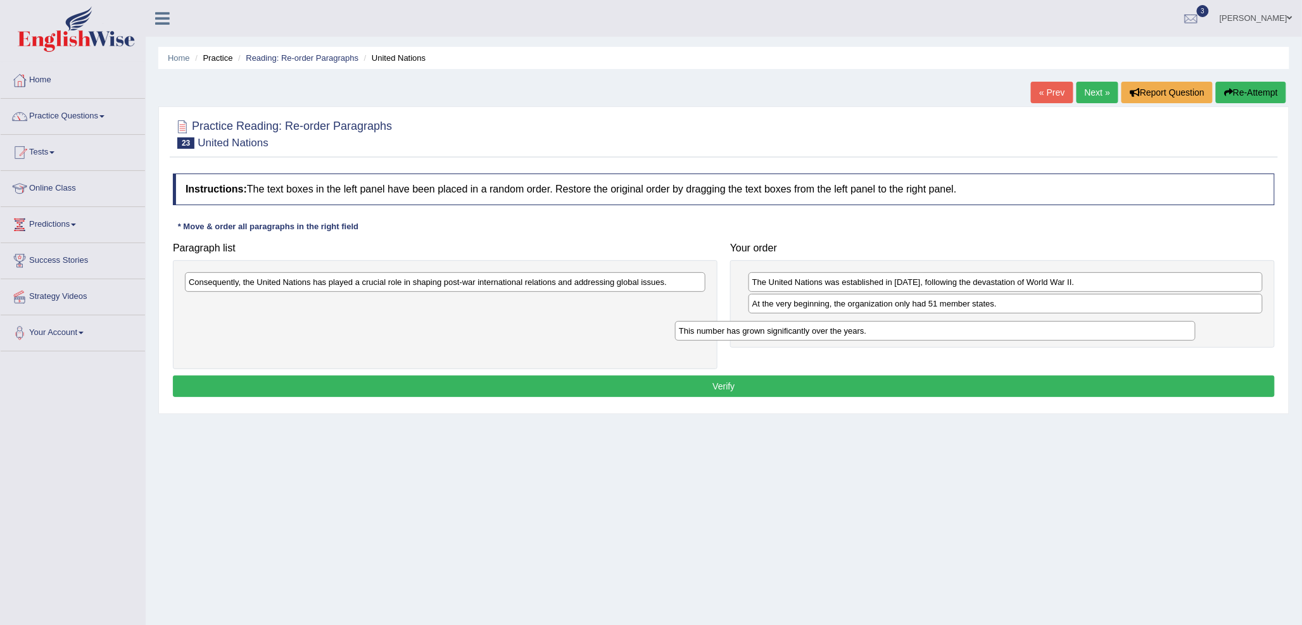
drag, startPoint x: 407, startPoint y: 283, endPoint x: 930, endPoint y: 306, distance: 523.6
click at [955, 321] on div "This number has grown significantly over the years." at bounding box center [935, 331] width 521 height 20
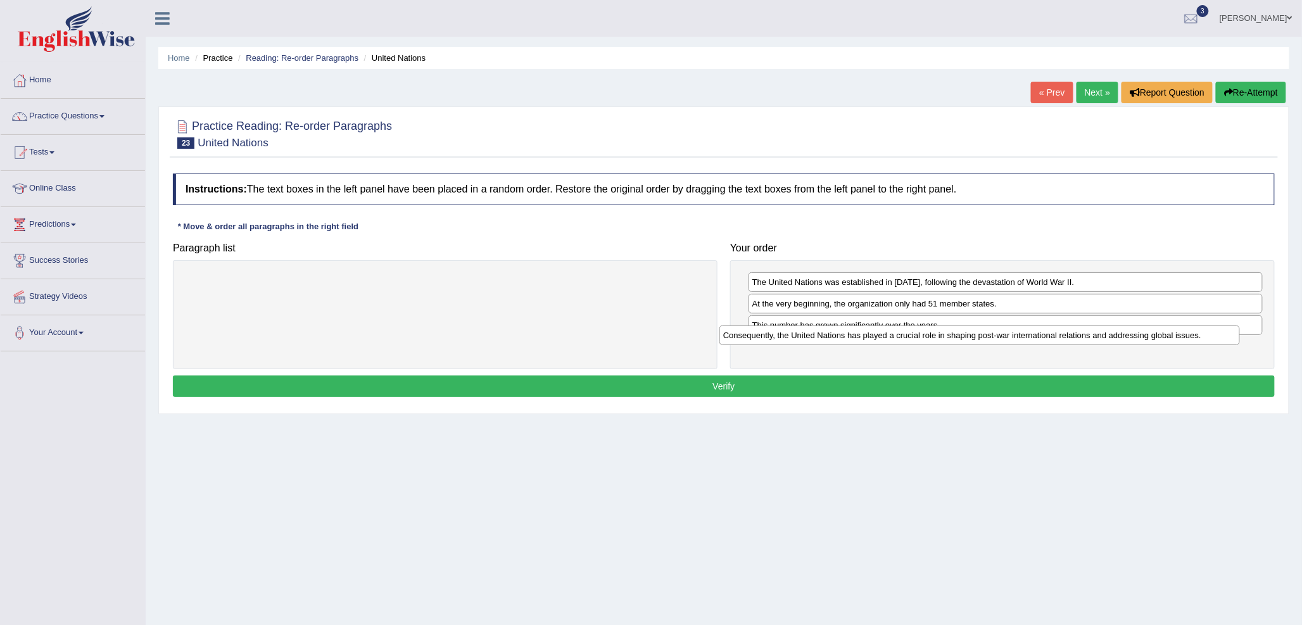
drag, startPoint x: 626, startPoint y: 286, endPoint x: 1163, endPoint y: 339, distance: 539.6
click at [1163, 339] on div "Consequently, the United Nations has played a crucial role in shaping post-war …" at bounding box center [979, 336] width 521 height 20
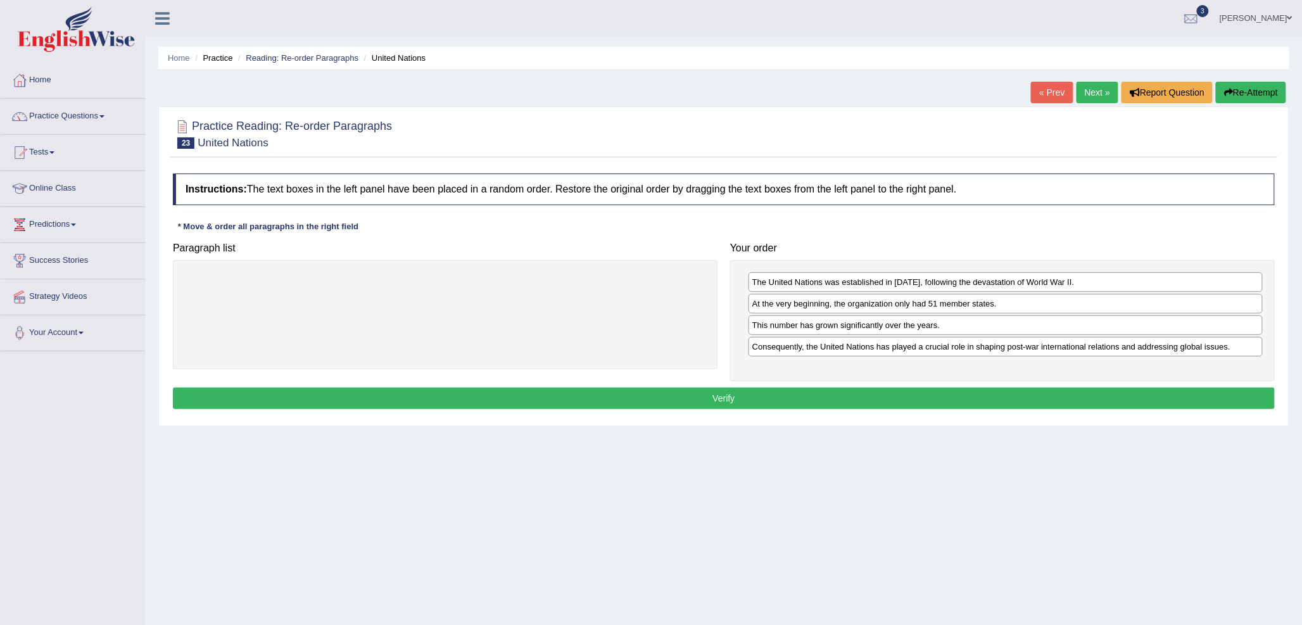
click at [809, 406] on button "Verify" at bounding box center [724, 399] width 1102 height 22
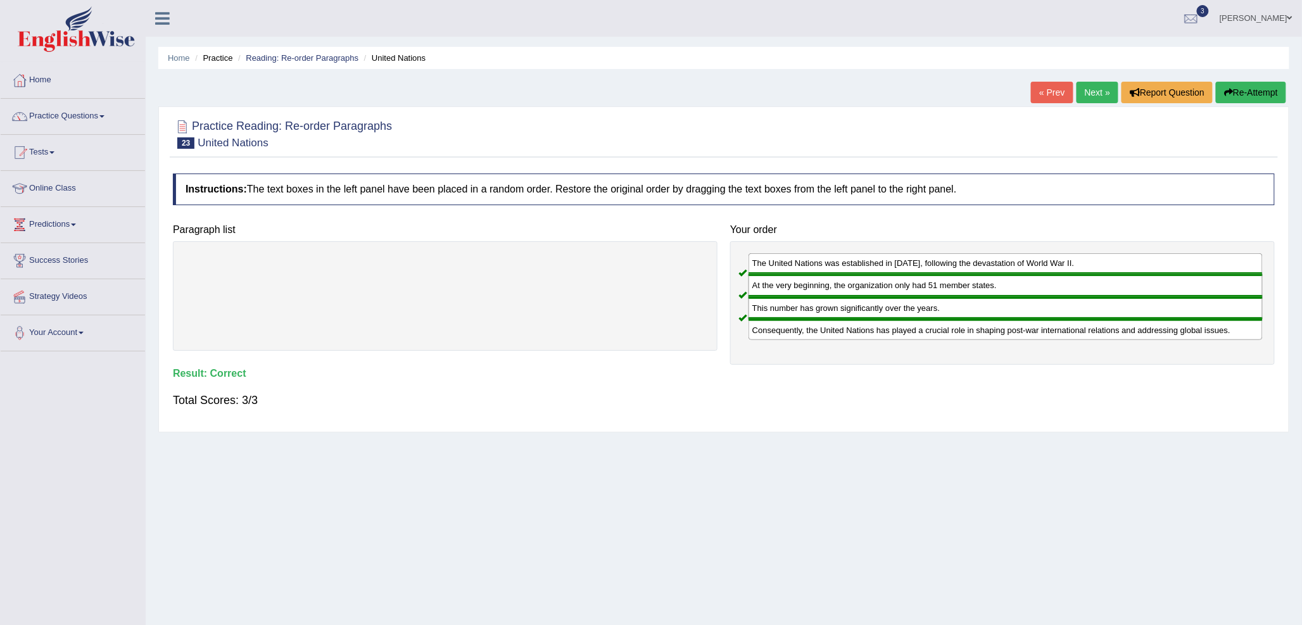
click at [1083, 89] on link "Next »" at bounding box center [1098, 93] width 42 height 22
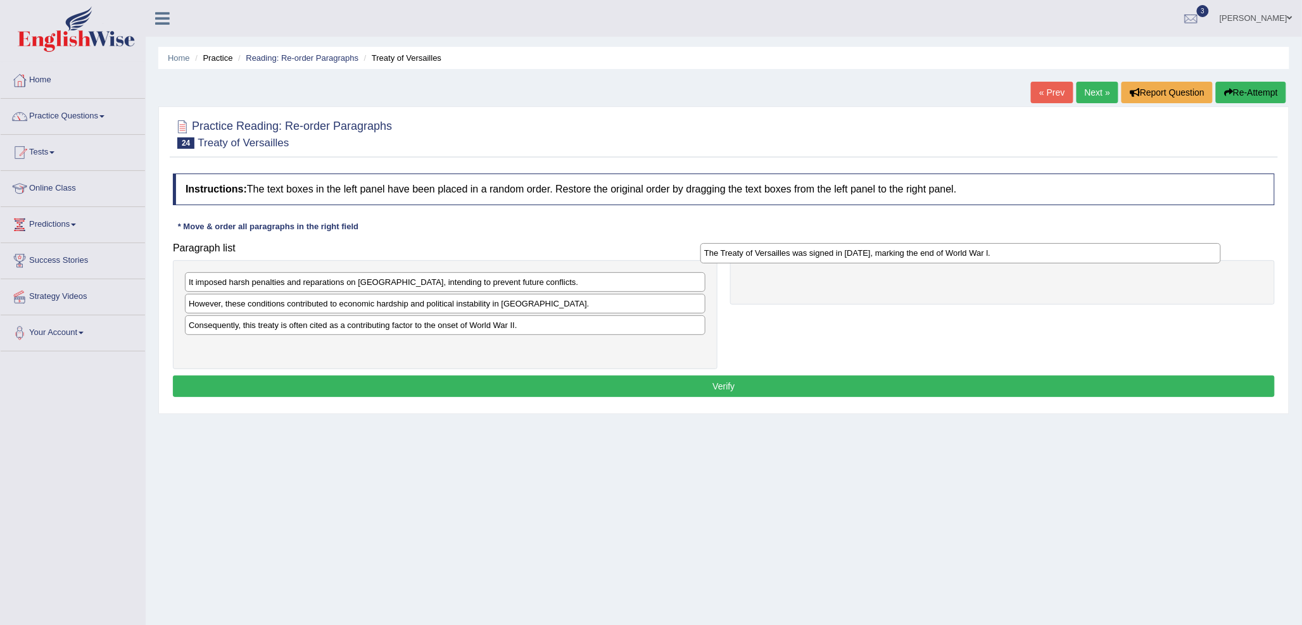
drag, startPoint x: 370, startPoint y: 305, endPoint x: 885, endPoint y: 255, distance: 518.0
click at [885, 255] on div "The Treaty of Versailles was signed in 1919, marking the end of World War l." at bounding box center [960, 253] width 521 height 20
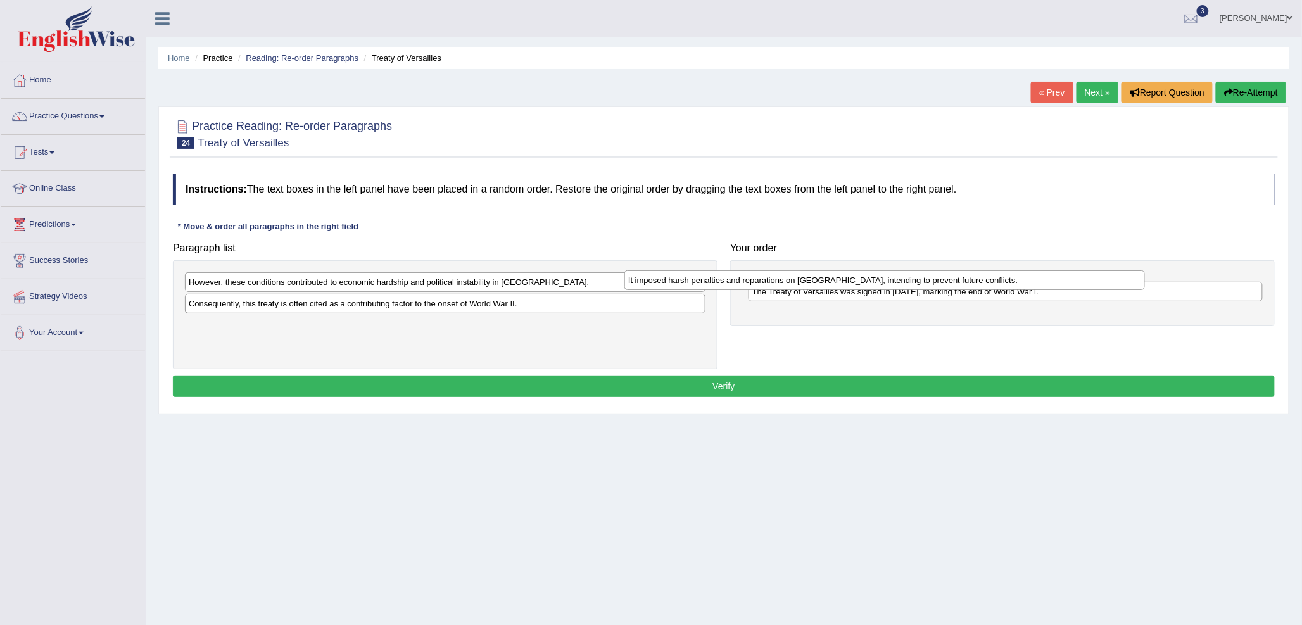
drag, startPoint x: 402, startPoint y: 281, endPoint x: 896, endPoint y: 283, distance: 494.6
click at [902, 283] on div "It imposed harsh penalties and reparations on Germany, intending to prevent fut…" at bounding box center [884, 280] width 521 height 20
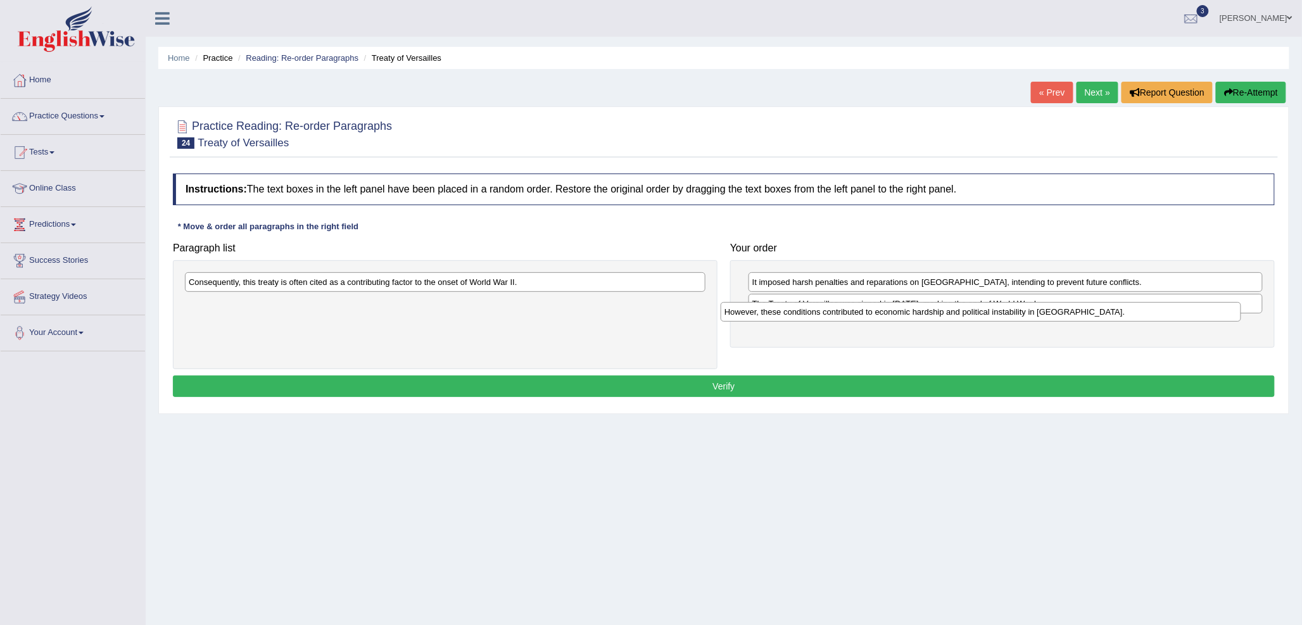
drag, startPoint x: 448, startPoint y: 288, endPoint x: 946, endPoint y: 330, distance: 500.2
click at [946, 322] on div "However, these conditions contributed to economic hardship and political instab…" at bounding box center [981, 312] width 521 height 20
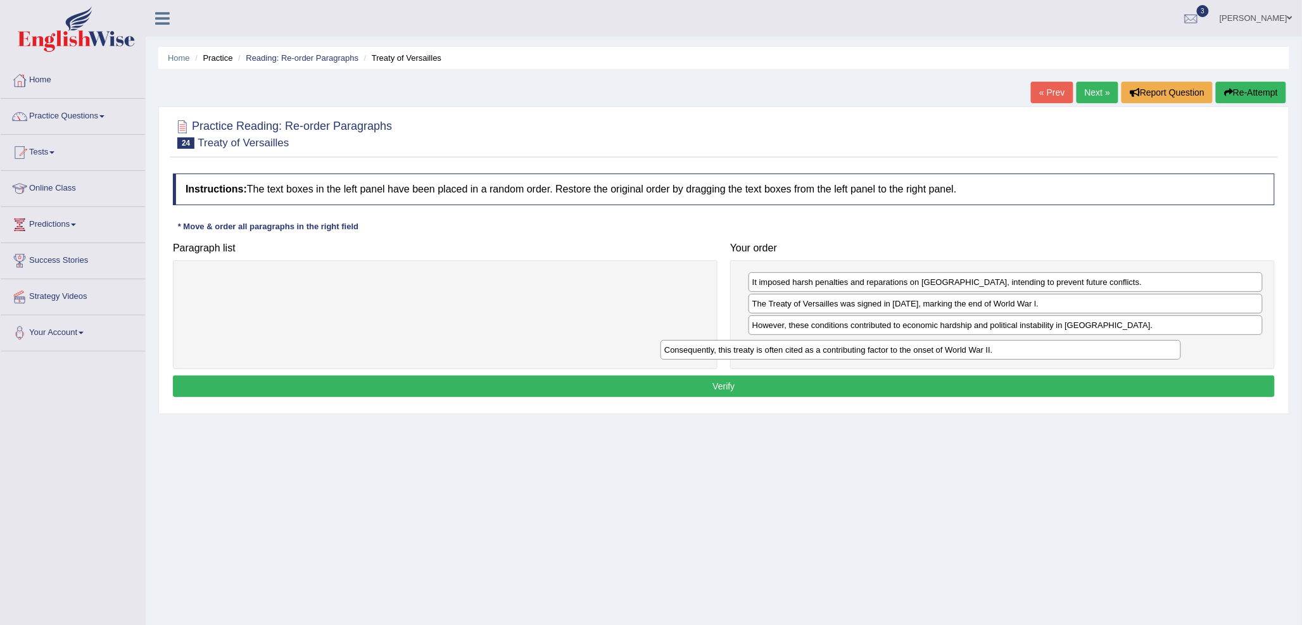
drag, startPoint x: 722, startPoint y: 323, endPoint x: 1118, endPoint y: 351, distance: 397.5
click at [1118, 351] on div "Consequently, this treaty is often cited as a contributing factor to the onset …" at bounding box center [921, 350] width 521 height 20
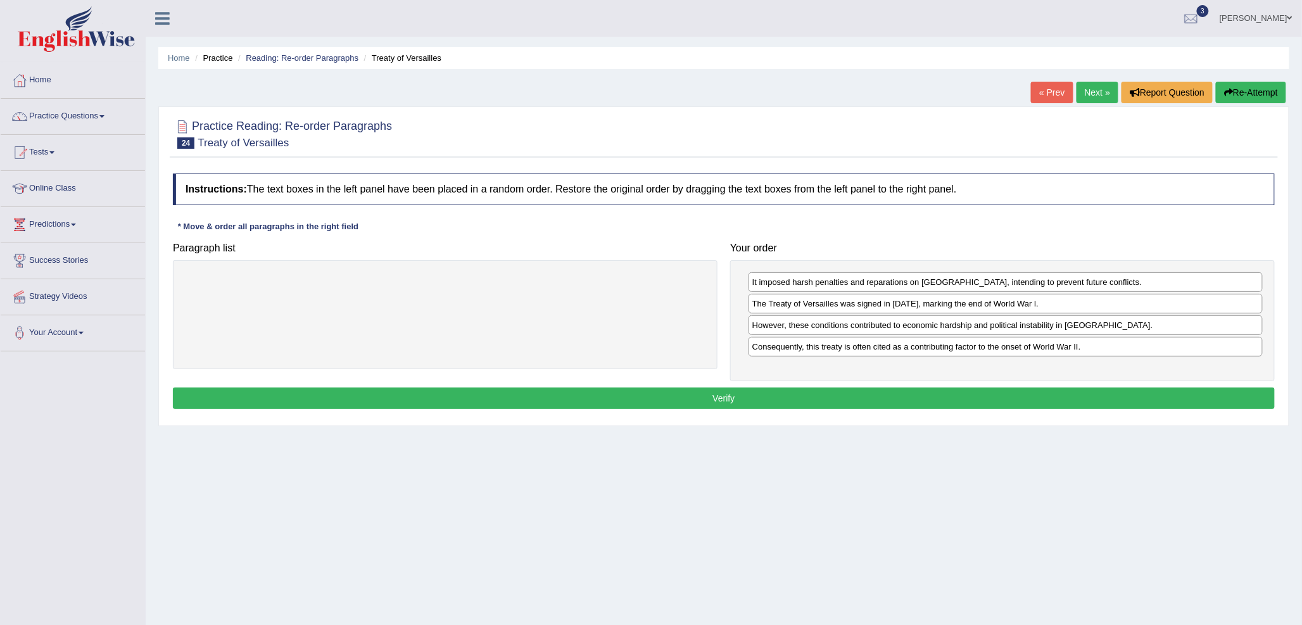
click at [666, 400] on button "Verify" at bounding box center [724, 399] width 1102 height 22
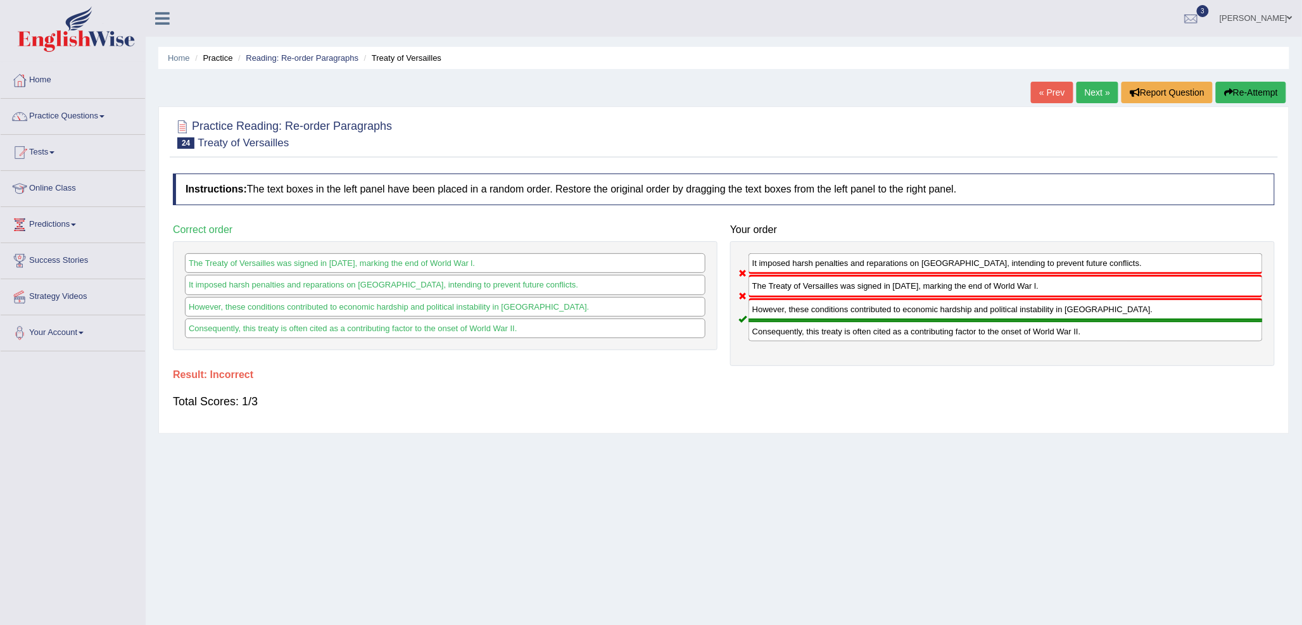
click at [1096, 94] on link "Next »" at bounding box center [1098, 93] width 42 height 22
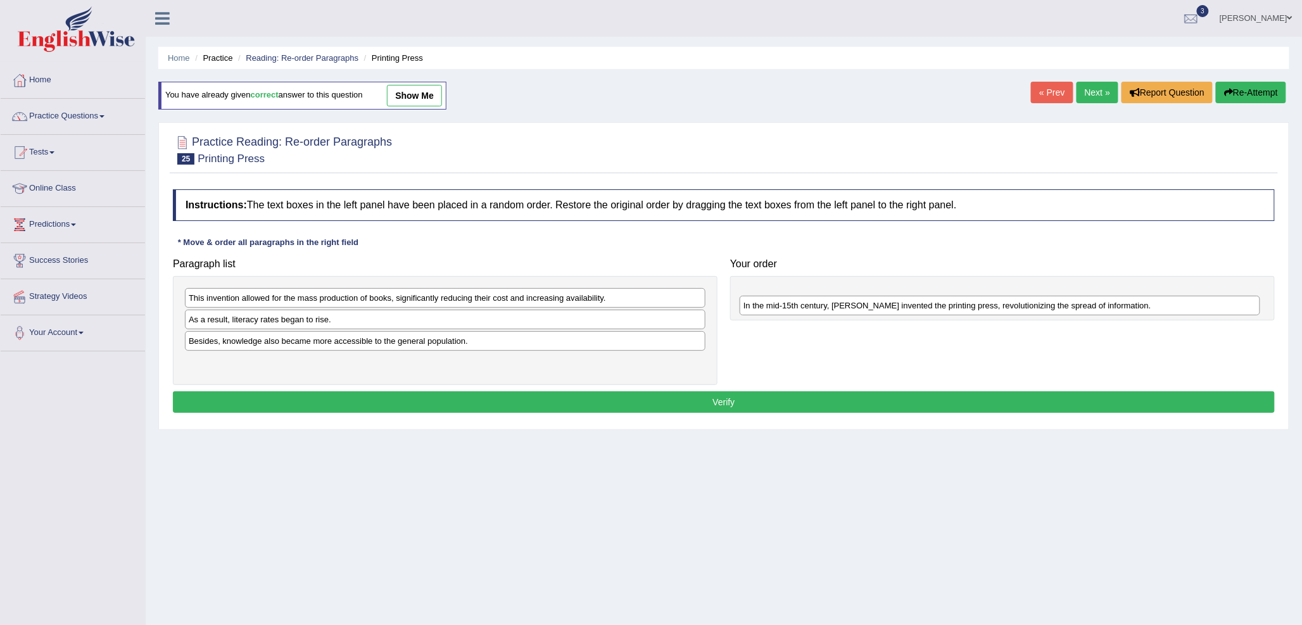
drag, startPoint x: 342, startPoint y: 296, endPoint x: 897, endPoint y: 304, distance: 554.8
click at [897, 304] on div "In the mid-15th century, [PERSON_NAME] invented the printing press, revolutioni…" at bounding box center [1000, 306] width 521 height 20
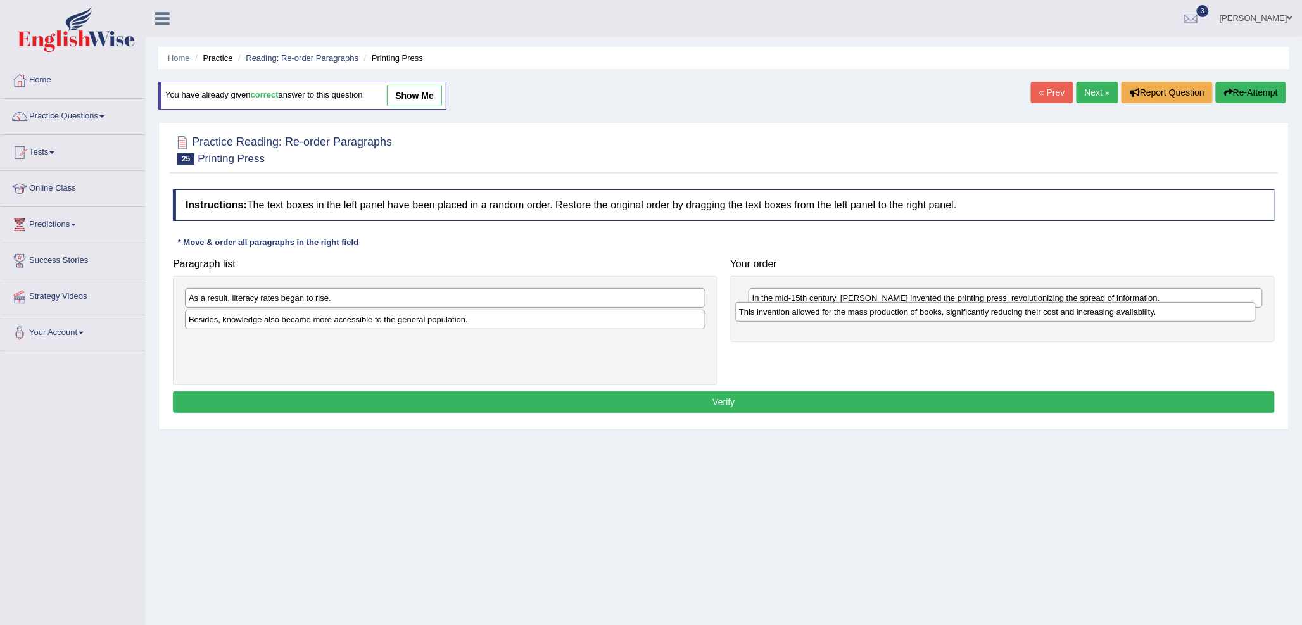
drag, startPoint x: 236, startPoint y: 300, endPoint x: 787, endPoint y: 314, distance: 550.5
click at [787, 314] on div "This invention allowed for the mass production of books, significantly reducing…" at bounding box center [995, 312] width 521 height 20
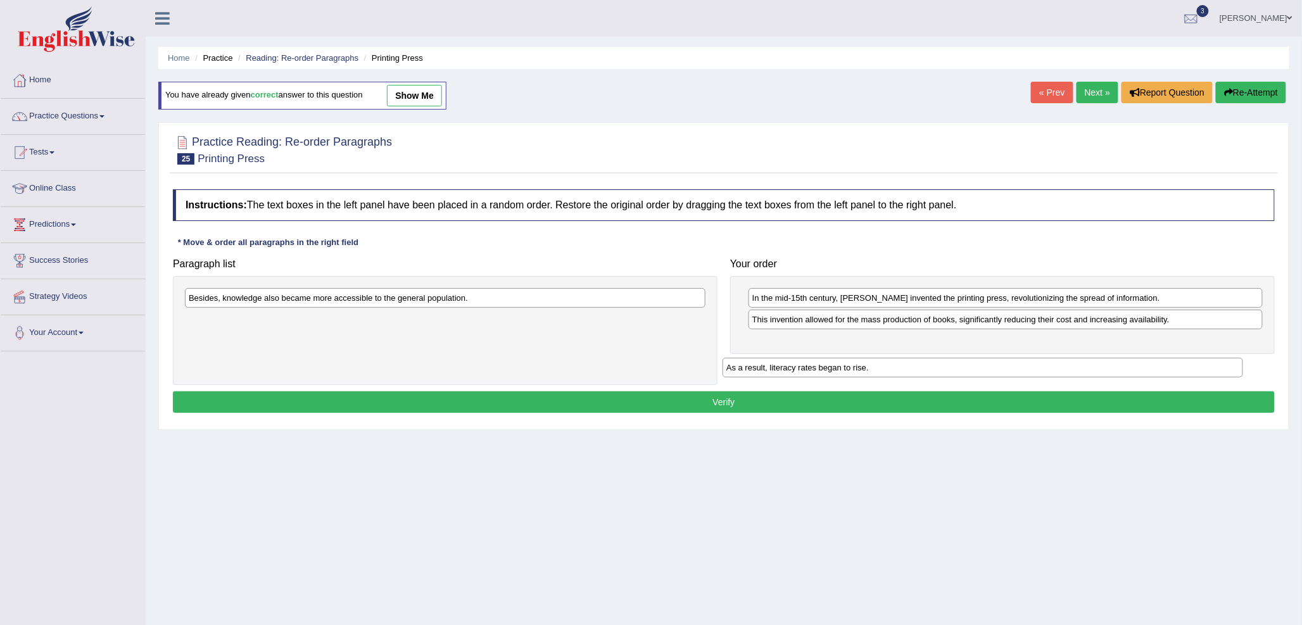
drag, startPoint x: 540, startPoint y: 301, endPoint x: 1077, endPoint y: 371, distance: 542.2
click at [1077, 371] on div "As a result, literacy rates began to rise." at bounding box center [983, 368] width 521 height 20
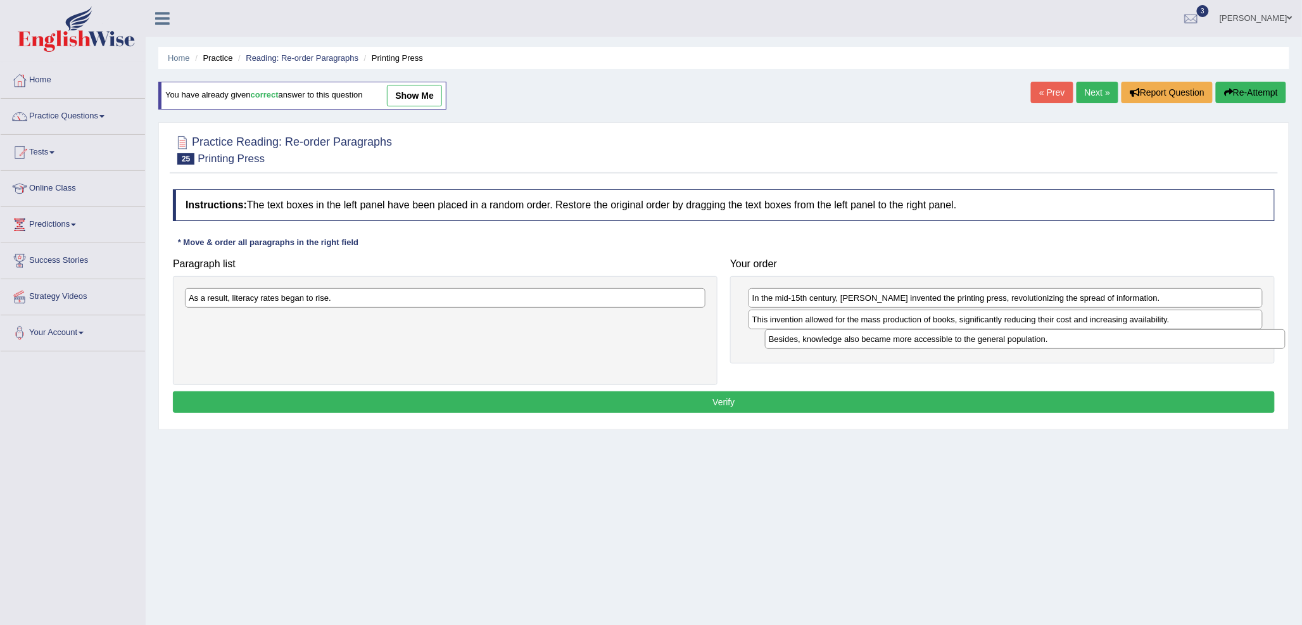
drag, startPoint x: 345, startPoint y: 301, endPoint x: 925, endPoint y: 342, distance: 581.6
click at [925, 342] on div "Besides, knowledge also became more accessible to the general population." at bounding box center [1025, 339] width 521 height 20
drag, startPoint x: 607, startPoint y: 308, endPoint x: 906, endPoint y: 376, distance: 306.6
click at [975, 401] on div "Instructions: The text boxes in the left panel have been placed in a random ord…" at bounding box center [724, 303] width 1108 height 240
drag, startPoint x: 577, startPoint y: 303, endPoint x: 1110, endPoint y: 376, distance: 538.2
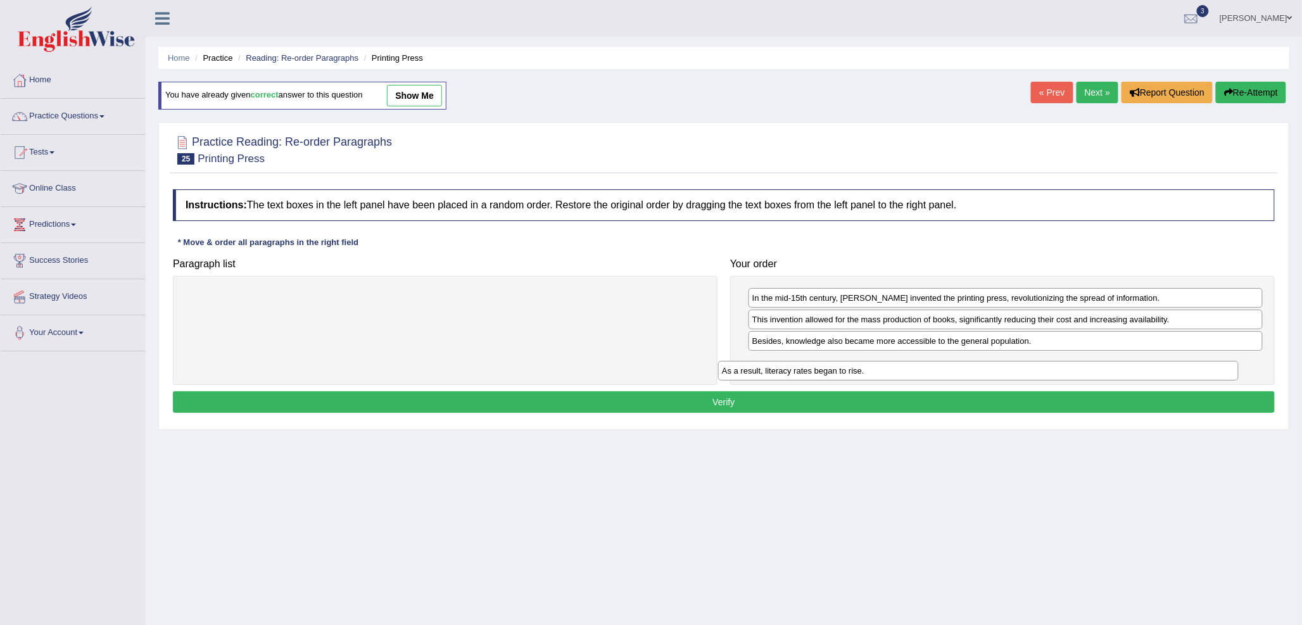
click at [1110, 376] on div "As a result, literacy rates began to rise." at bounding box center [978, 371] width 521 height 20
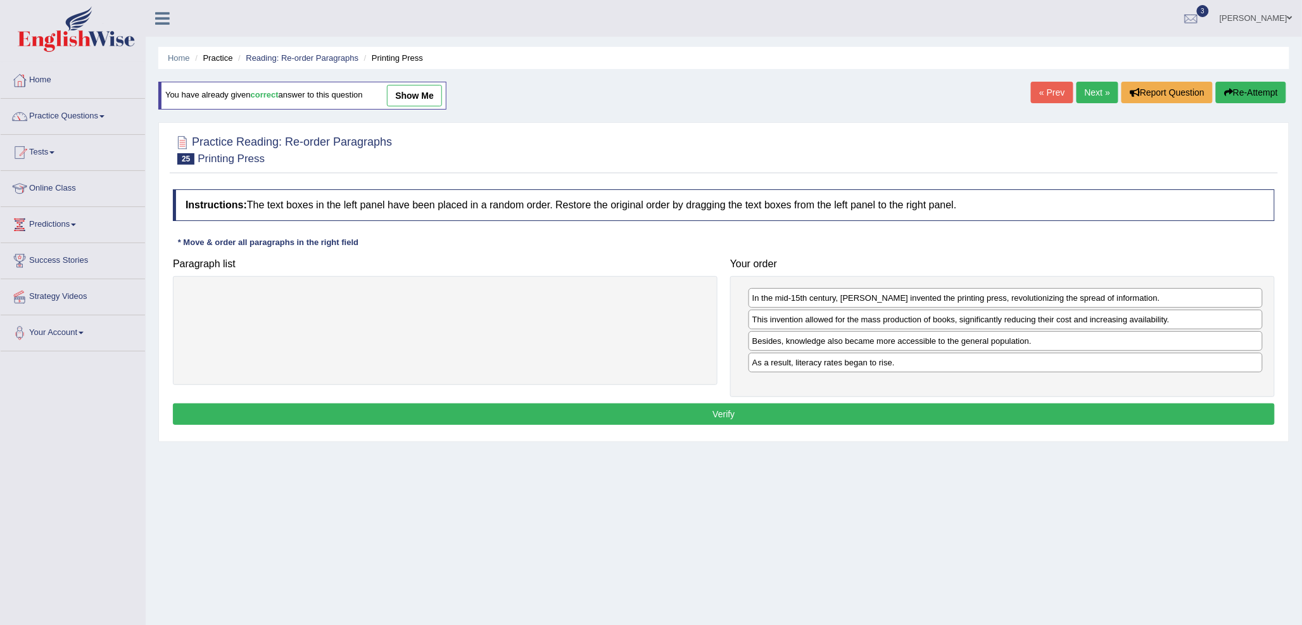
click at [768, 414] on button "Verify" at bounding box center [724, 414] width 1102 height 22
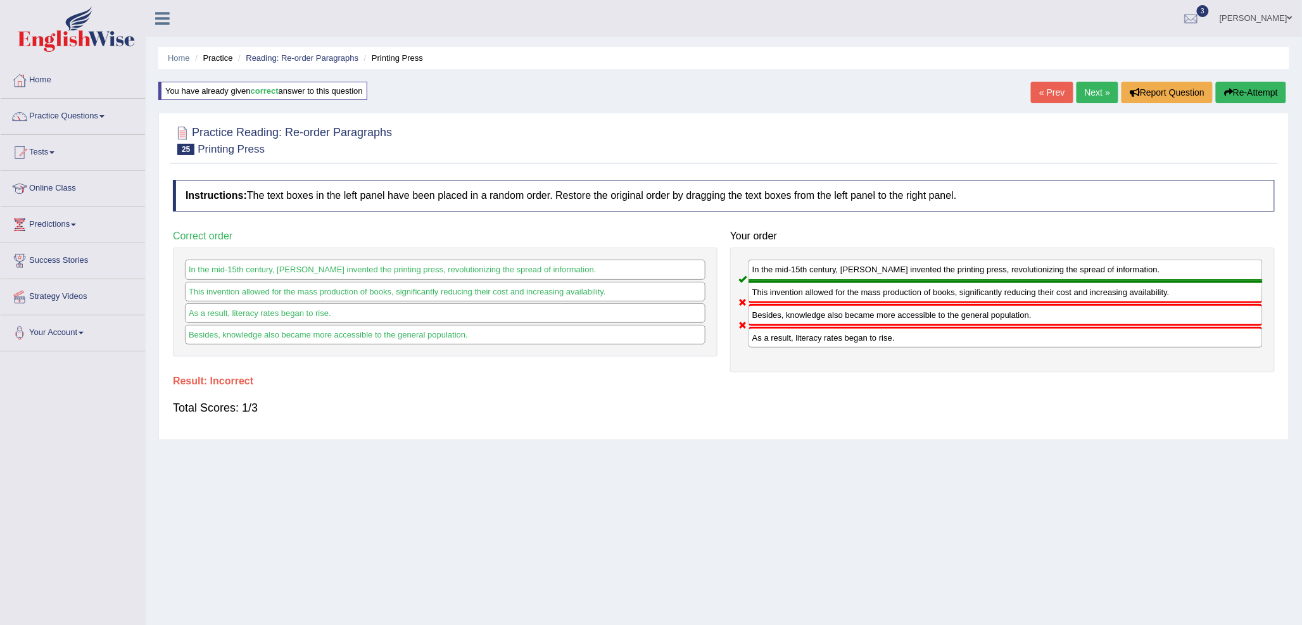
click at [1100, 99] on link "Next »" at bounding box center [1098, 93] width 42 height 22
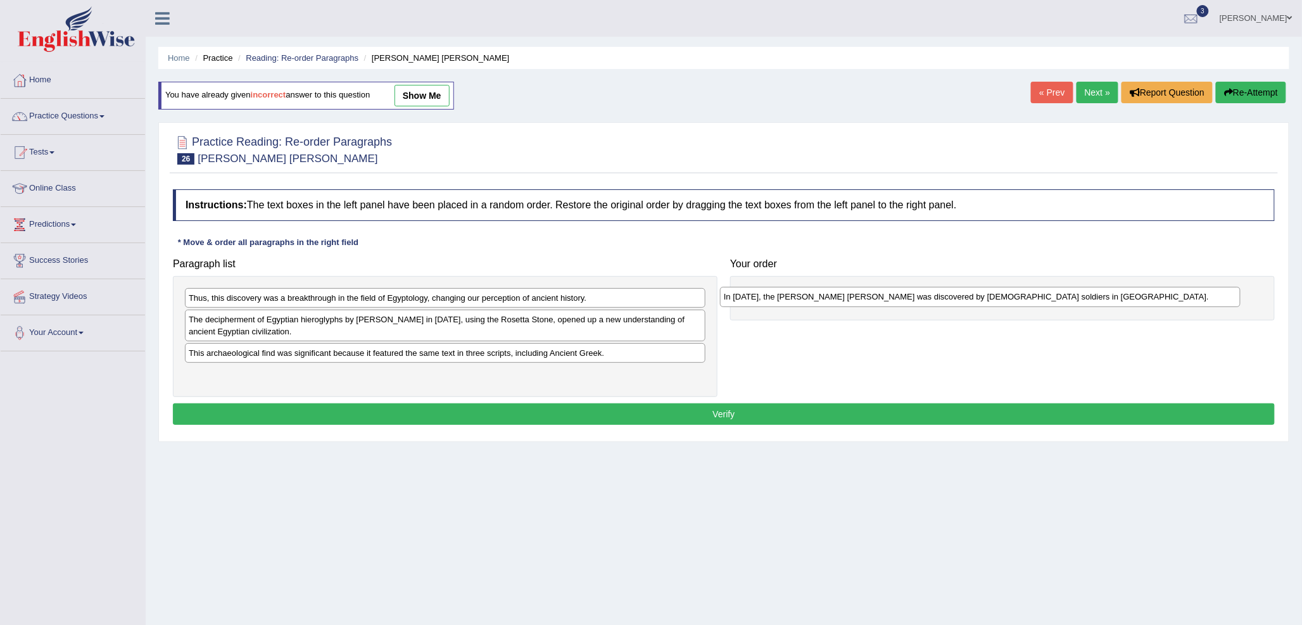
drag, startPoint x: 254, startPoint y: 325, endPoint x: 787, endPoint y: 303, distance: 533.7
click at [788, 303] on div "In [DATE], the [PERSON_NAME] [PERSON_NAME] was discovered by [DEMOGRAPHIC_DATA]…" at bounding box center [980, 297] width 521 height 20
click at [481, 300] on div "Thus, this discovery was a breakthrough in the field of Egyptology, changing ou…" at bounding box center [445, 298] width 521 height 20
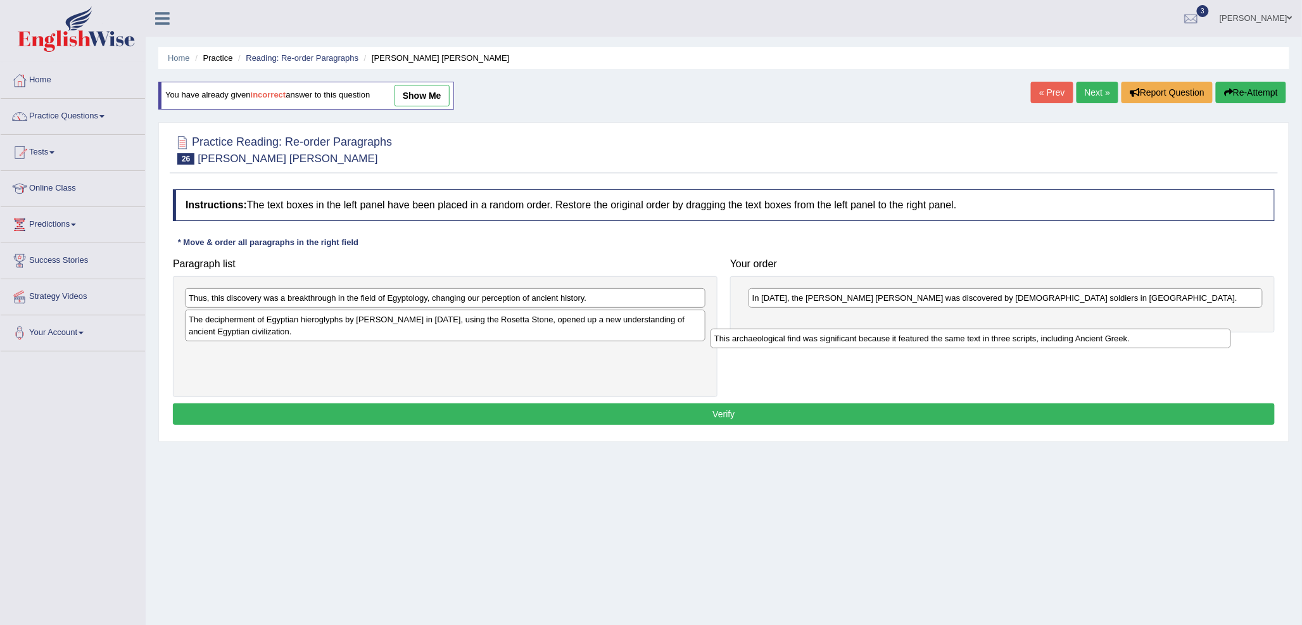
drag, startPoint x: 285, startPoint y: 353, endPoint x: 811, endPoint y: 338, distance: 526.5
click at [811, 338] on div "This archaeological find was significant because it featured the same text in t…" at bounding box center [971, 339] width 521 height 20
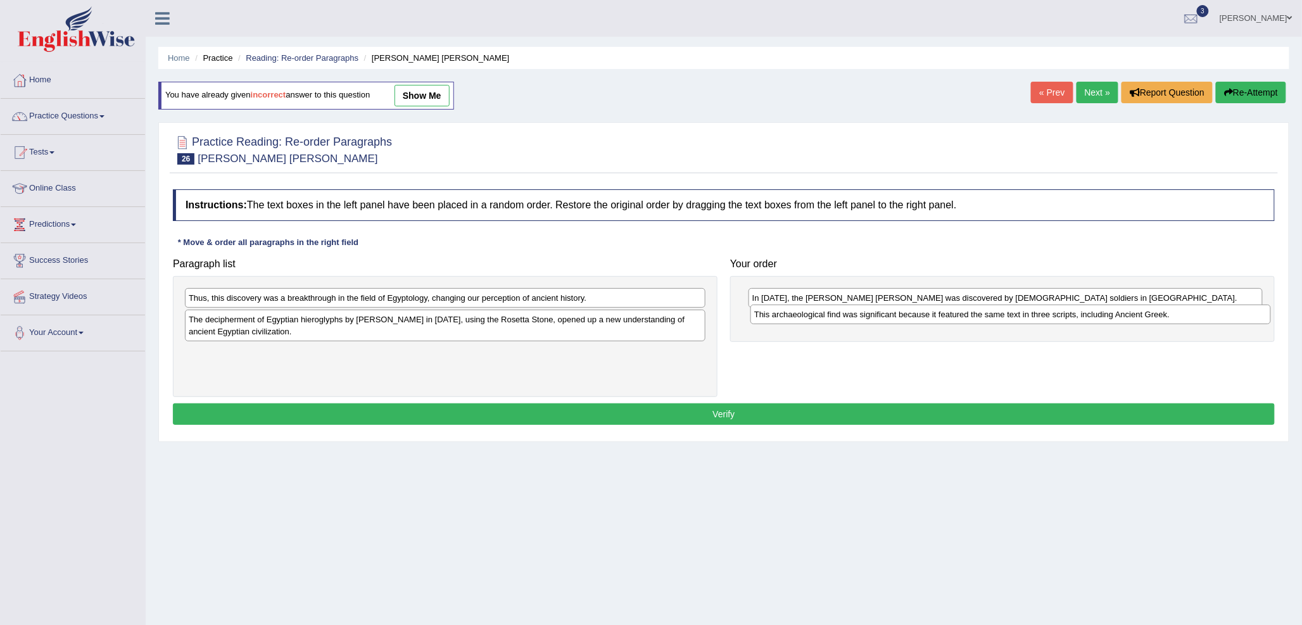
drag, startPoint x: 303, startPoint y: 348, endPoint x: 866, endPoint y: 308, distance: 564.5
click at [866, 308] on div "This archaeological find was significant because it featured the same text in t…" at bounding box center [1010, 315] width 521 height 20
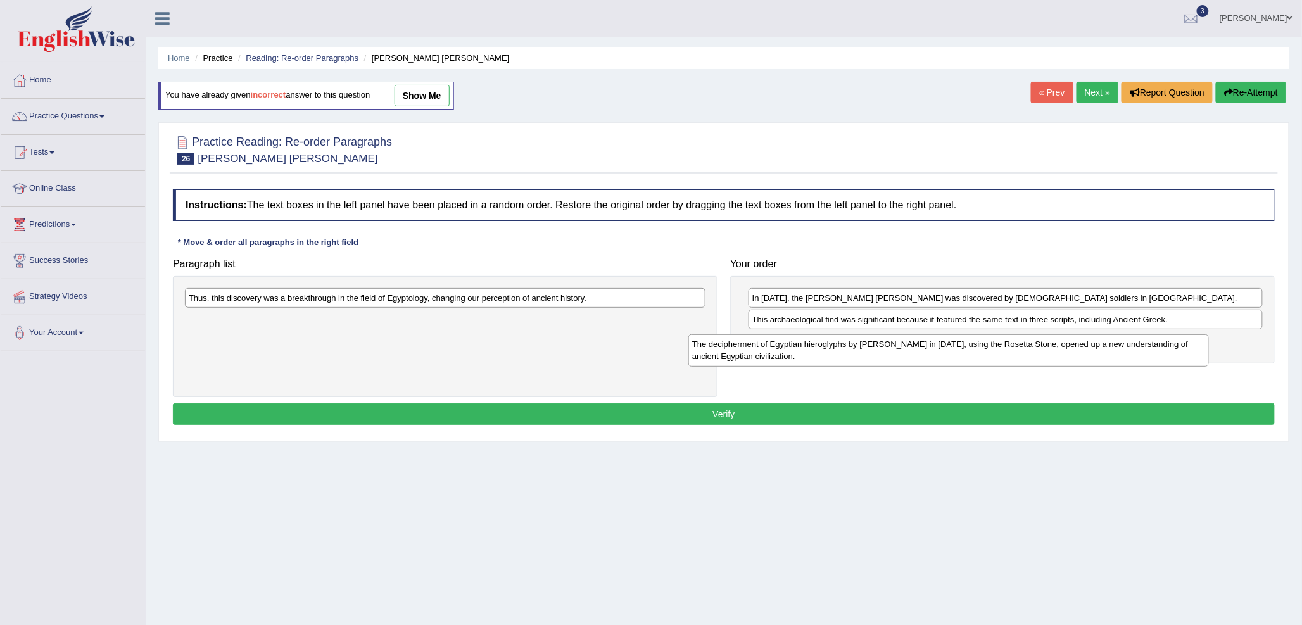
drag, startPoint x: 581, startPoint y: 326, endPoint x: 1099, endPoint y: 350, distance: 518.6
click at [1099, 350] on div "The decipherment of Egyptian hieroglyphs by Jean-Fran_ois Champollion in 1822, …" at bounding box center [948, 350] width 521 height 32
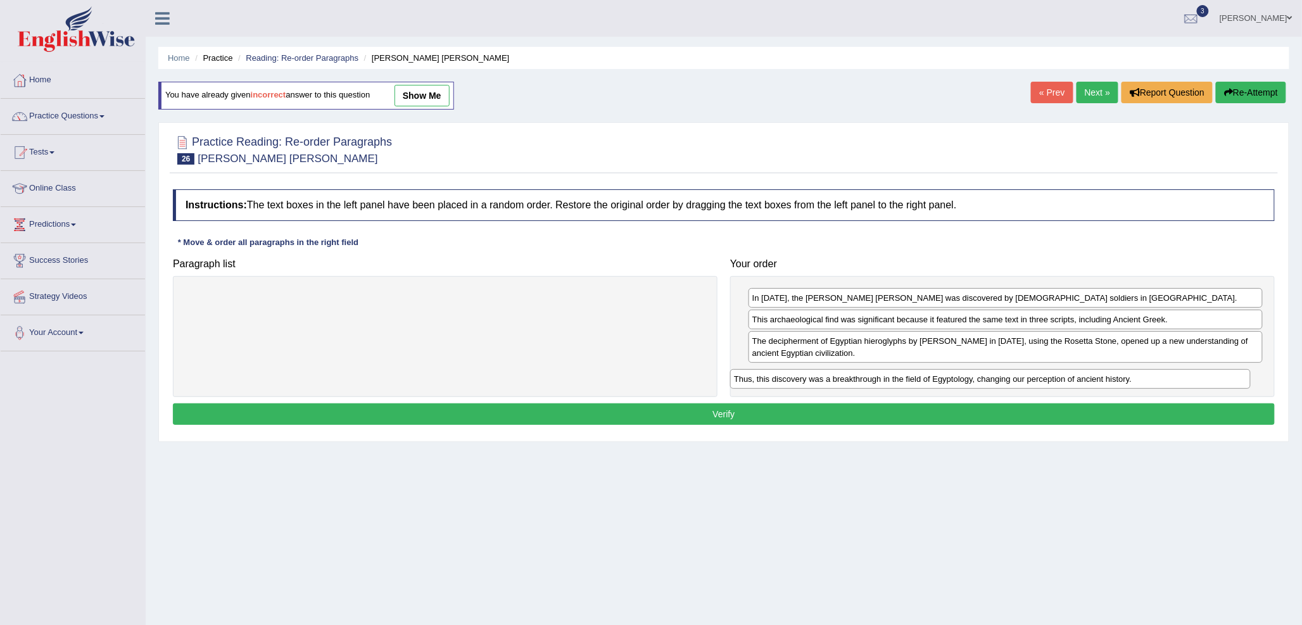
drag, startPoint x: 365, startPoint y: 306, endPoint x: 912, endPoint y: 387, distance: 553.2
click at [912, 387] on div "Thus, this discovery was a breakthrough in the field of Egyptology, changing ou…" at bounding box center [990, 379] width 521 height 20
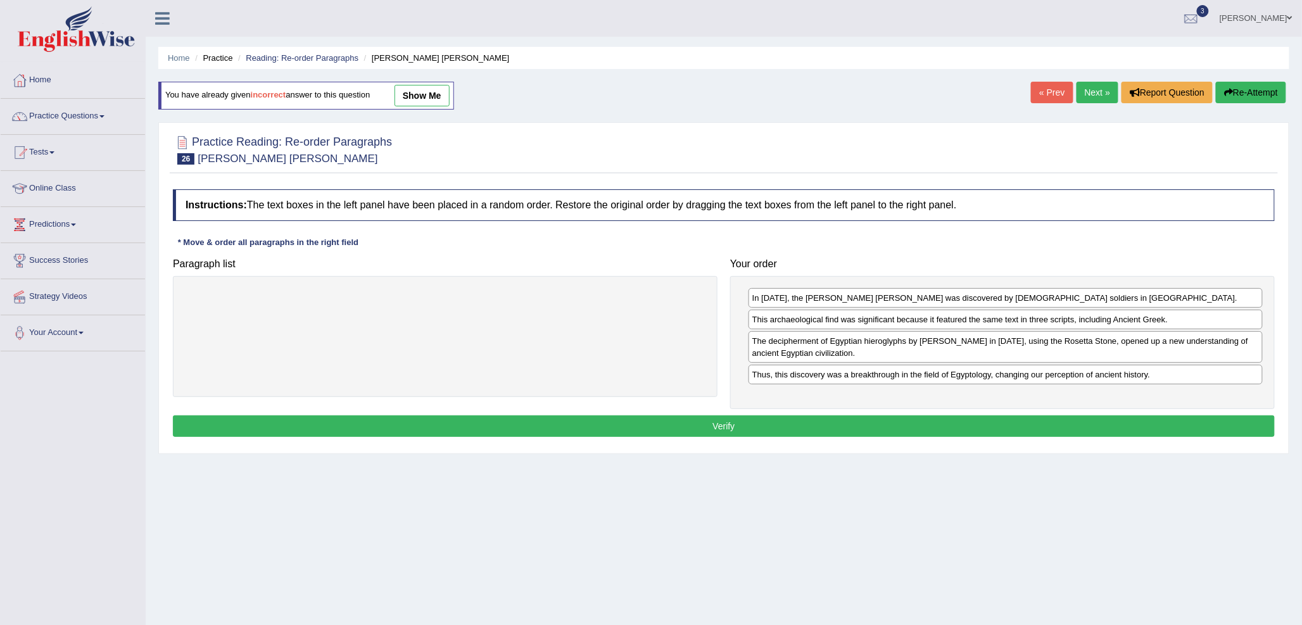
click at [597, 421] on button "Verify" at bounding box center [724, 426] width 1102 height 22
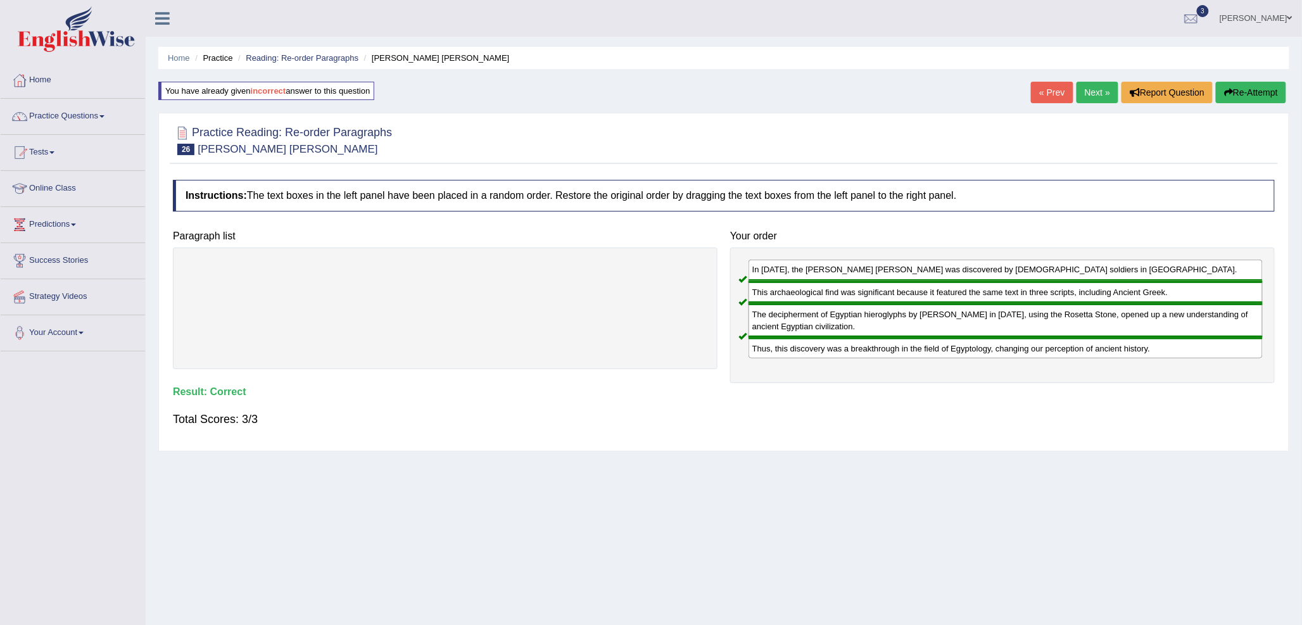
click at [1086, 92] on link "Next »" at bounding box center [1098, 93] width 42 height 22
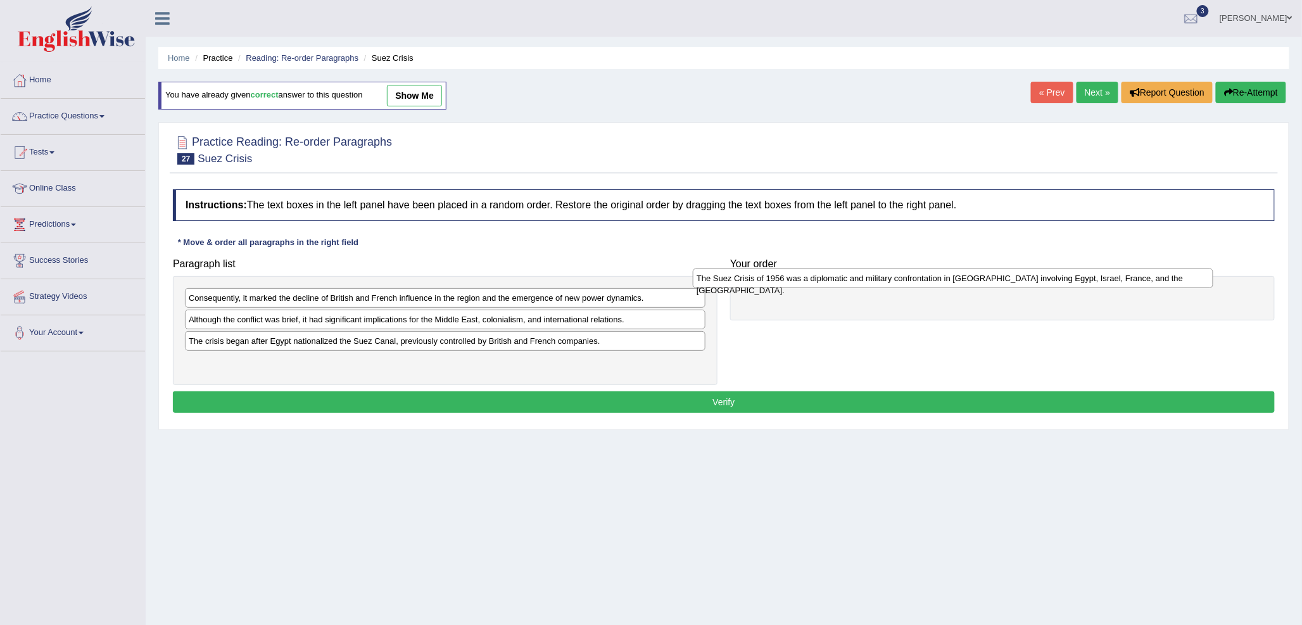
drag, startPoint x: 293, startPoint y: 305, endPoint x: 783, endPoint y: 283, distance: 491.3
click at [783, 283] on div "The Suez Crisis of 1956 was a diplomatic and military confrontation in Egypt in…" at bounding box center [953, 279] width 521 height 20
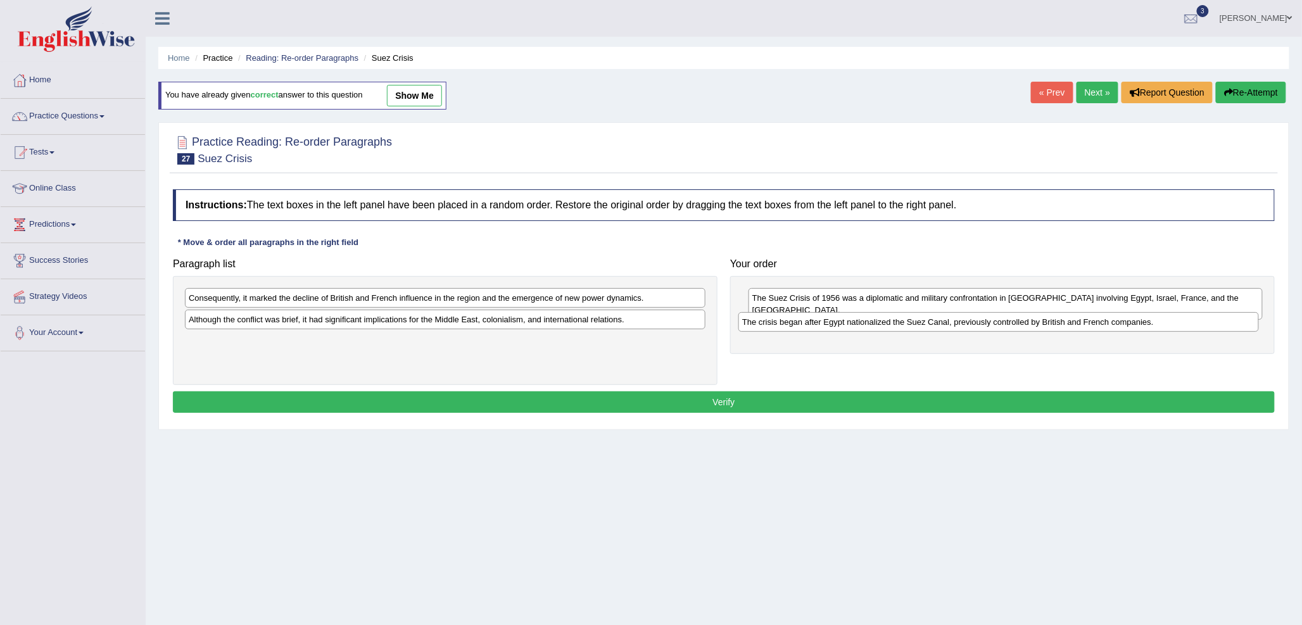
drag, startPoint x: 212, startPoint y: 344, endPoint x: 764, endPoint y: 322, distance: 553.3
click at [765, 322] on div "The crisis began after Egypt nationalized the Suez Canal, previously controlled…" at bounding box center [998, 322] width 521 height 20
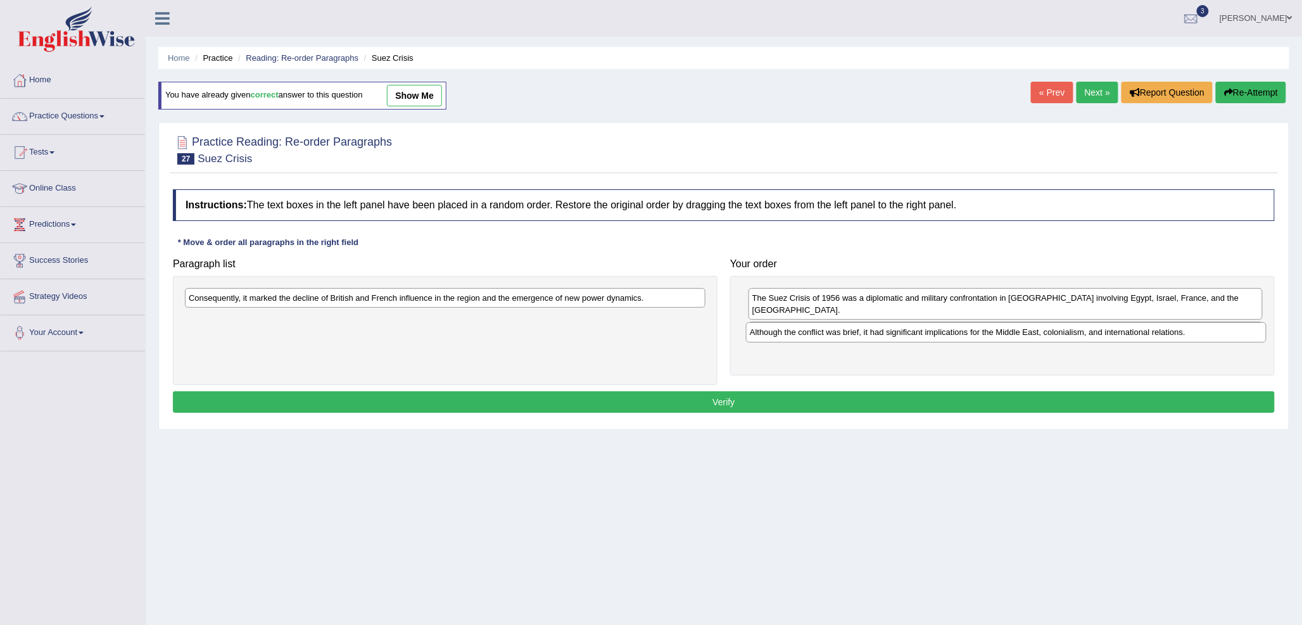
drag, startPoint x: 336, startPoint y: 324, endPoint x: 896, endPoint y: 338, distance: 560.0
click at [897, 338] on div "Although the conflict was brief, it had significant implications for the Middle…" at bounding box center [1006, 332] width 521 height 20
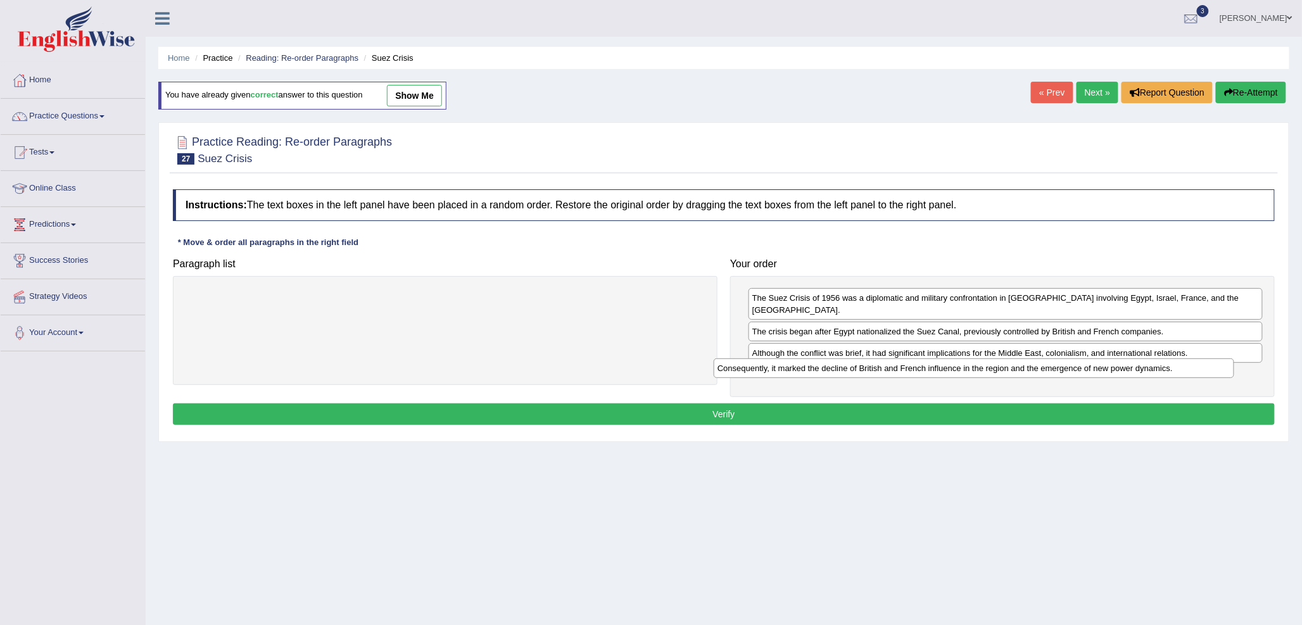
drag, startPoint x: 624, startPoint y: 300, endPoint x: 1163, endPoint y: 370, distance: 543.5
click at [1163, 370] on div "Consequently, it marked the decline of British and French influence in the regi…" at bounding box center [974, 368] width 521 height 20
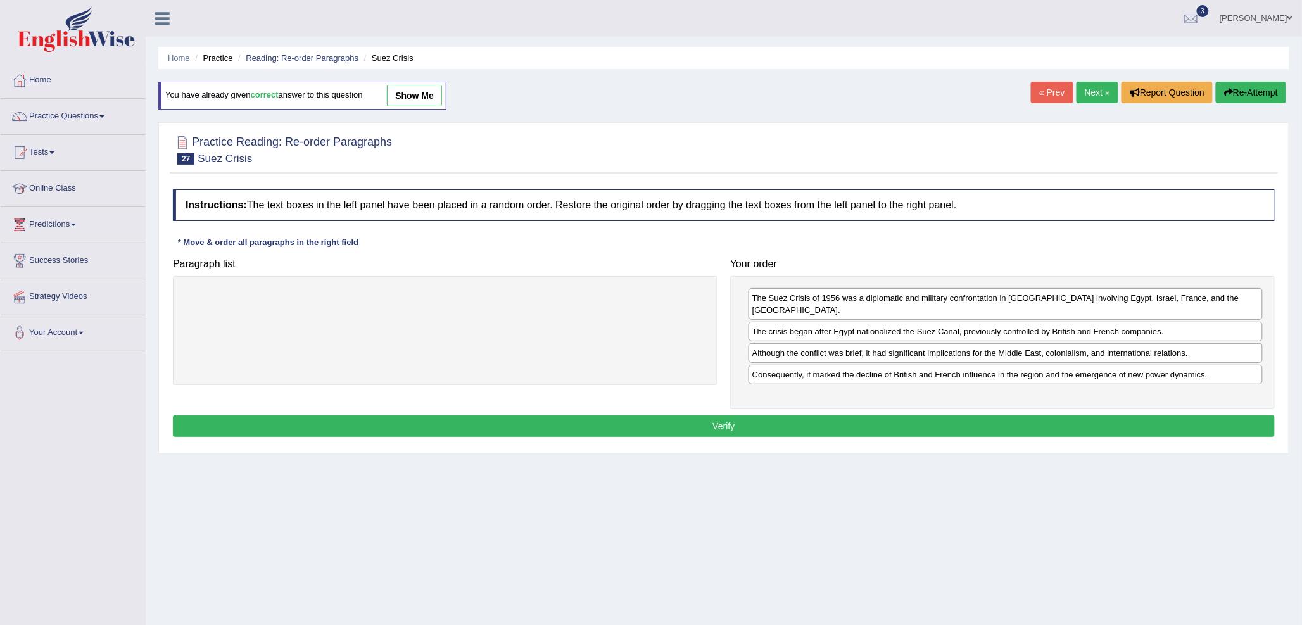
click at [883, 415] on button "Verify" at bounding box center [724, 426] width 1102 height 22
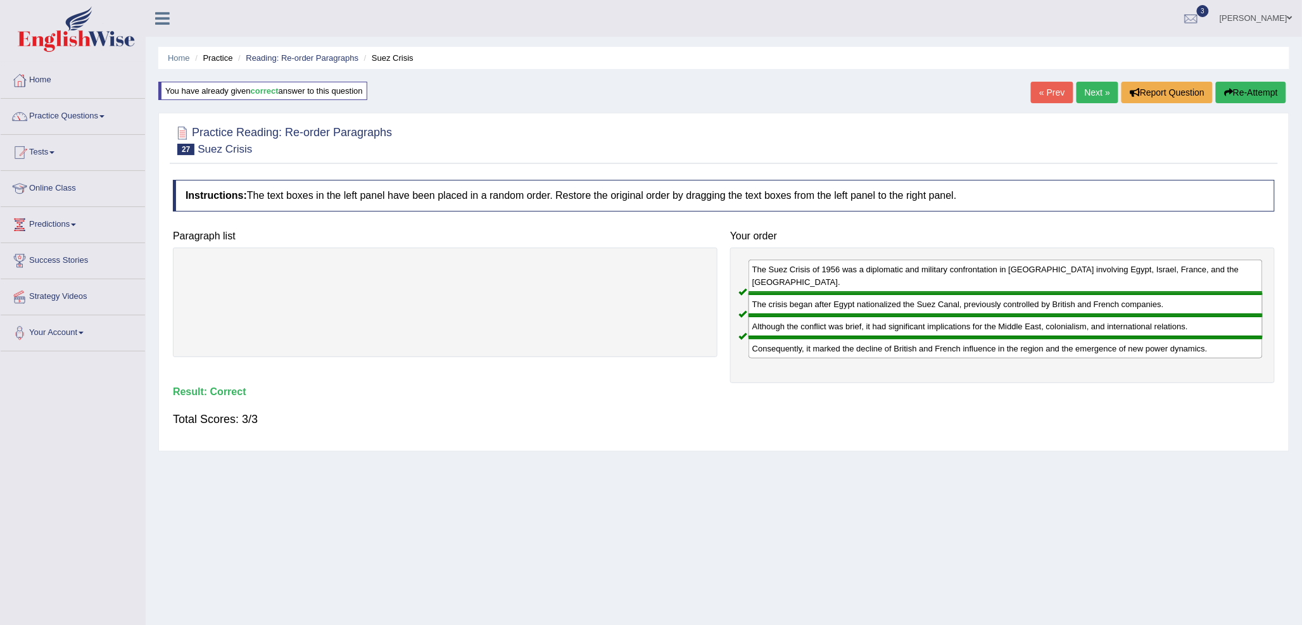
click at [1087, 92] on link "Next »" at bounding box center [1098, 93] width 42 height 22
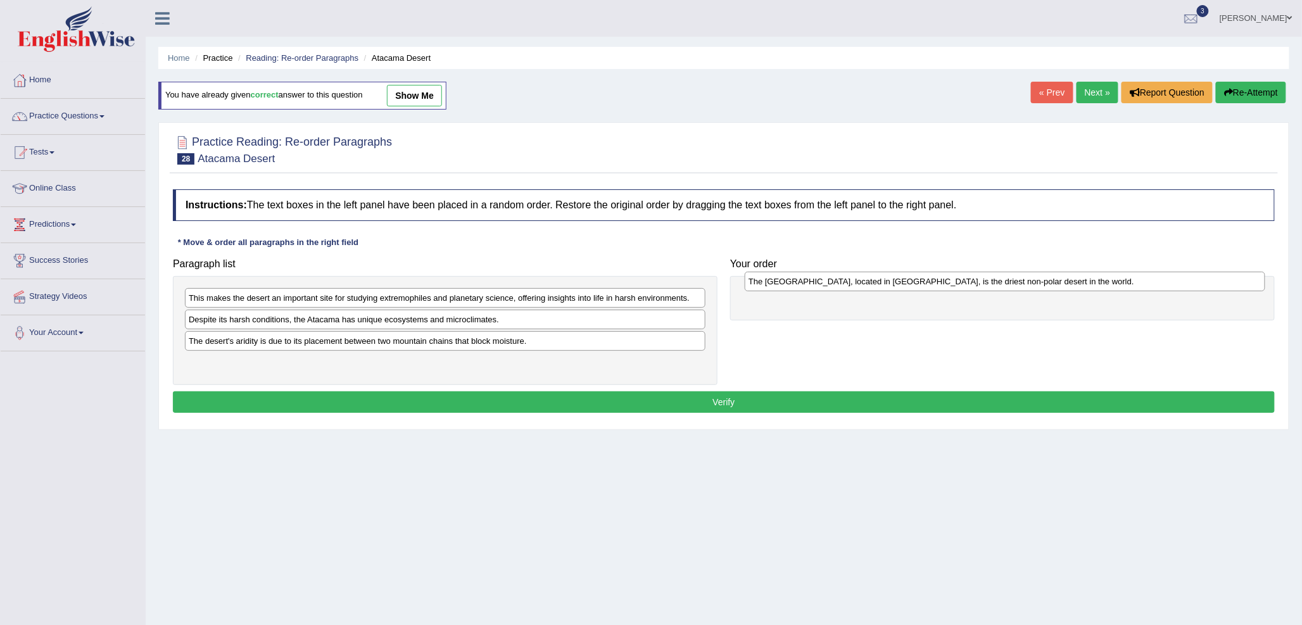
drag, startPoint x: 258, startPoint y: 342, endPoint x: 819, endPoint y: 279, distance: 564.6
click at [819, 279] on div "The Atacama Desert, located in South America, is the driest non-polar desert in…" at bounding box center [1005, 282] width 521 height 20
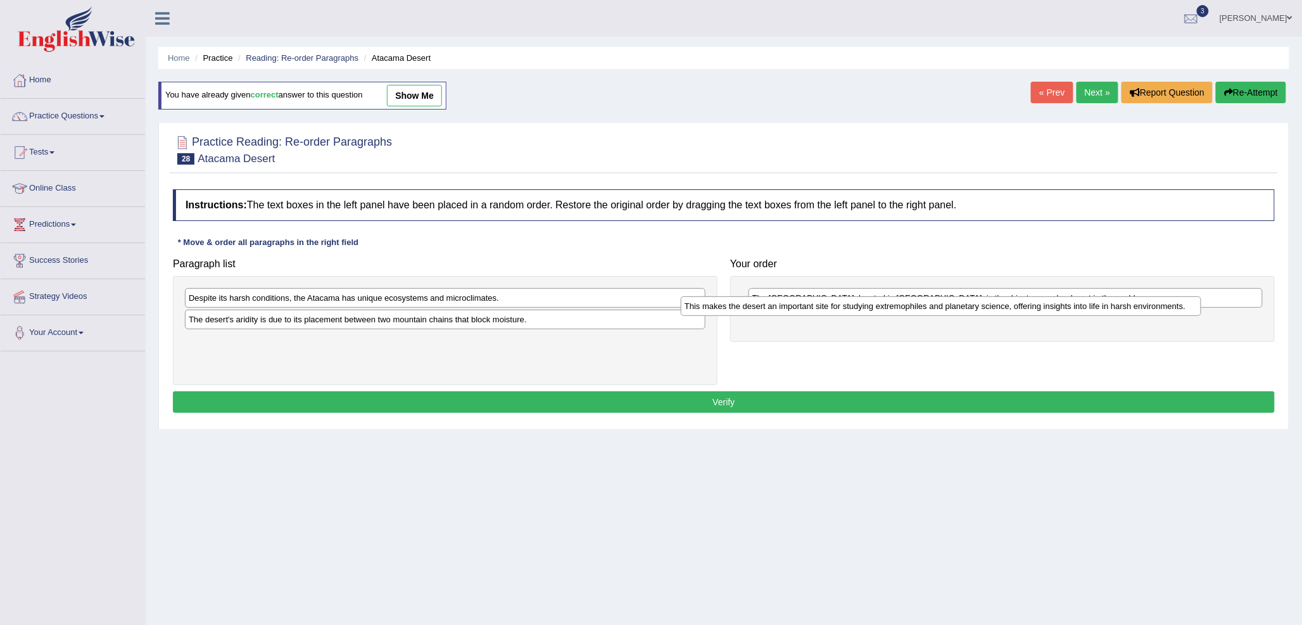
drag, startPoint x: 372, startPoint y: 293, endPoint x: 871, endPoint y: 301, distance: 499.1
click at [870, 301] on div "This makes the desert an important site for studying extremophiles and planetar…" at bounding box center [941, 306] width 521 height 20
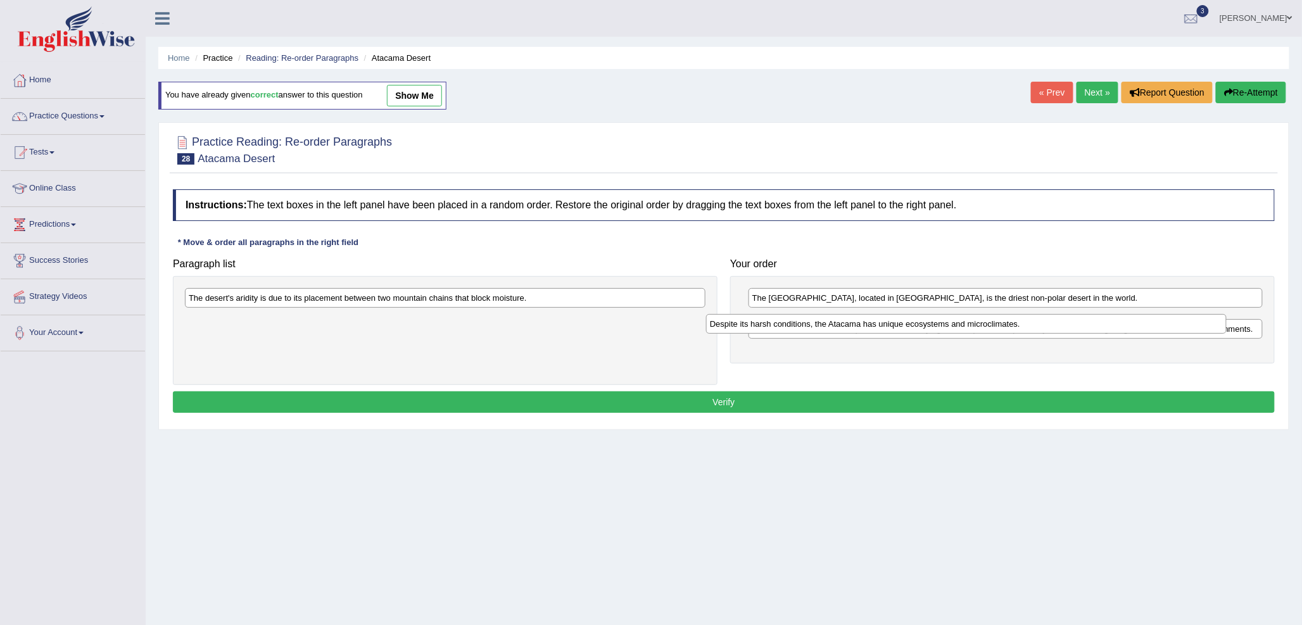
drag, startPoint x: 464, startPoint y: 301, endPoint x: 985, endPoint y: 327, distance: 521.9
click at [985, 327] on div "Despite its harsh conditions, the Atacama has unique ecosystems and microclimat…" at bounding box center [966, 324] width 521 height 20
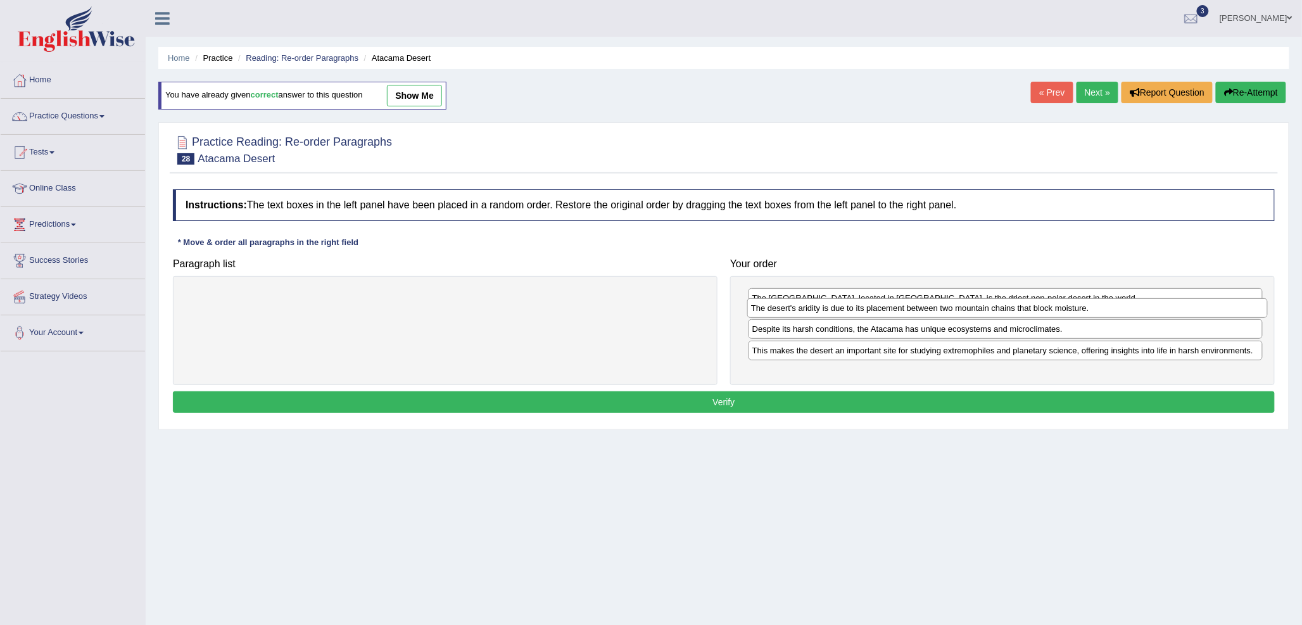
drag, startPoint x: 477, startPoint y: 294, endPoint x: 1039, endPoint y: 305, distance: 562.5
click at [1039, 305] on div "The desert's aridity is due to its placement between two mountain chains that b…" at bounding box center [1007, 308] width 521 height 20
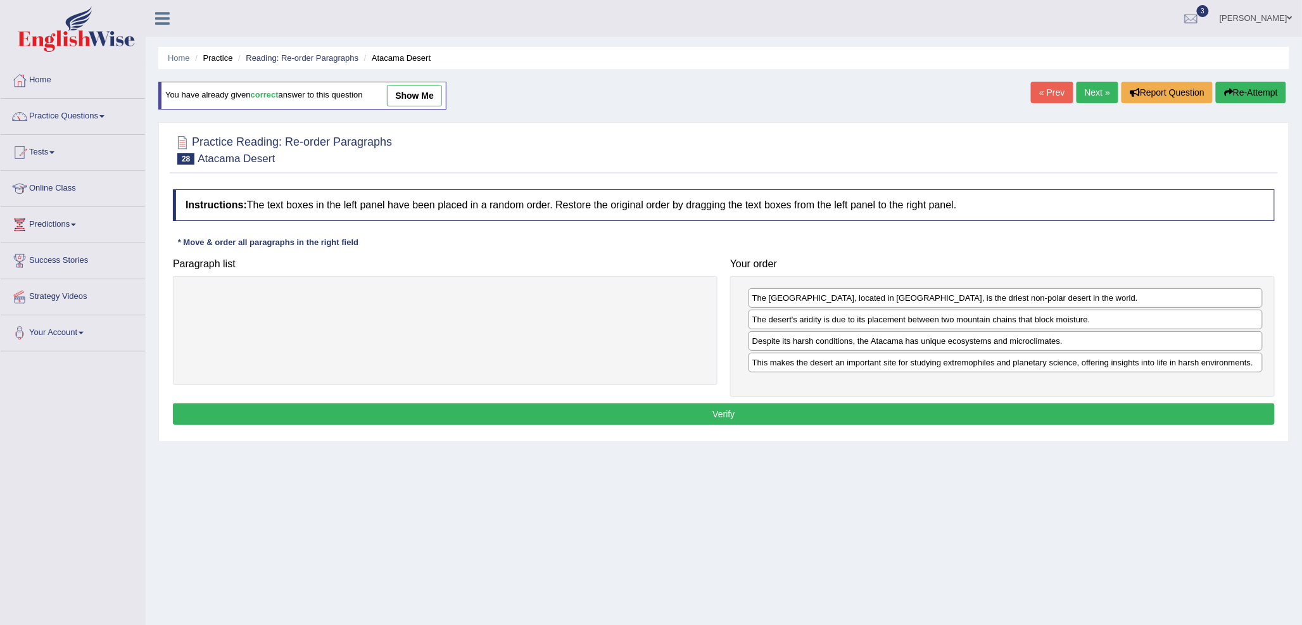
click at [782, 412] on button "Verify" at bounding box center [724, 414] width 1102 height 22
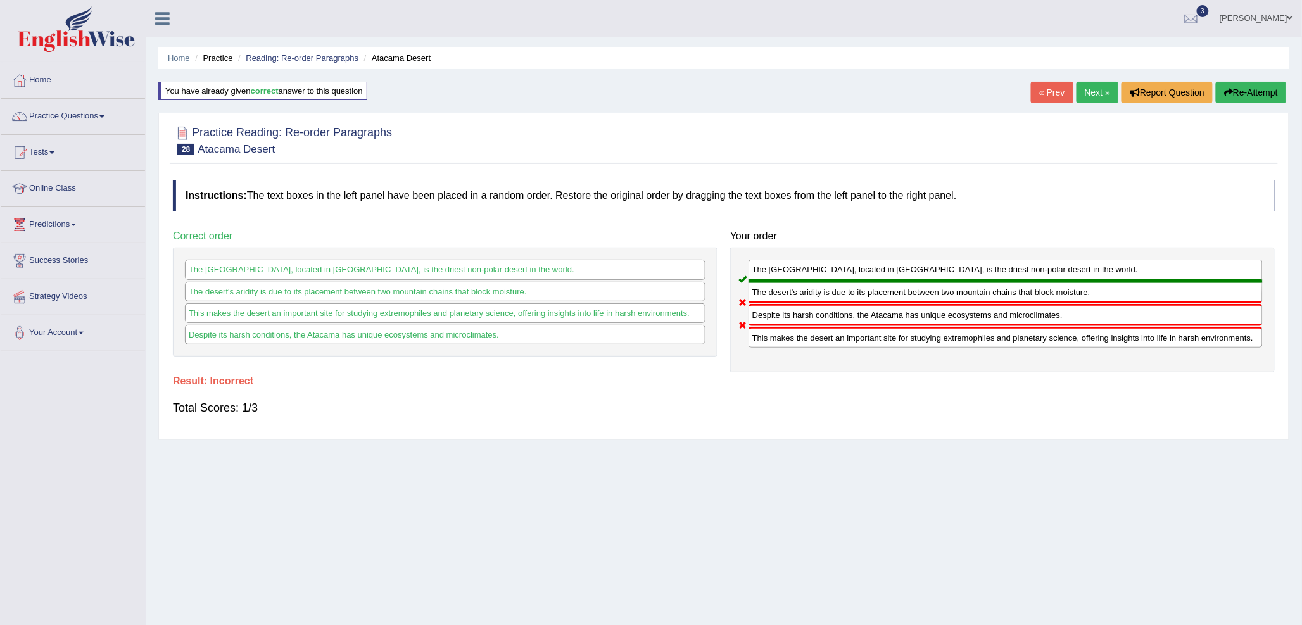
click at [1092, 87] on link "Next »" at bounding box center [1098, 93] width 42 height 22
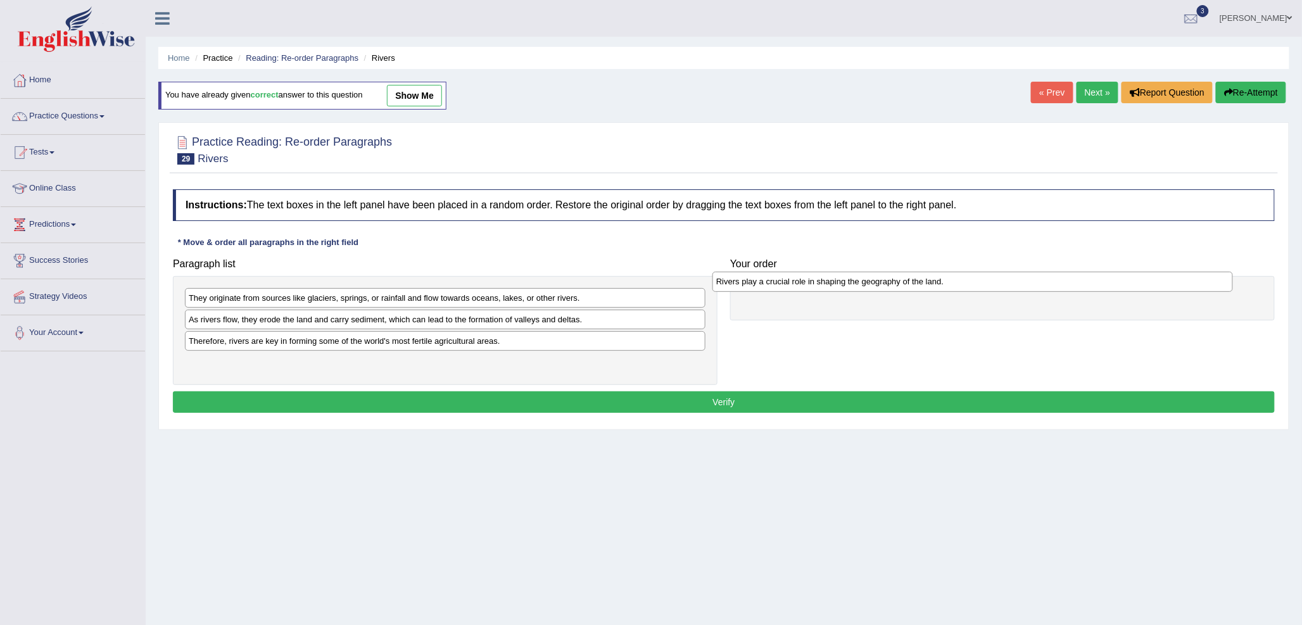
drag, startPoint x: 467, startPoint y: 317, endPoint x: 993, endPoint y: 277, distance: 527.8
click at [993, 277] on div "Rivers play a crucial role in shaping the geography of the land." at bounding box center [972, 282] width 521 height 20
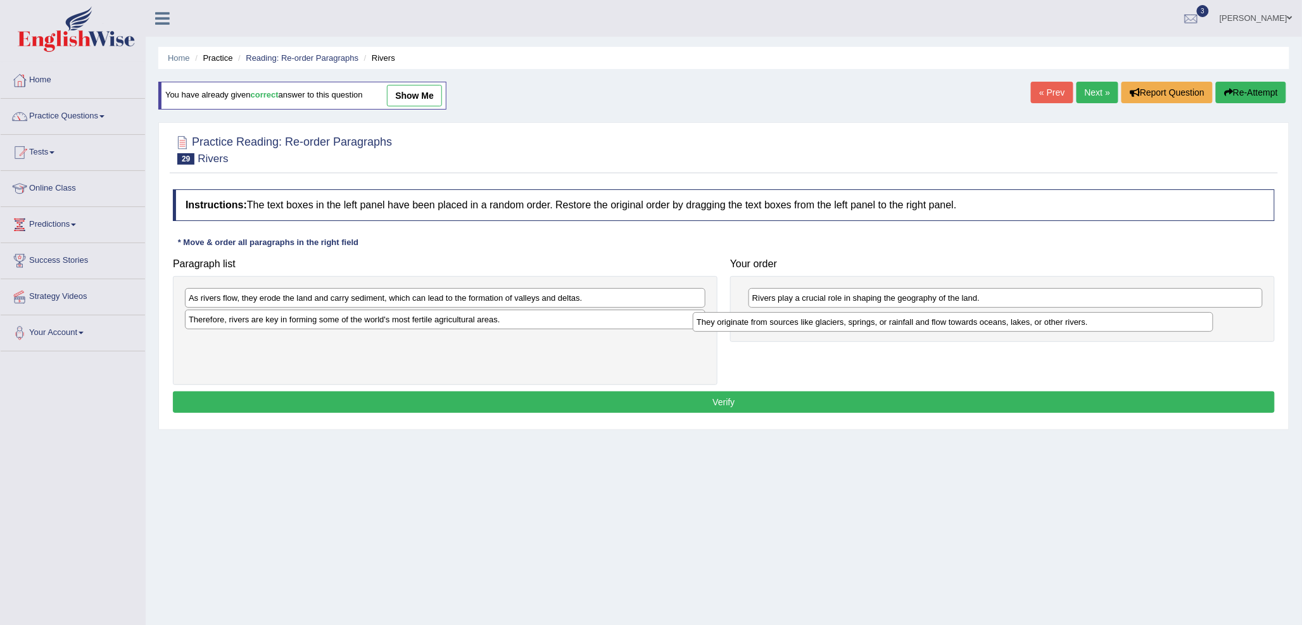
drag, startPoint x: 383, startPoint y: 298, endPoint x: 891, endPoint y: 322, distance: 508.5
click at [891, 322] on div "They originate from sources like glaciers, springs, or rainfall and flow toward…" at bounding box center [953, 322] width 521 height 20
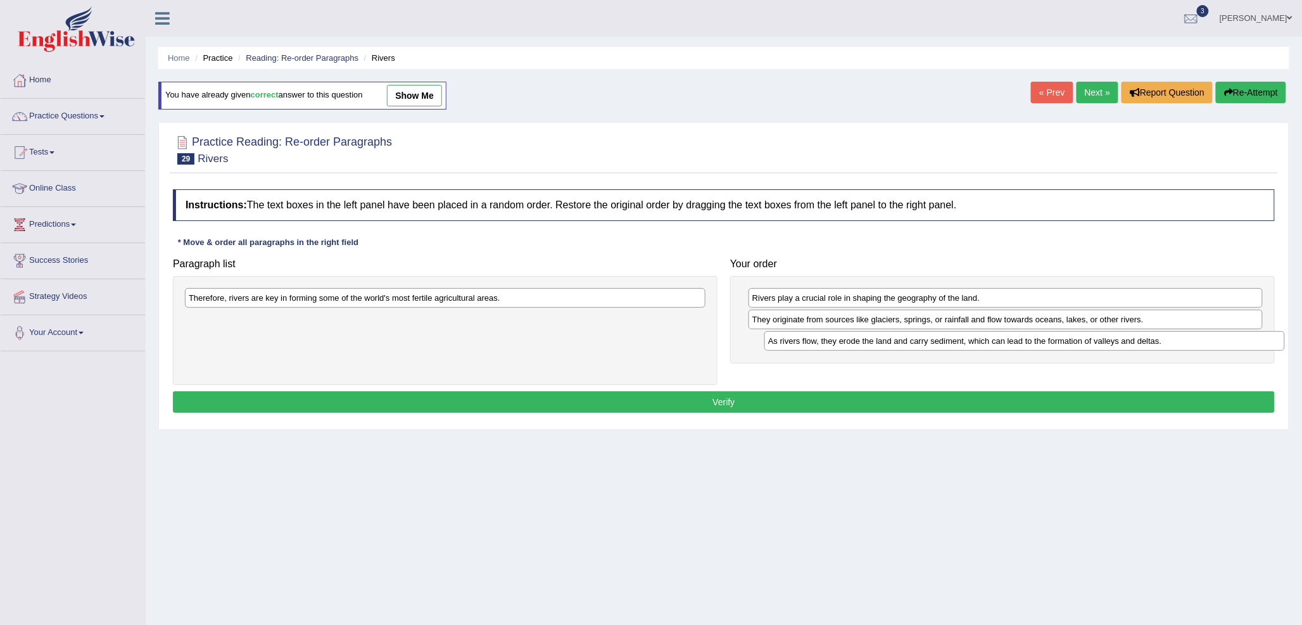
drag, startPoint x: 467, startPoint y: 299, endPoint x: 1048, endPoint y: 338, distance: 582.7
click at [1048, 338] on div "As rivers flow, they erode the land and carry sediment, which can lead to the f…" at bounding box center [1024, 341] width 521 height 20
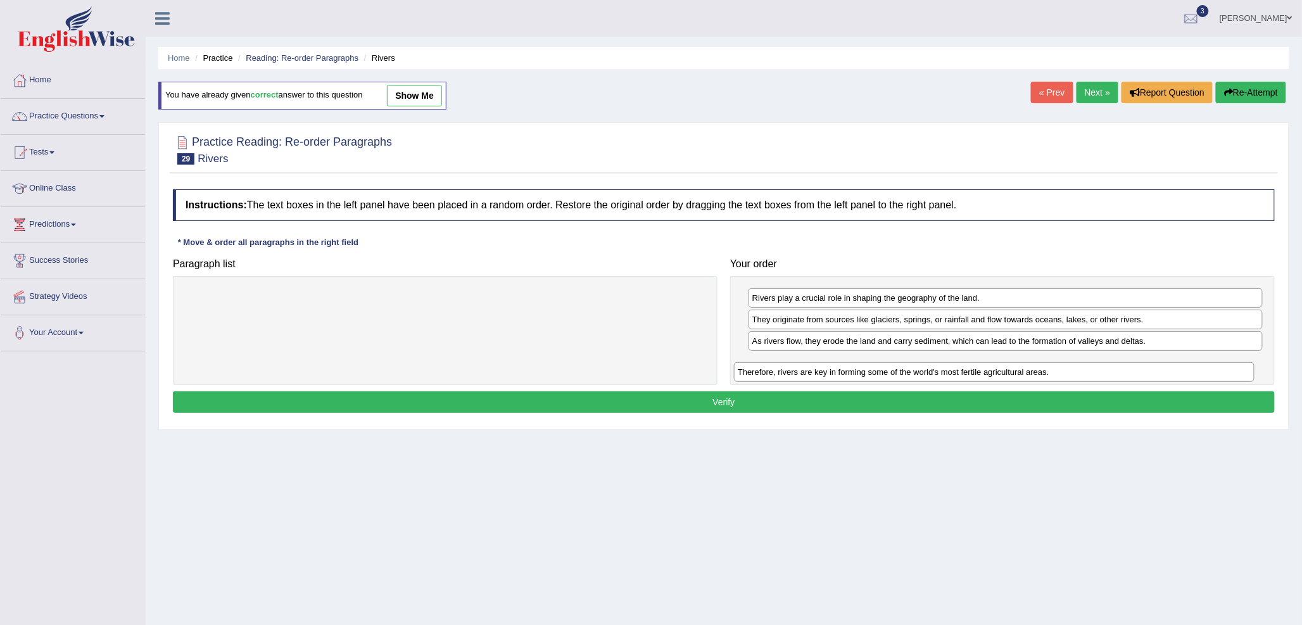
drag, startPoint x: 571, startPoint y: 296, endPoint x: 1117, endPoint y: 367, distance: 550.6
click at [1119, 367] on div "Therefore, rivers are key in forming some of the world's most fertile agricultu…" at bounding box center [994, 372] width 521 height 20
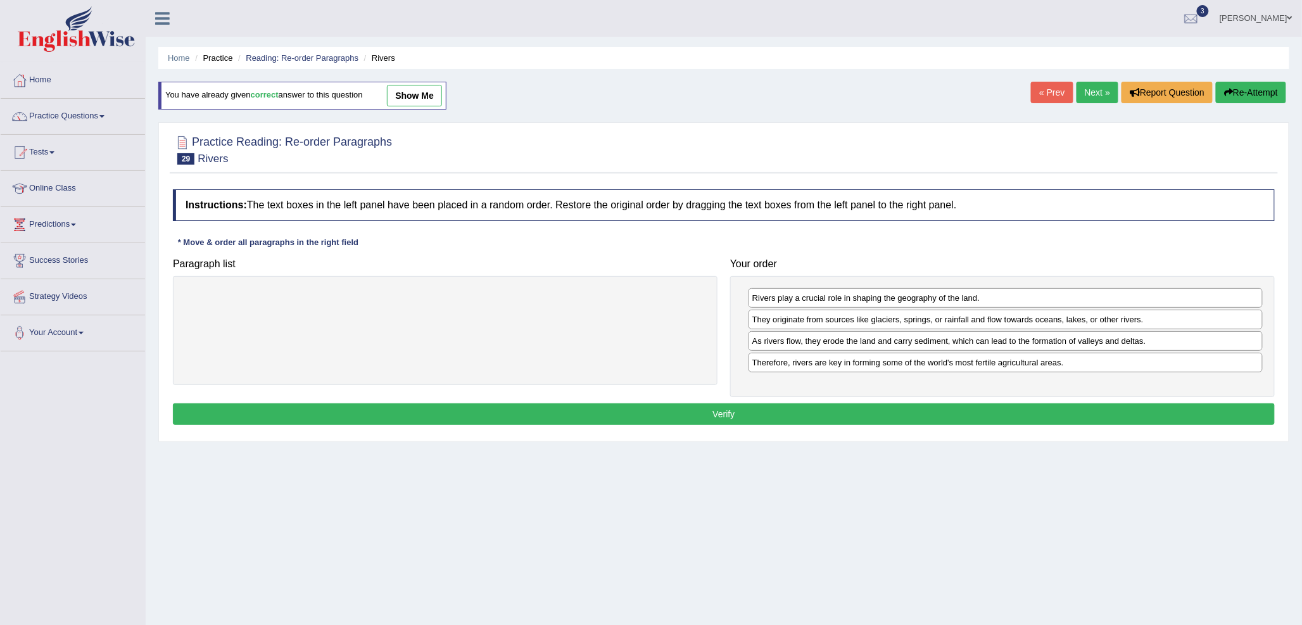
click at [968, 417] on button "Verify" at bounding box center [724, 414] width 1102 height 22
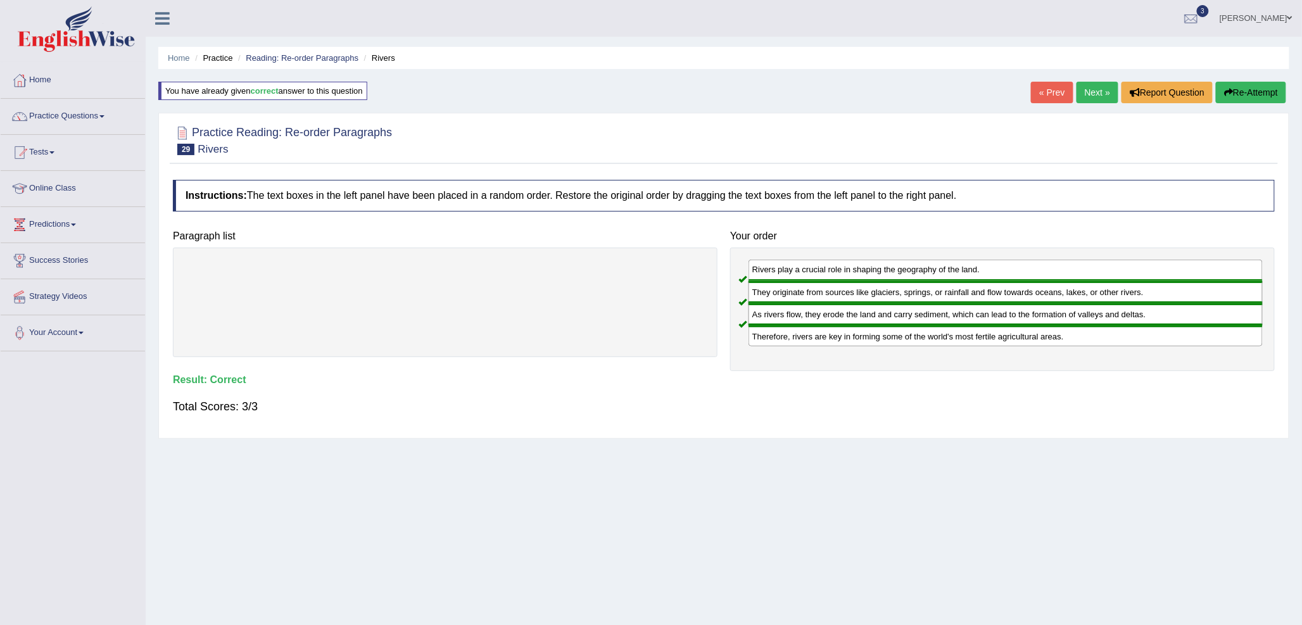
click at [1094, 93] on link "Next »" at bounding box center [1098, 93] width 42 height 22
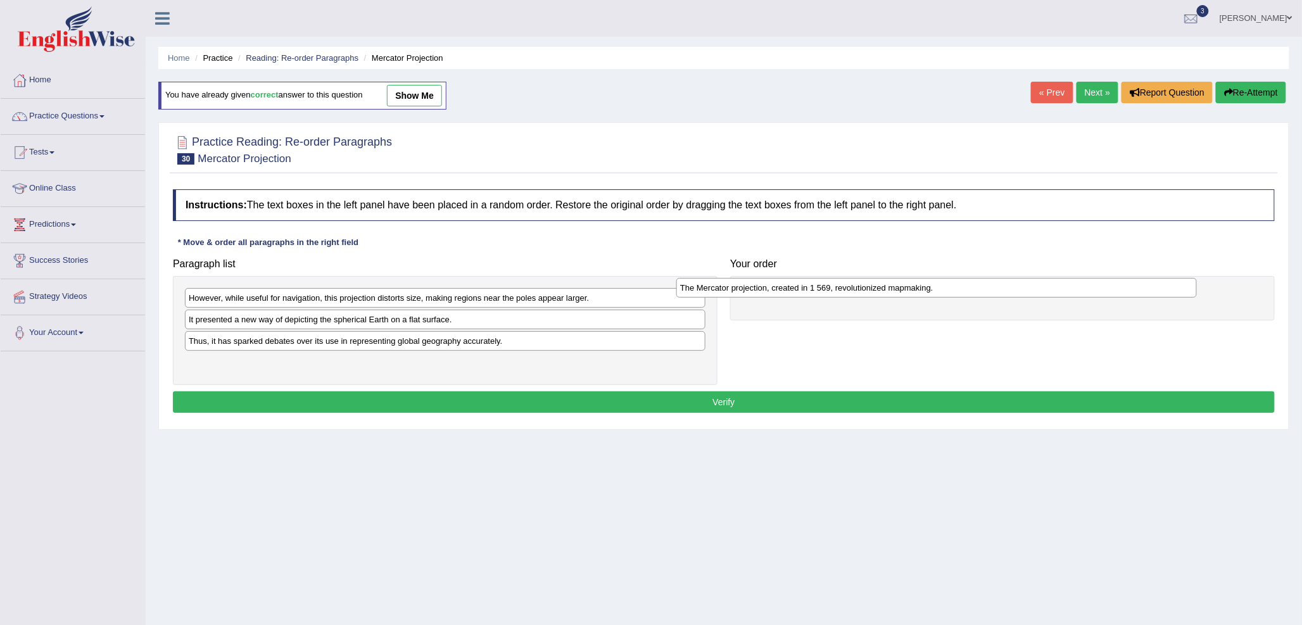
drag, startPoint x: 460, startPoint y: 365, endPoint x: 951, endPoint y: 289, distance: 497.2
click at [951, 289] on div "The Mercator projection, created in 1 569, revolutionized mapmaking." at bounding box center [936, 288] width 521 height 20
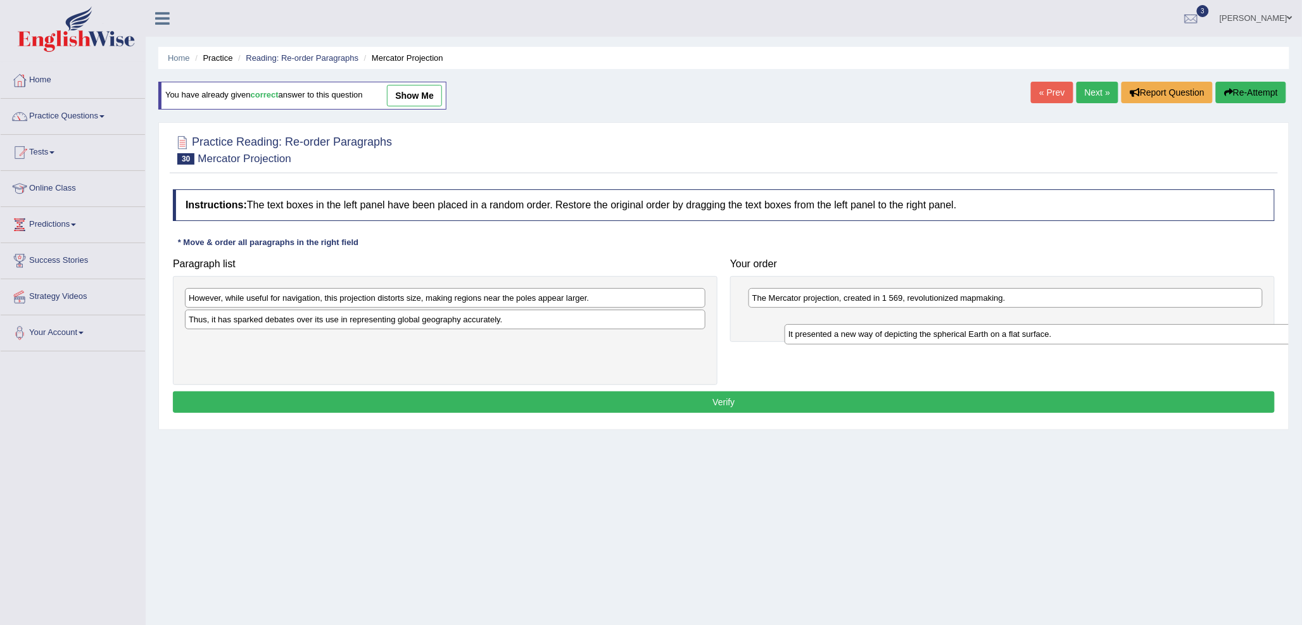
drag, startPoint x: 407, startPoint y: 321, endPoint x: 999, endPoint y: 332, distance: 591.6
click at [1001, 332] on div "It presented a new way of depicting the spherical Earth on a flat surface." at bounding box center [1045, 334] width 521 height 20
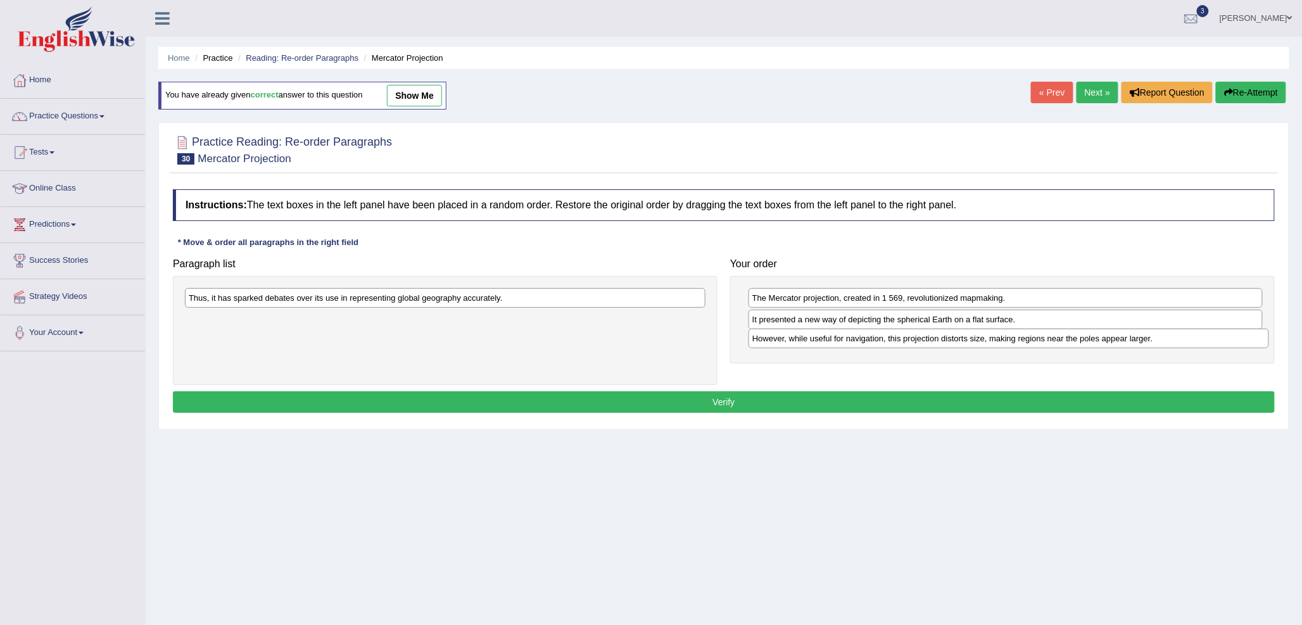
drag, startPoint x: 498, startPoint y: 298, endPoint x: 1071, endPoint y: 332, distance: 573.5
click at [1072, 332] on div "However, while useful for navigation, this projection distorts size, making reg…" at bounding box center [1009, 339] width 521 height 20
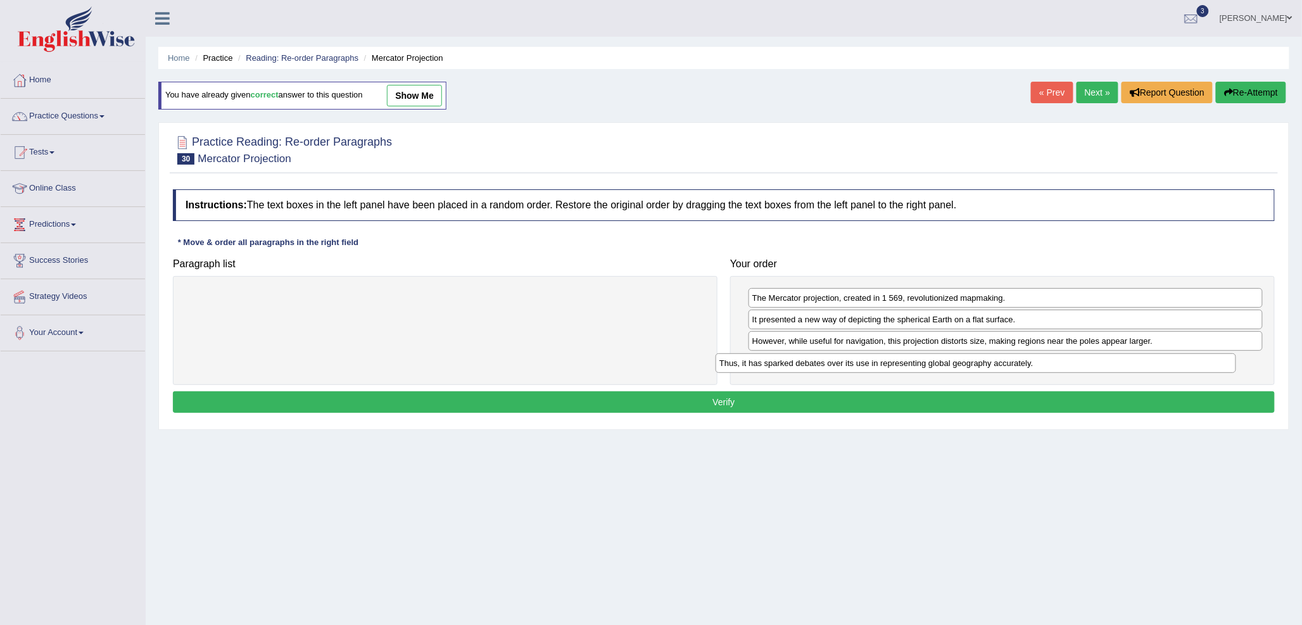
drag, startPoint x: 726, startPoint y: 361, endPoint x: 1158, endPoint y: 364, distance: 431.9
click at [1158, 364] on div "Thus, it has sparked debates over its use in representing global geography accu…" at bounding box center [976, 363] width 521 height 20
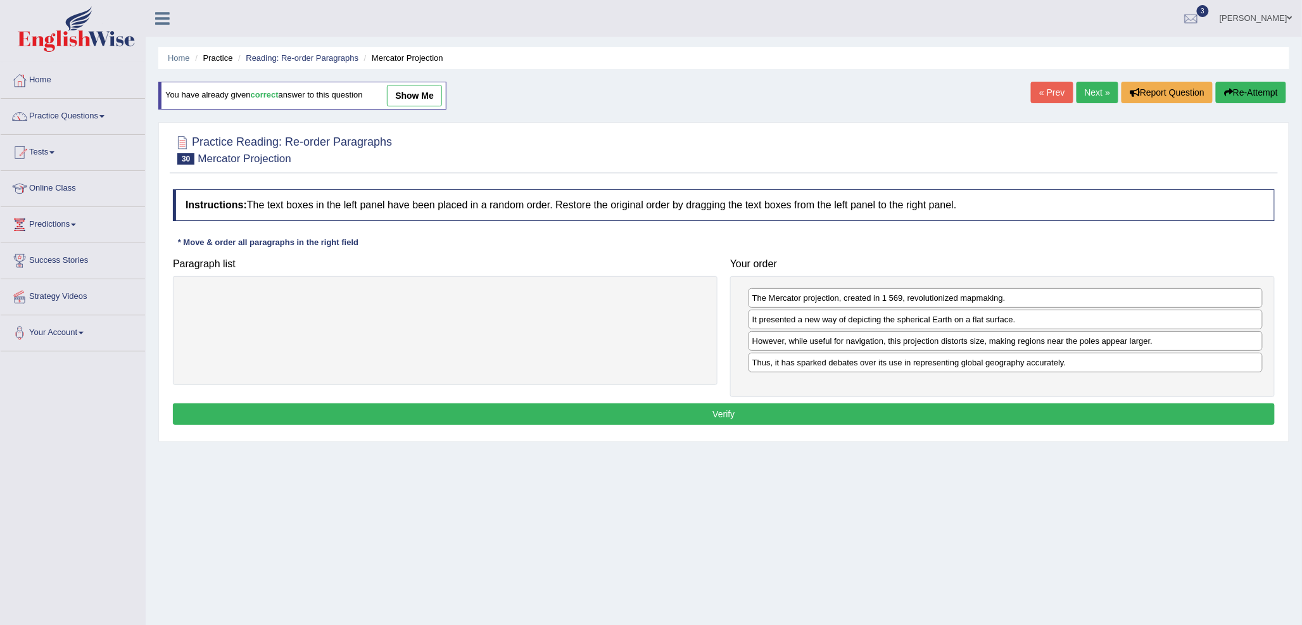
click at [868, 417] on button "Verify" at bounding box center [724, 414] width 1102 height 22
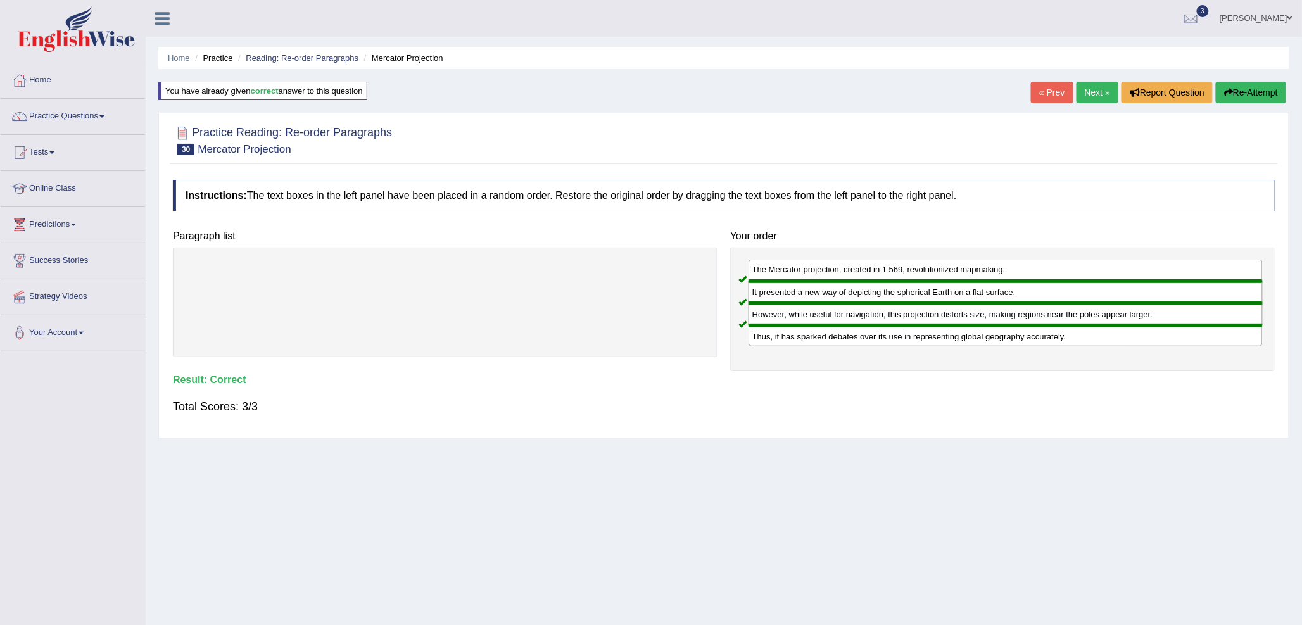
click at [1094, 82] on link "Next »" at bounding box center [1098, 93] width 42 height 22
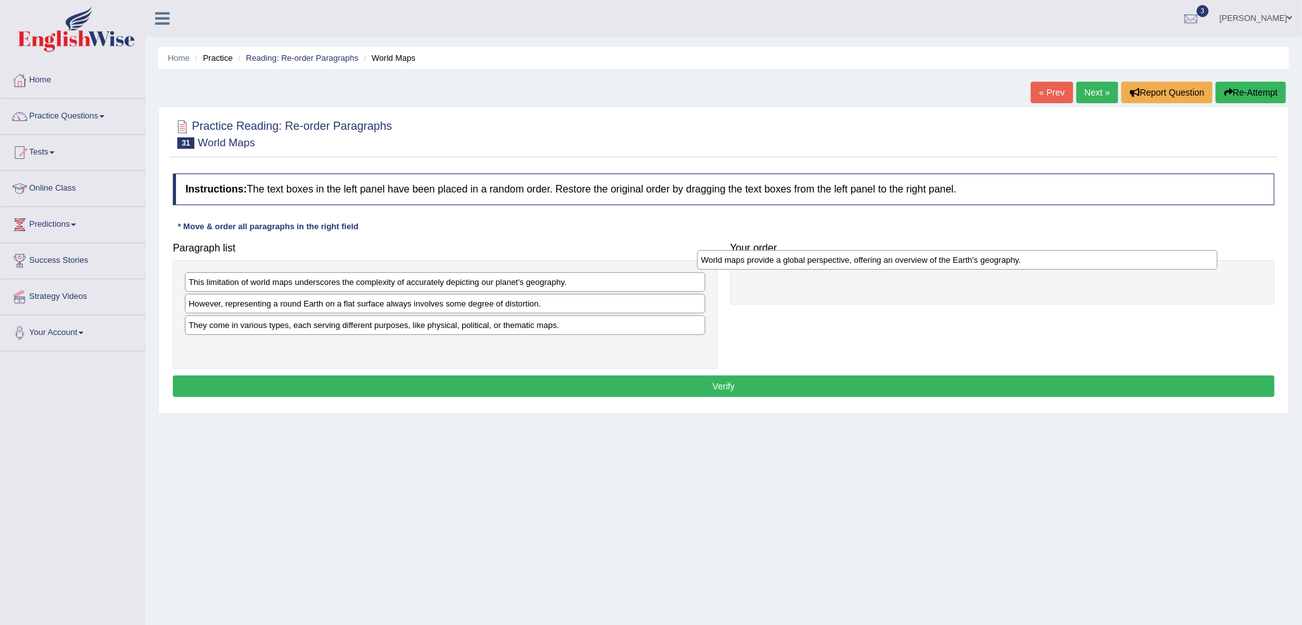
drag, startPoint x: 283, startPoint y: 334, endPoint x: 797, endPoint y: 264, distance: 518.4
click at [797, 264] on div "World maps provide a global perspective, offering an overview of the Earth's ge…" at bounding box center [957, 260] width 521 height 20
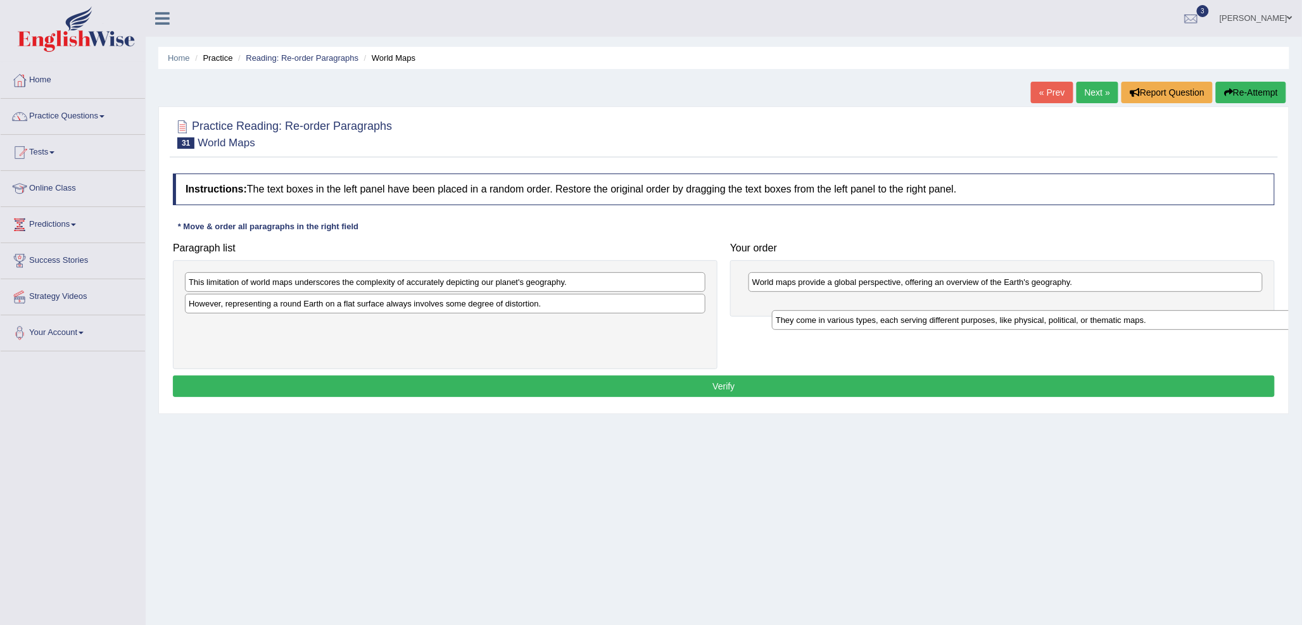
drag, startPoint x: 287, startPoint y: 327, endPoint x: 875, endPoint y: 322, distance: 587.7
click at [875, 322] on div "They come in various types, each serving different purposes, like physical, pol…" at bounding box center [1032, 320] width 521 height 20
drag, startPoint x: 451, startPoint y: 330, endPoint x: 1027, endPoint y: 301, distance: 577.0
click at [1027, 301] on div "They come in various types, each serving different purposes, like physical, pol…" at bounding box center [1029, 305] width 521 height 20
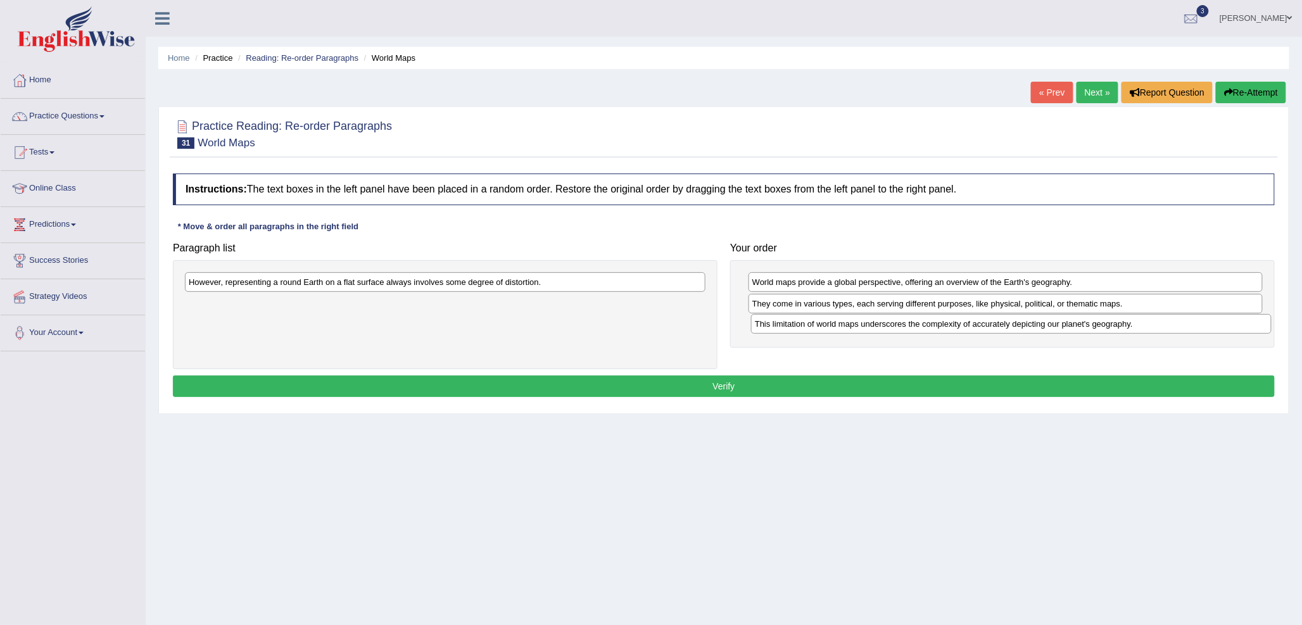
drag, startPoint x: 547, startPoint y: 285, endPoint x: 1113, endPoint y: 327, distance: 567.7
click at [1113, 327] on div "This limitation of world maps underscores the complexity of accurately depictin…" at bounding box center [1011, 324] width 521 height 20
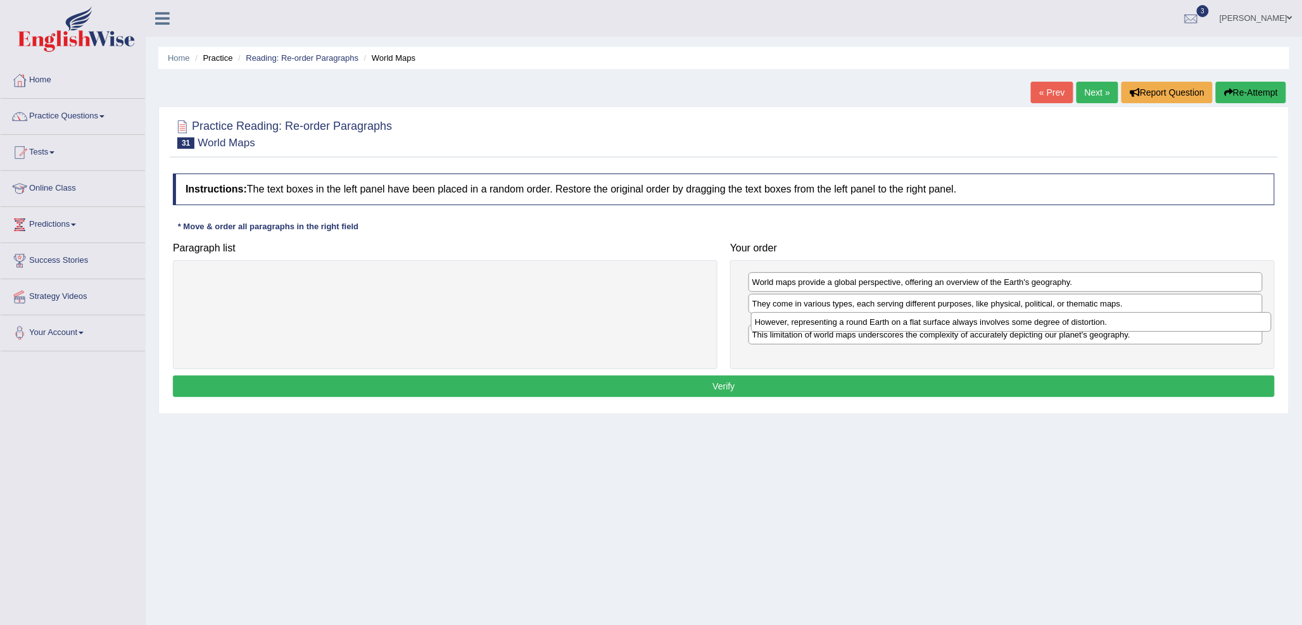
drag, startPoint x: 638, startPoint y: 283, endPoint x: 1205, endPoint y: 323, distance: 567.6
click at [1205, 323] on div "However, representing a round Earth on a flat surface always involves some degr…" at bounding box center [1011, 322] width 521 height 20
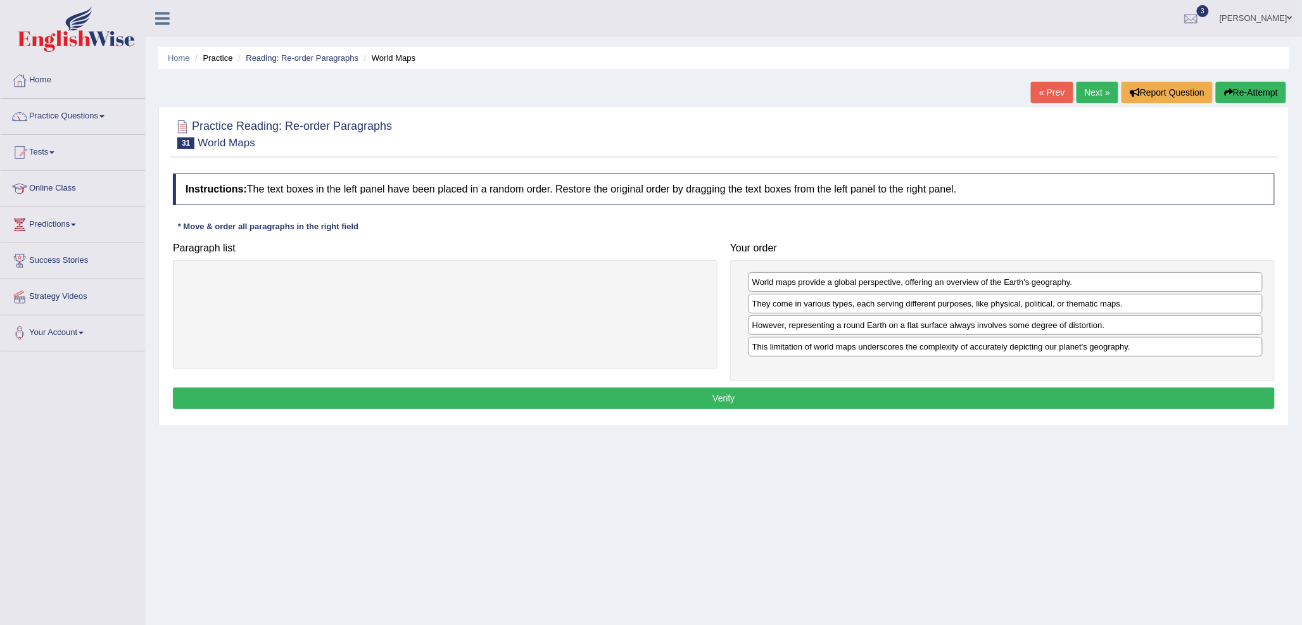
click at [1004, 390] on button "Verify" at bounding box center [724, 399] width 1102 height 22
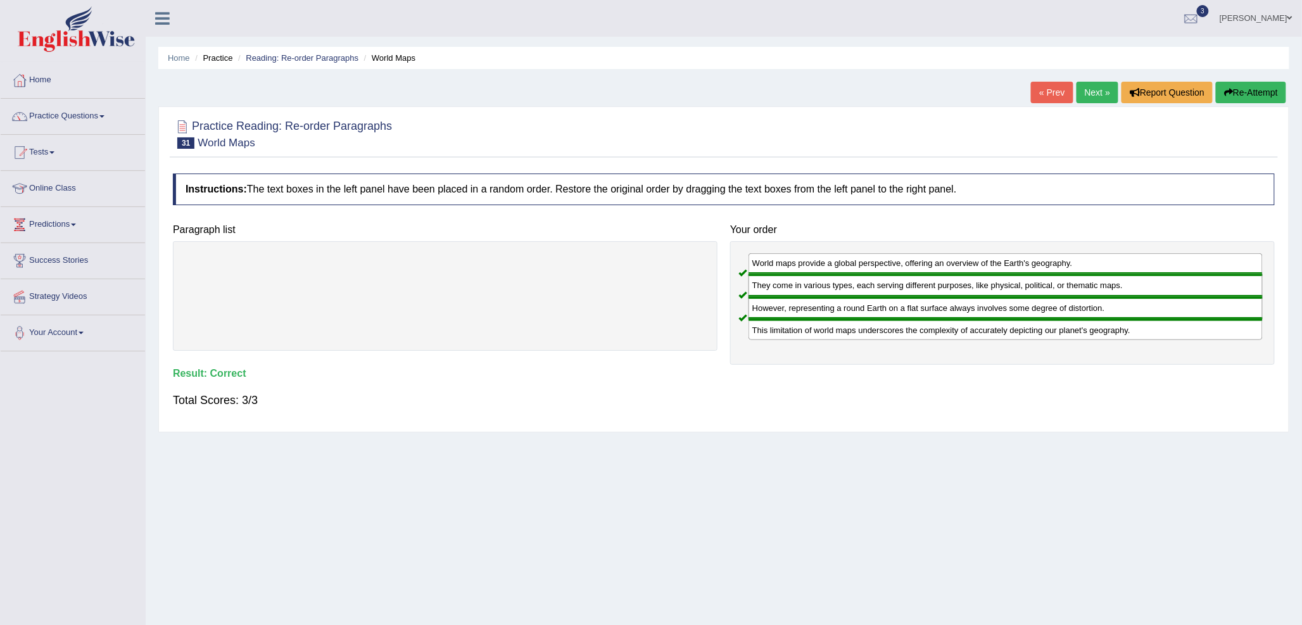
click at [1091, 92] on link "Next »" at bounding box center [1098, 93] width 42 height 22
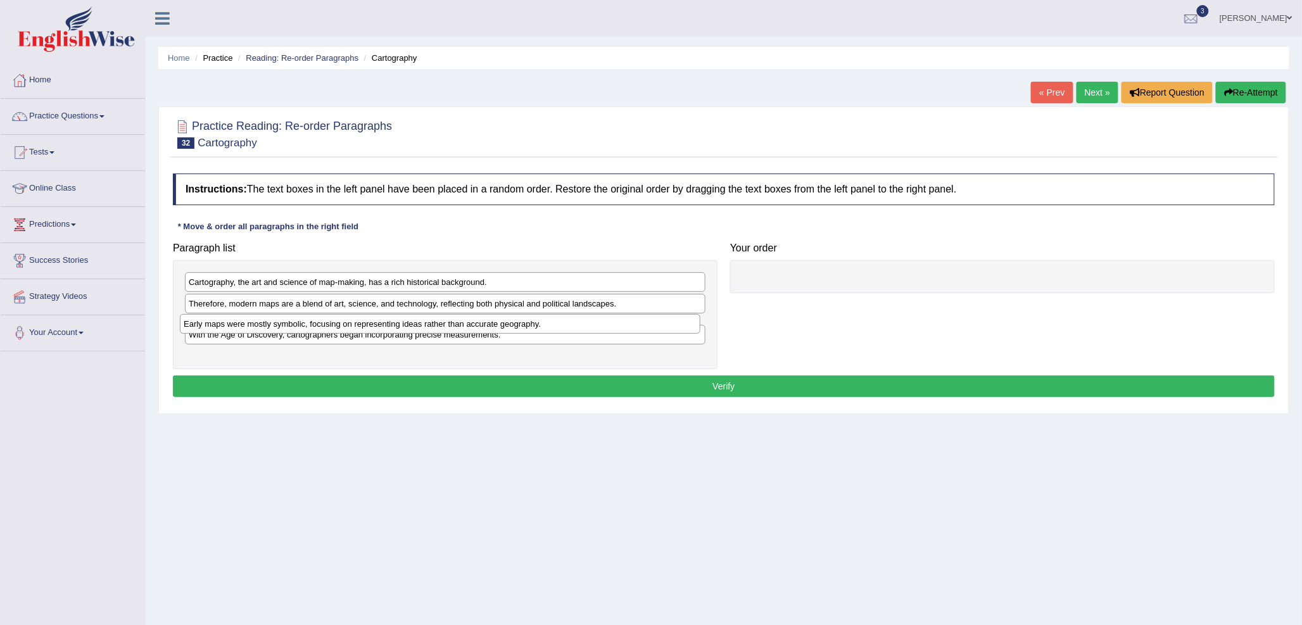
click at [226, 324] on div "Early maps were mostly symbolic, focusing on representing ideas rather than acc…" at bounding box center [440, 324] width 521 height 20
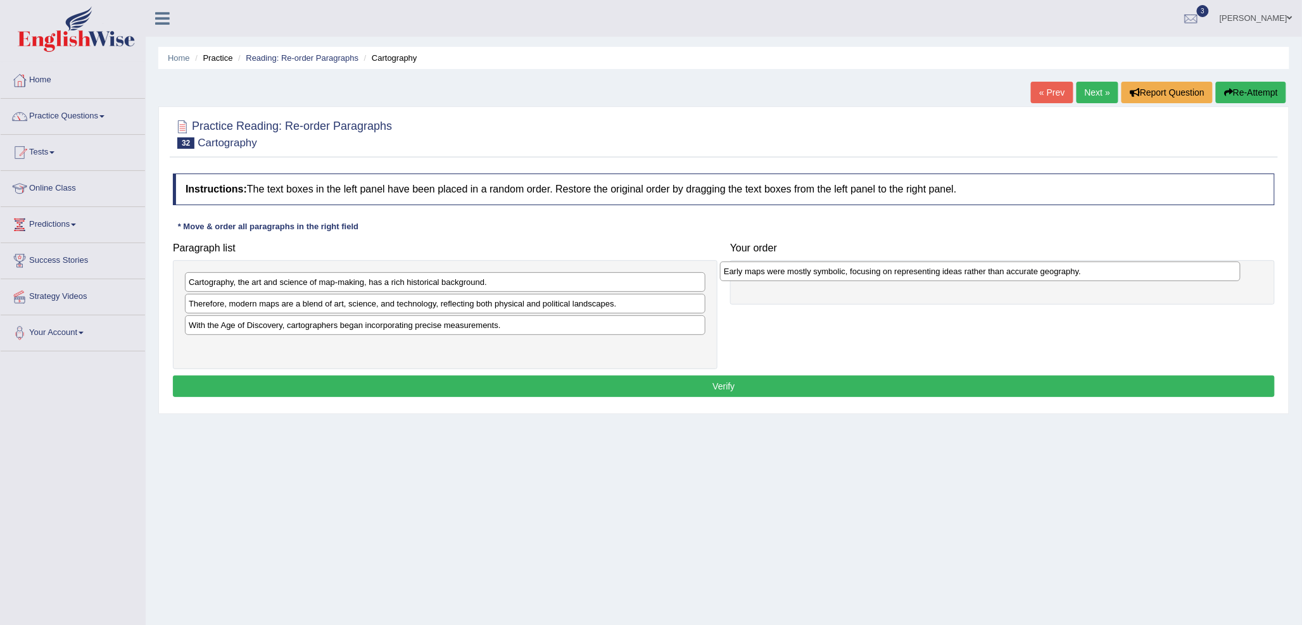
drag, startPoint x: 195, startPoint y: 326, endPoint x: 730, endPoint y: 271, distance: 537.9
click at [730, 271] on div "Early maps were mostly symbolic, focusing on representing ideas rather than acc…" at bounding box center [980, 272] width 521 height 20
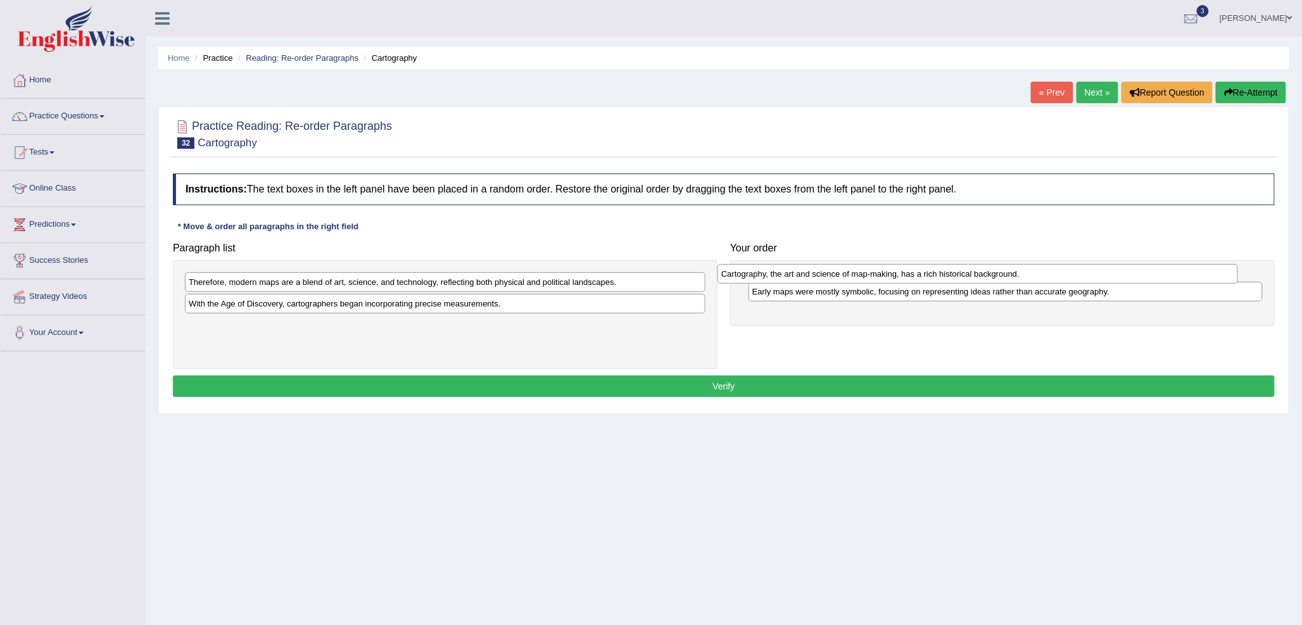
drag, startPoint x: 432, startPoint y: 286, endPoint x: 973, endPoint y: 277, distance: 541.6
click at [973, 277] on div "Cartography, the art and science of map-making, has a rich historical backgroun…" at bounding box center [978, 274] width 521 height 20
drag, startPoint x: 448, startPoint y: 306, endPoint x: 1007, endPoint y: 300, distance: 559.2
click at [1007, 300] on div "With the Age of Discovery, cartographers began incorporating precise measuremen…" at bounding box center [1002, 303] width 521 height 20
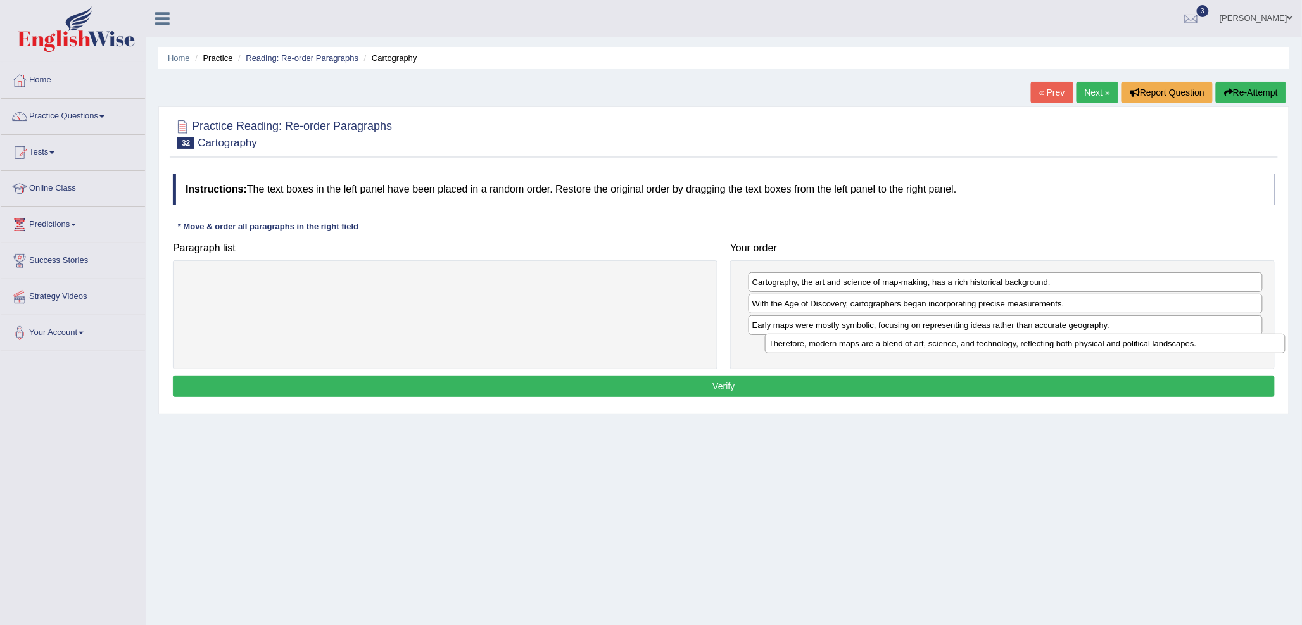
drag, startPoint x: 578, startPoint y: 282, endPoint x: 1158, endPoint y: 343, distance: 583.4
click at [1158, 343] on div "Therefore, modern maps are a blend of art, science, and technology, reflecting …" at bounding box center [1025, 344] width 521 height 20
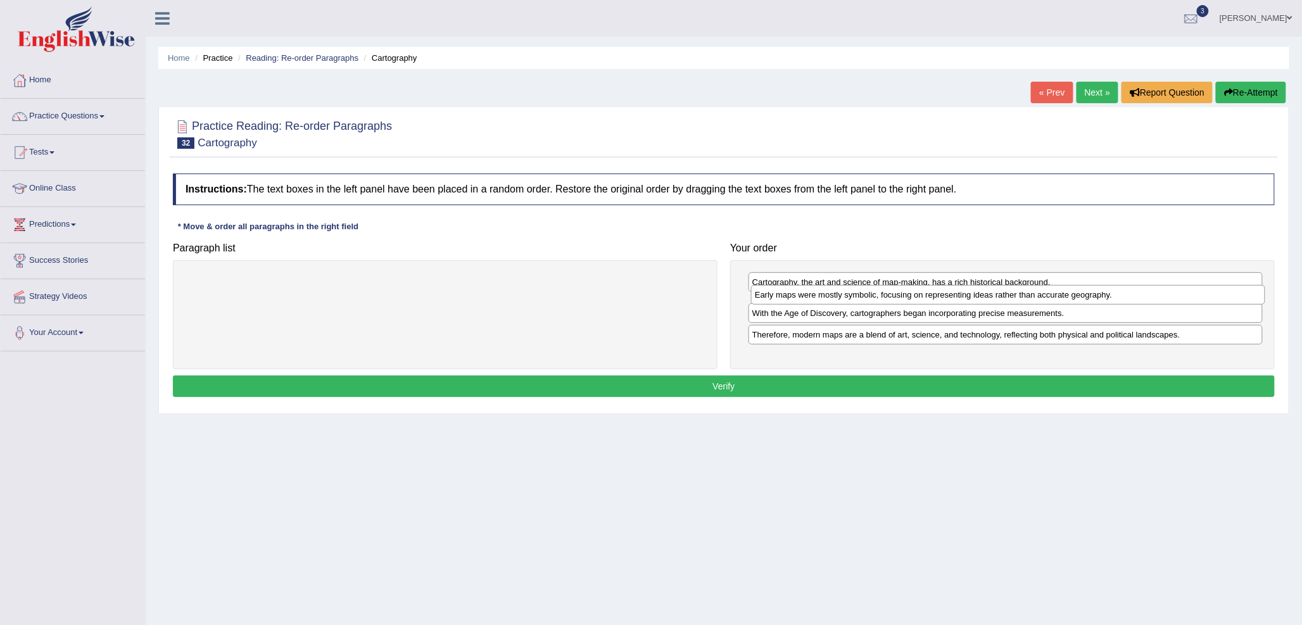
drag, startPoint x: 997, startPoint y: 326, endPoint x: 1003, endPoint y: 293, distance: 32.8
click at [1003, 293] on div "Early maps were mostly symbolic, focusing on representing ideas rather than acc…" at bounding box center [1008, 295] width 514 height 20
drag, startPoint x: 963, startPoint y: 332, endPoint x: 972, endPoint y: 304, distance: 29.1
click at [972, 304] on div "With the Age of Discovery, cartographers began incorporating precise measuremen…" at bounding box center [1014, 298] width 514 height 20
drag, startPoint x: 964, startPoint y: 326, endPoint x: 966, endPoint y: 293, distance: 33.0
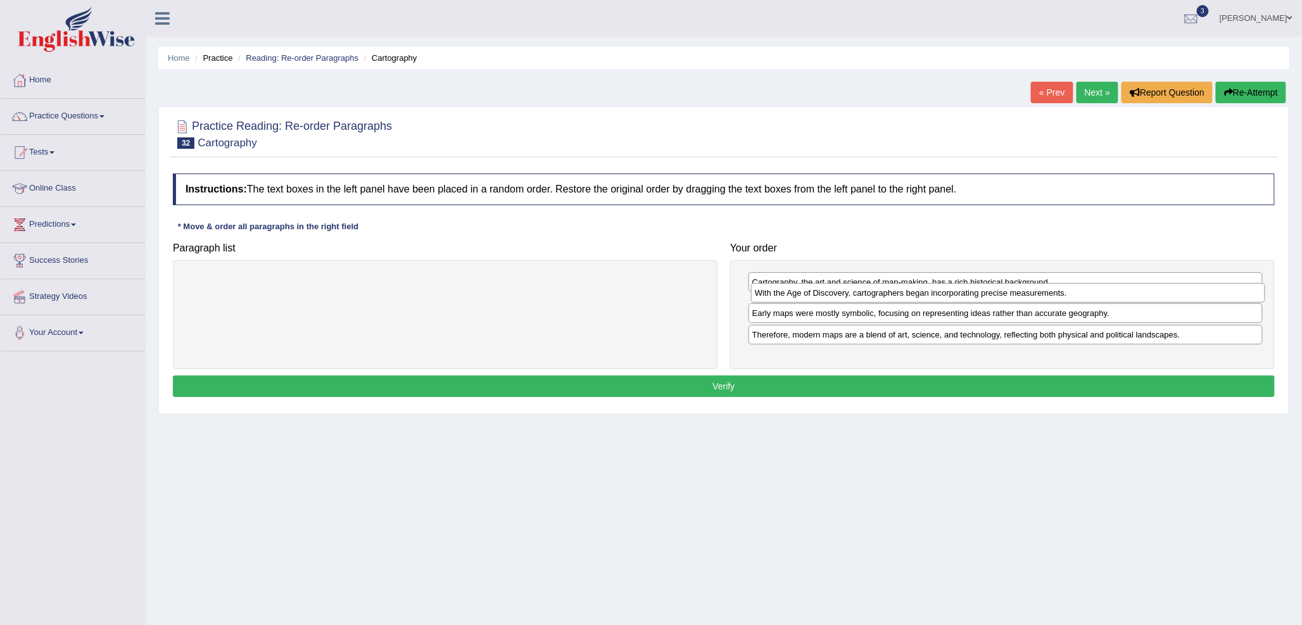
click at [966, 293] on div "With the Age of Discovery, cartographers began incorporating precise measuremen…" at bounding box center [1008, 293] width 514 height 20
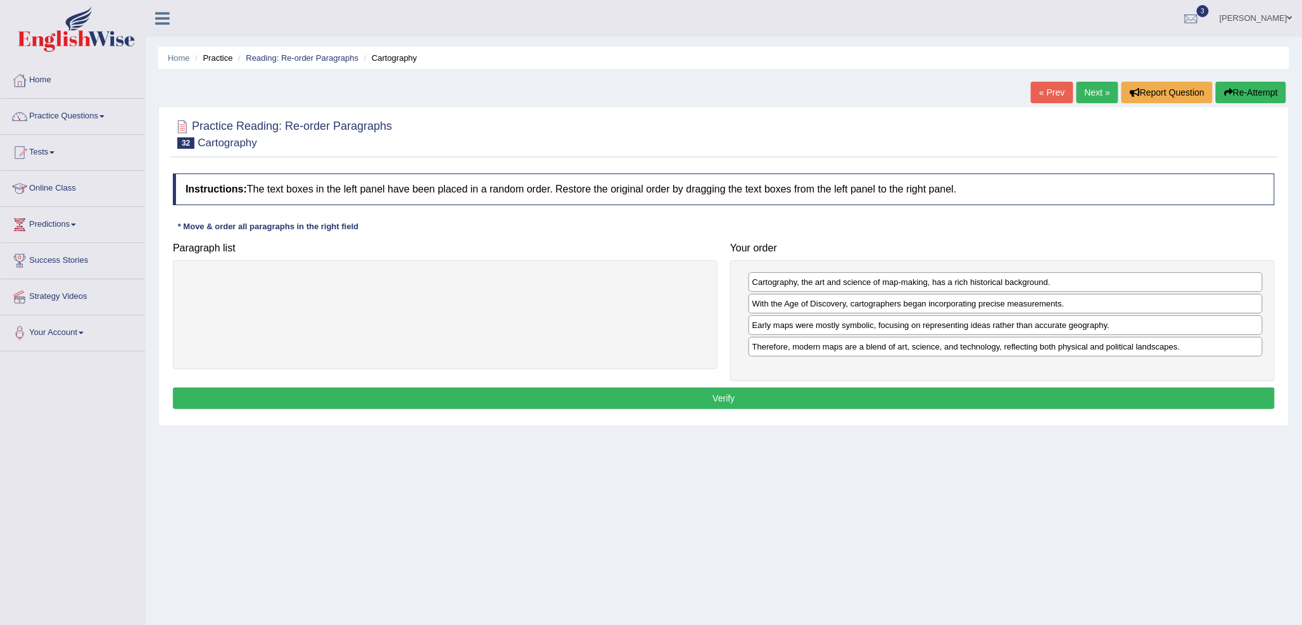
click at [953, 393] on button "Verify" at bounding box center [724, 399] width 1102 height 22
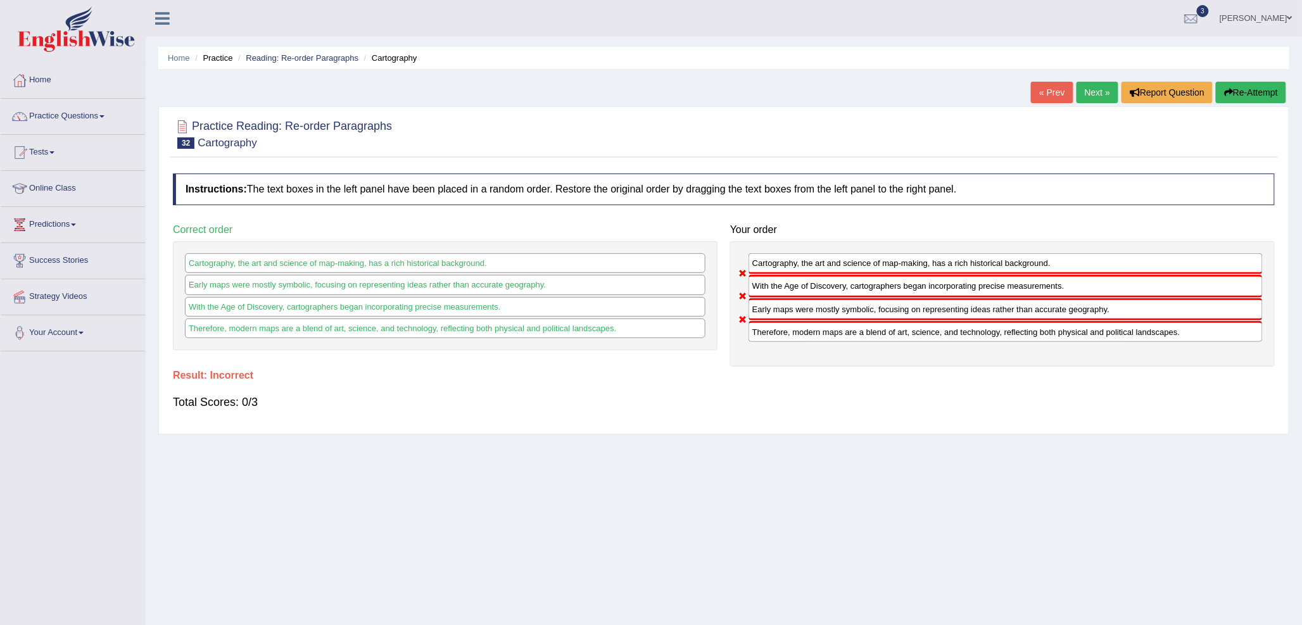
click at [1079, 85] on link "Next »" at bounding box center [1098, 93] width 42 height 22
